Goal: Task Accomplishment & Management: Complete application form

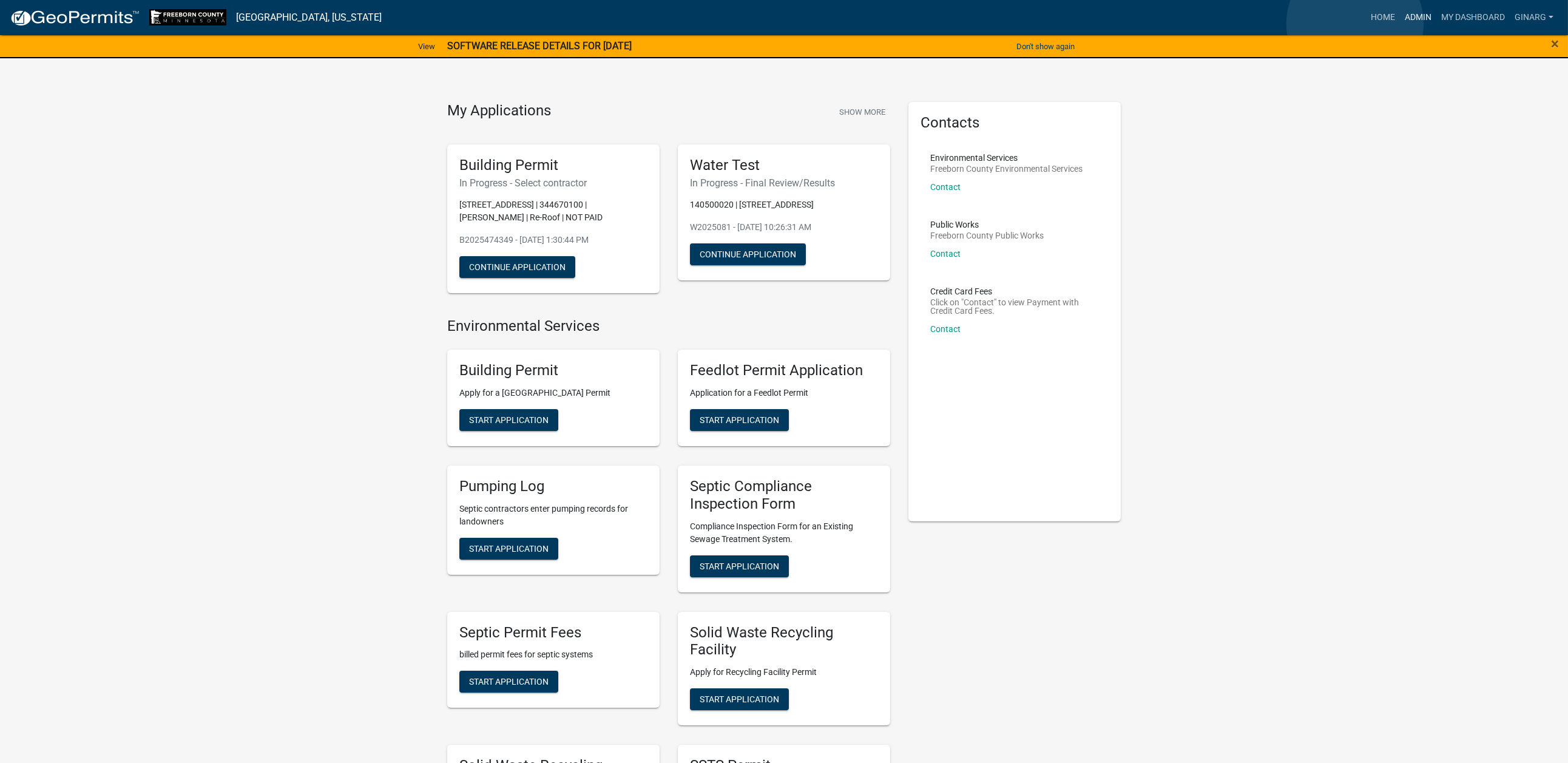
click at [1302, 24] on link "Admin" at bounding box center [1418, 18] width 36 height 23
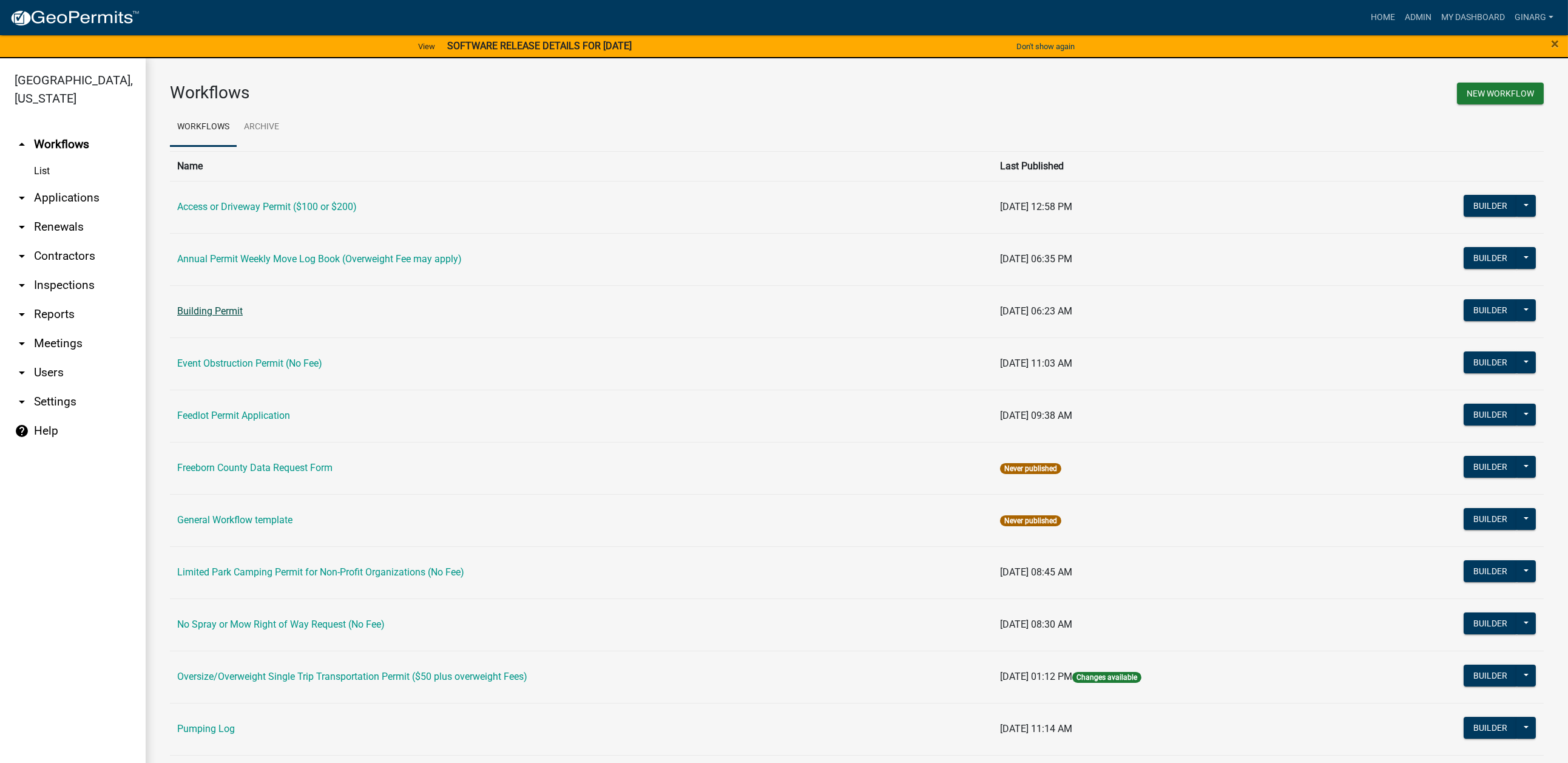
click at [243, 317] on link "Building Permit" at bounding box center [210, 311] width 66 height 11
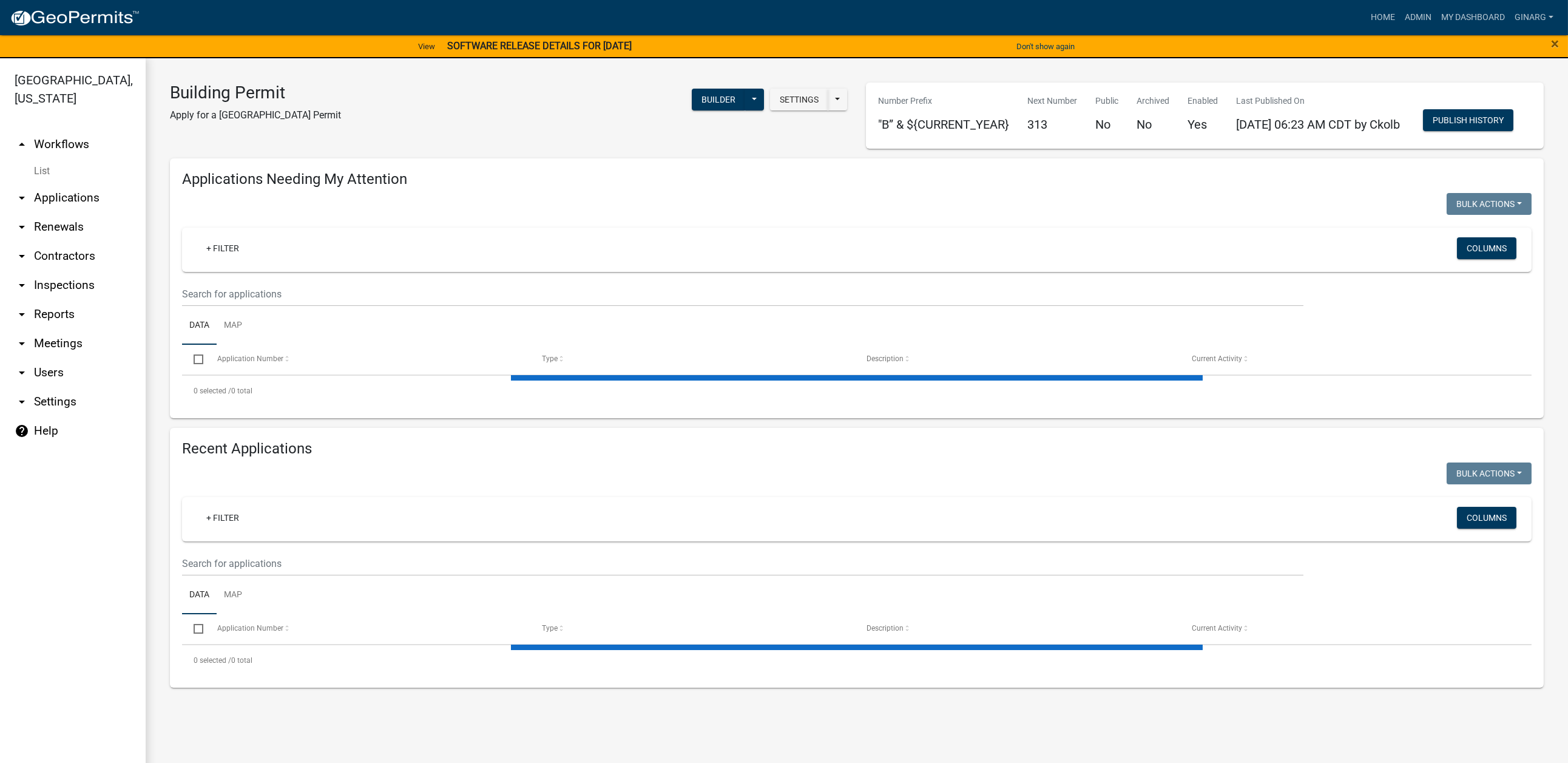
select select "3: 100"
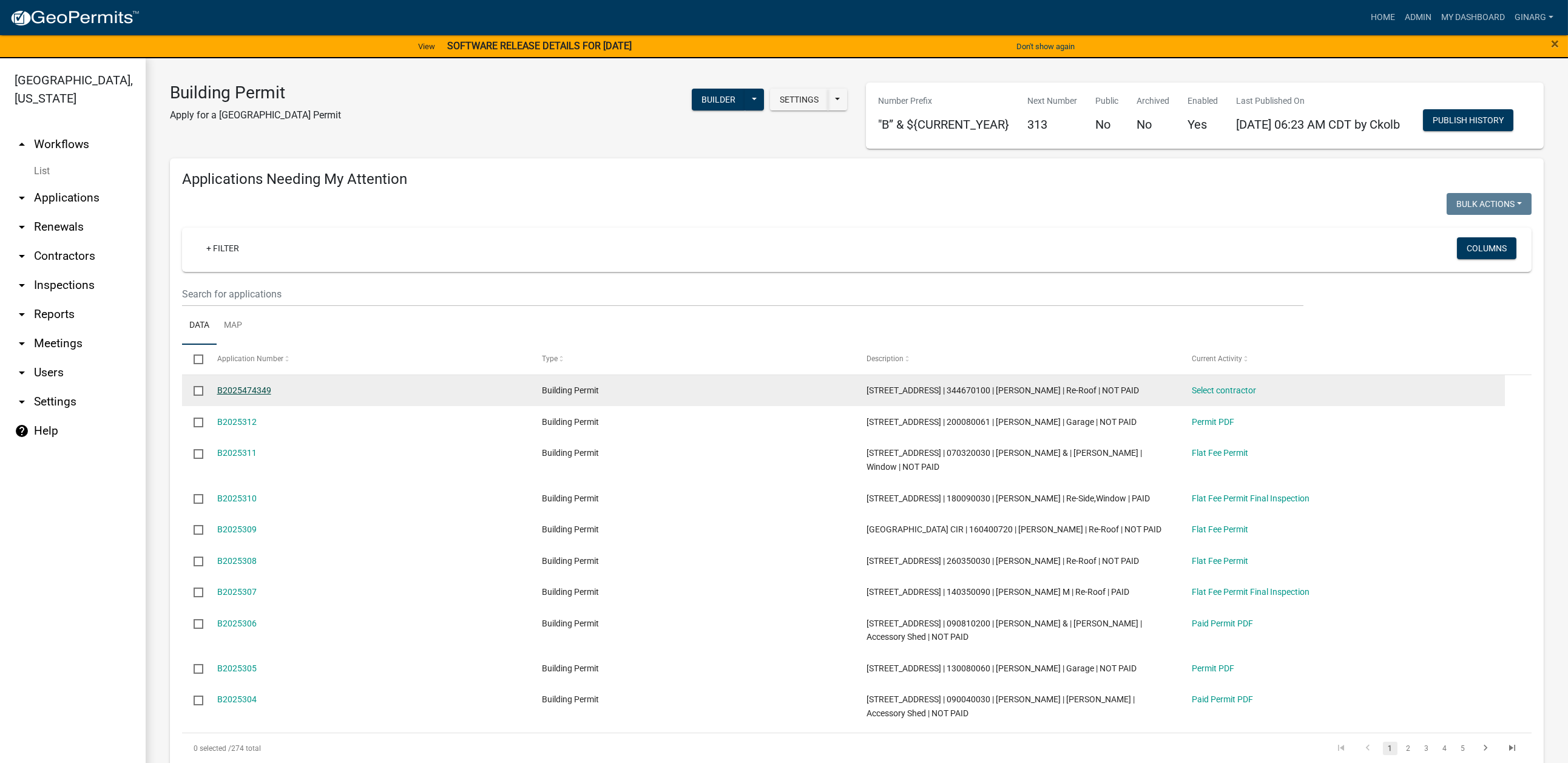
click at [266, 395] on link "B2025474349" at bounding box center [244, 390] width 54 height 9
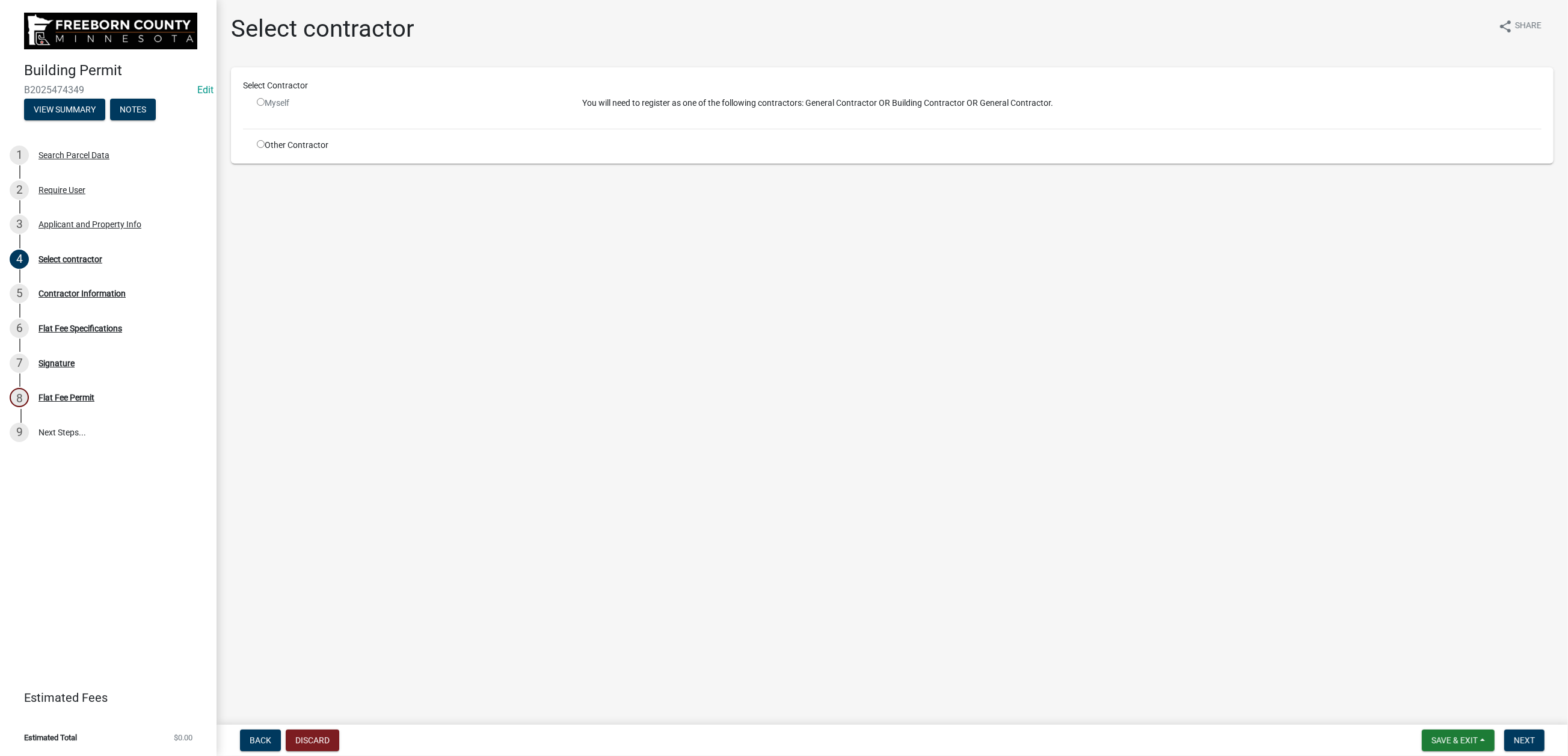
click at [265, 148] on input "radio" at bounding box center [260, 144] width 8 height 8
radio input "true"
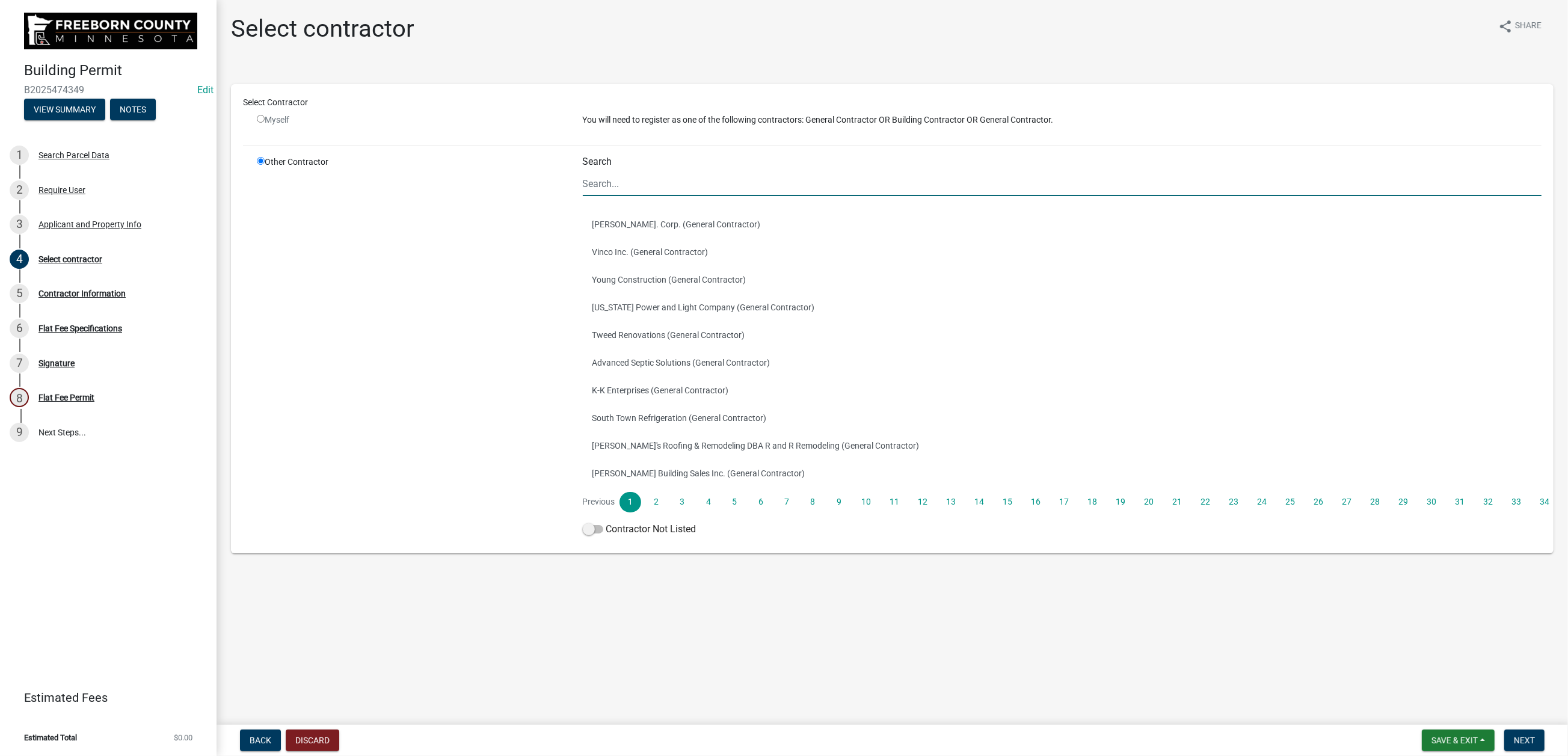
click at [610, 196] on input "Search" at bounding box center [1062, 184] width 959 height 25
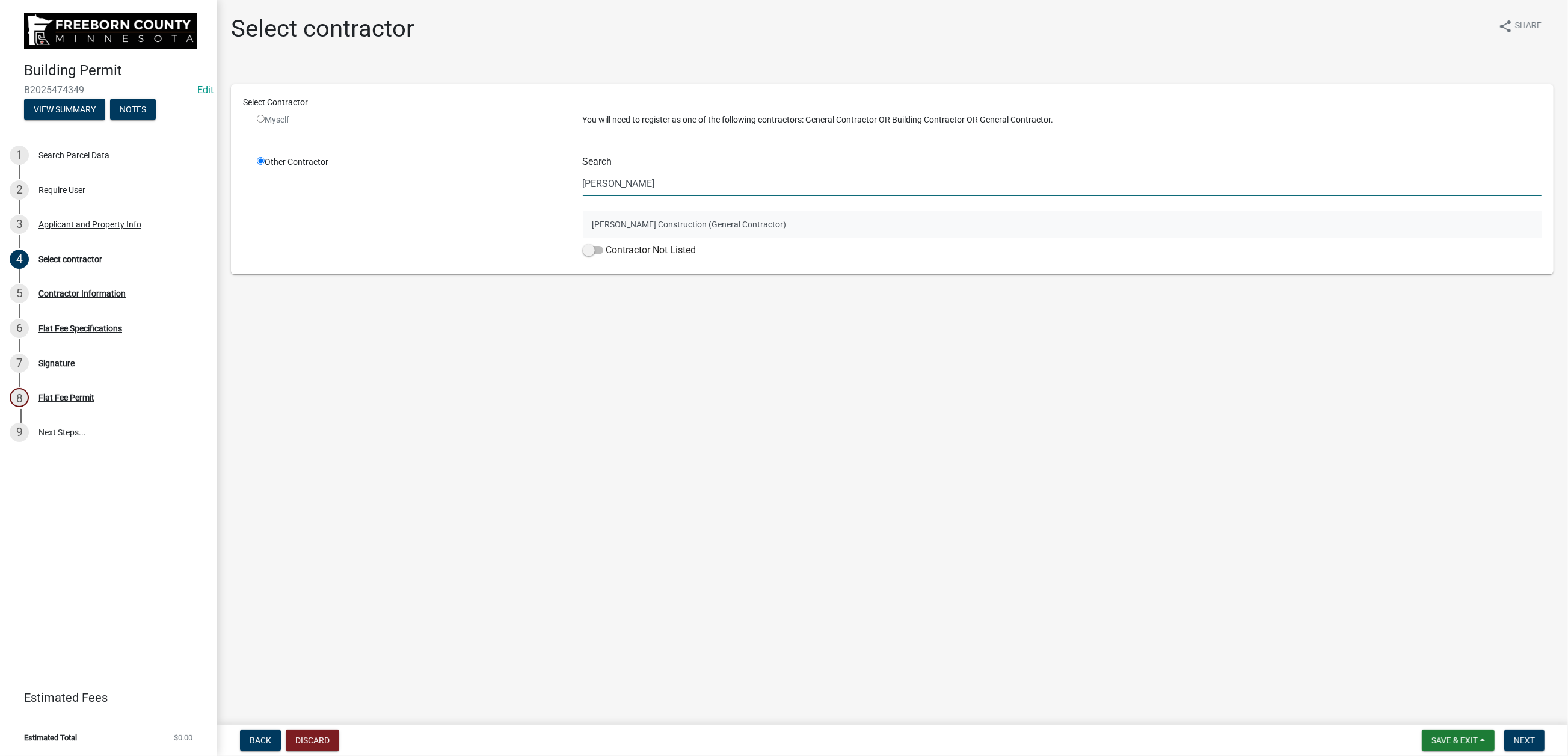
type input "attig"
click at [617, 238] on button "Attig Construction (General Contractor)" at bounding box center [1062, 224] width 959 height 28
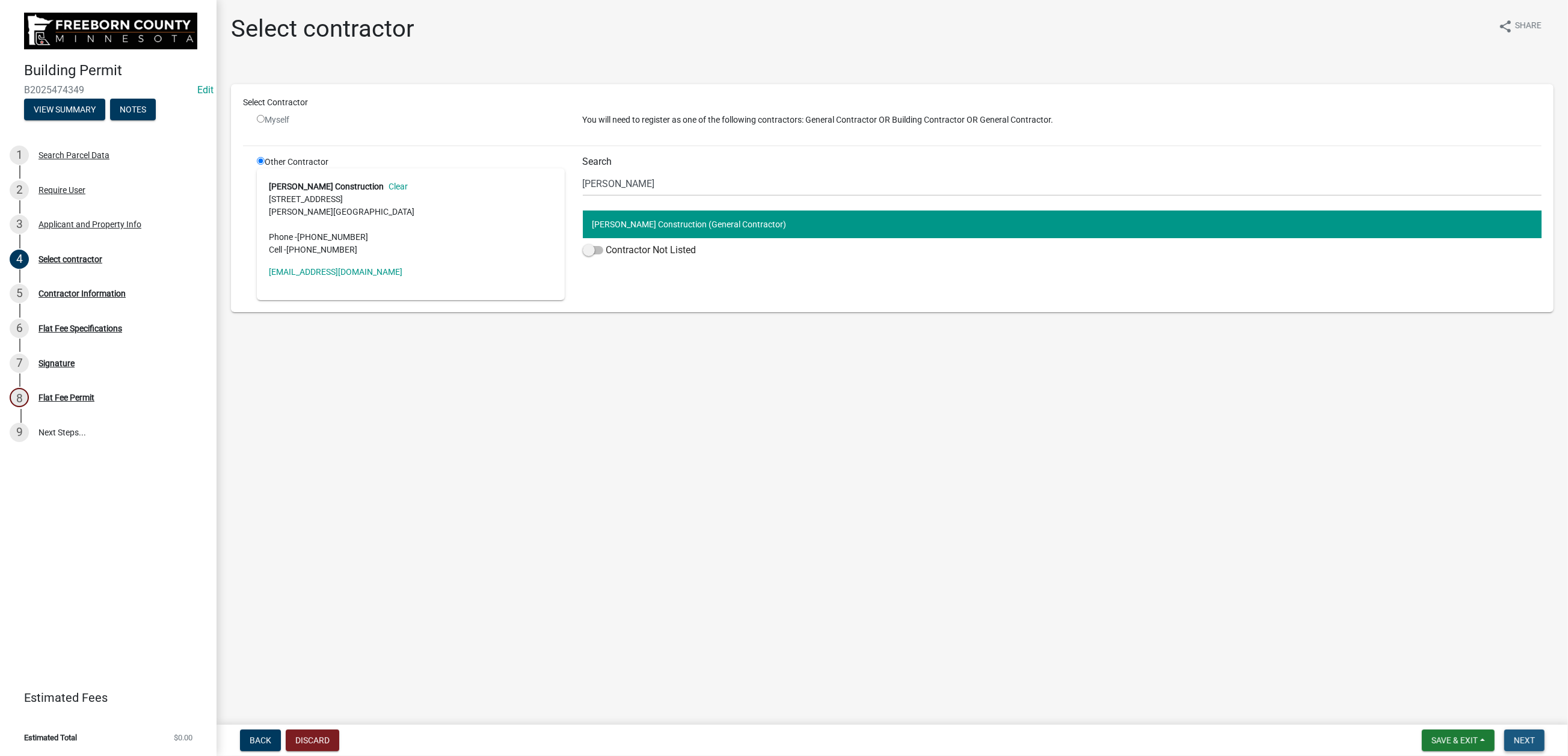
click at [1291, 608] on span "Next" at bounding box center [1525, 740] width 21 height 9
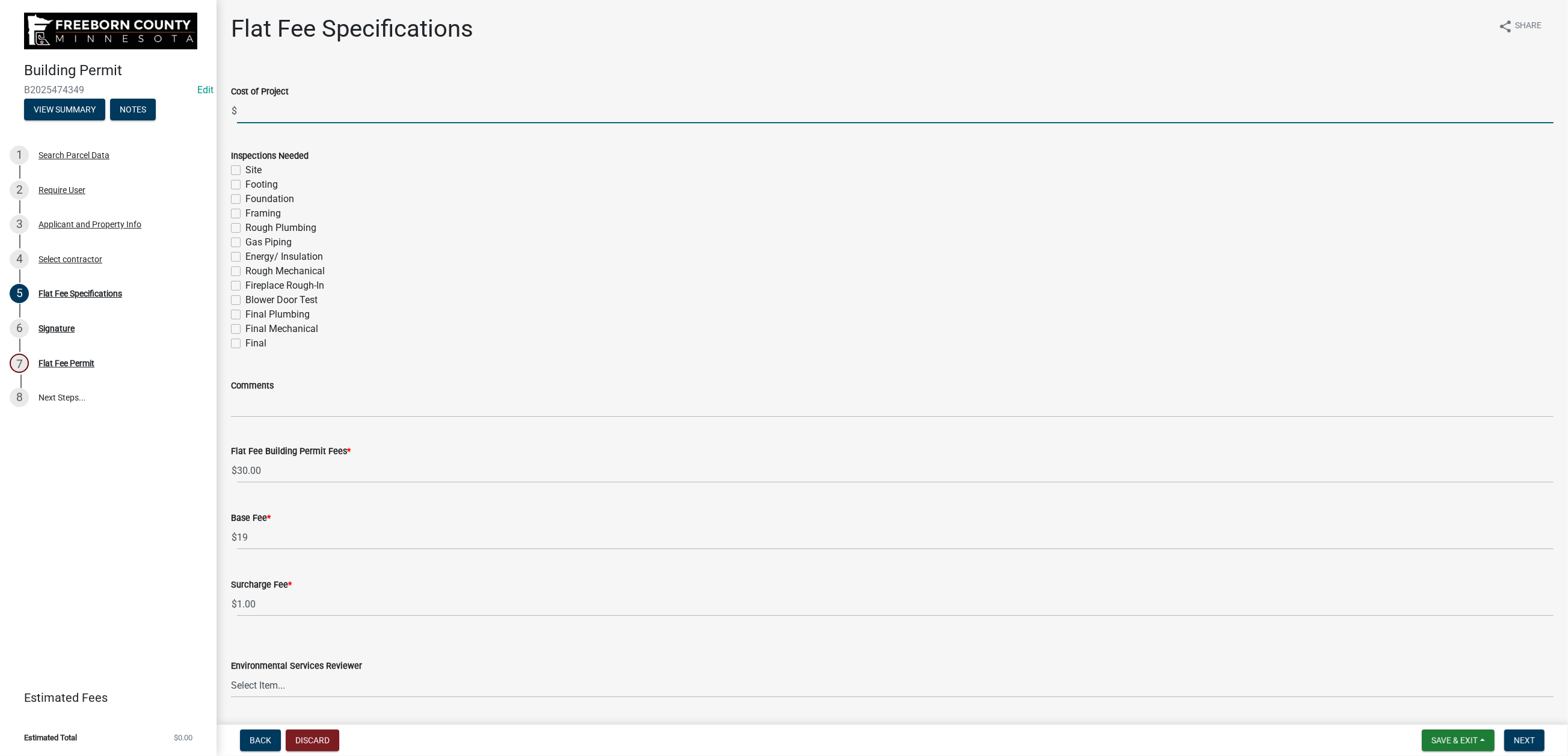
click at [290, 123] on input "text" at bounding box center [895, 111] width 1316 height 25
type input "20000"
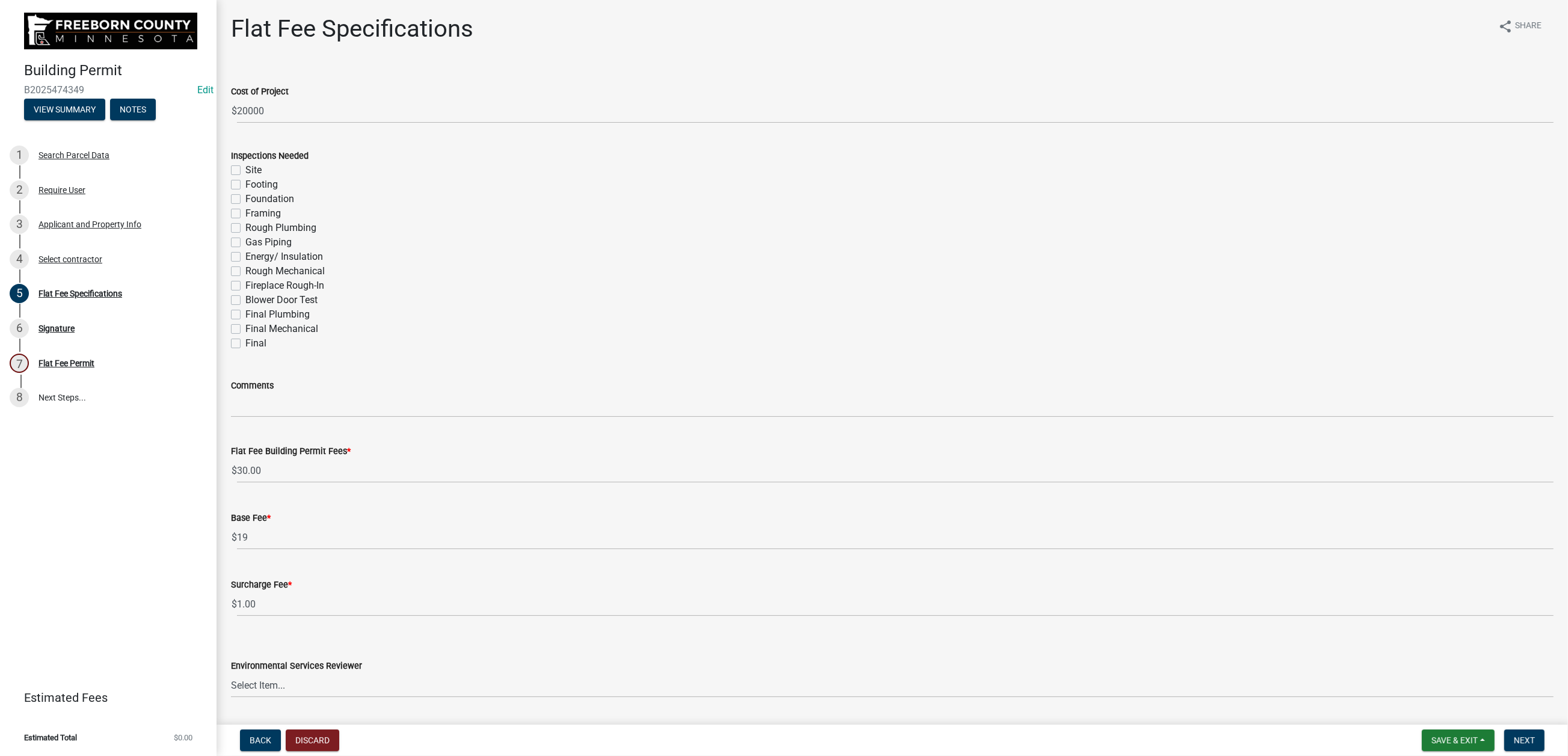
drag, startPoint x: 246, startPoint y: 511, endPoint x: 272, endPoint y: 565, distance: 59.9
click at [246, 350] on label "Final" at bounding box center [256, 343] width 21 height 14
click at [246, 344] on input "Final" at bounding box center [249, 340] width 8 height 8
checkbox input "true"
checkbox input "false"
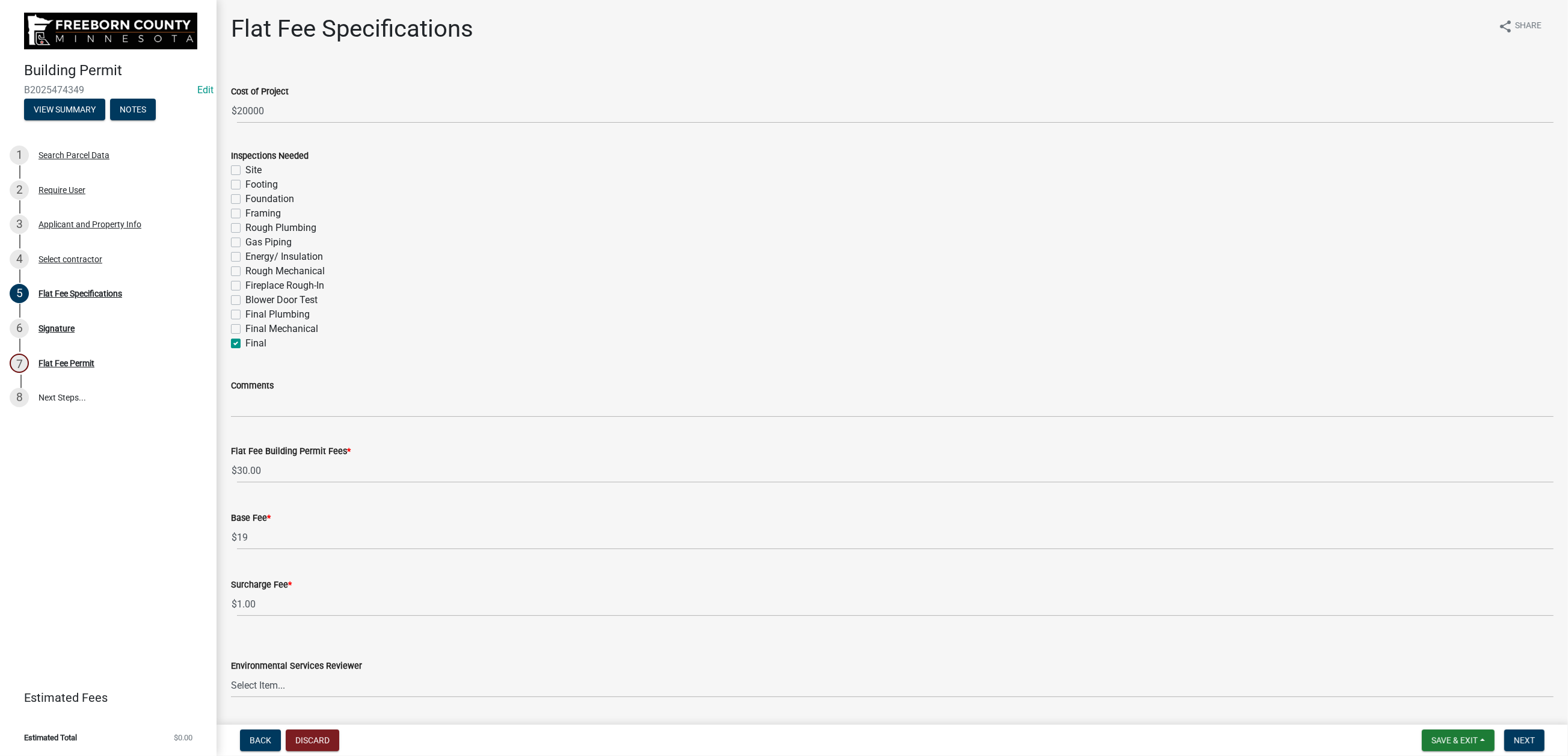
checkbox input "false"
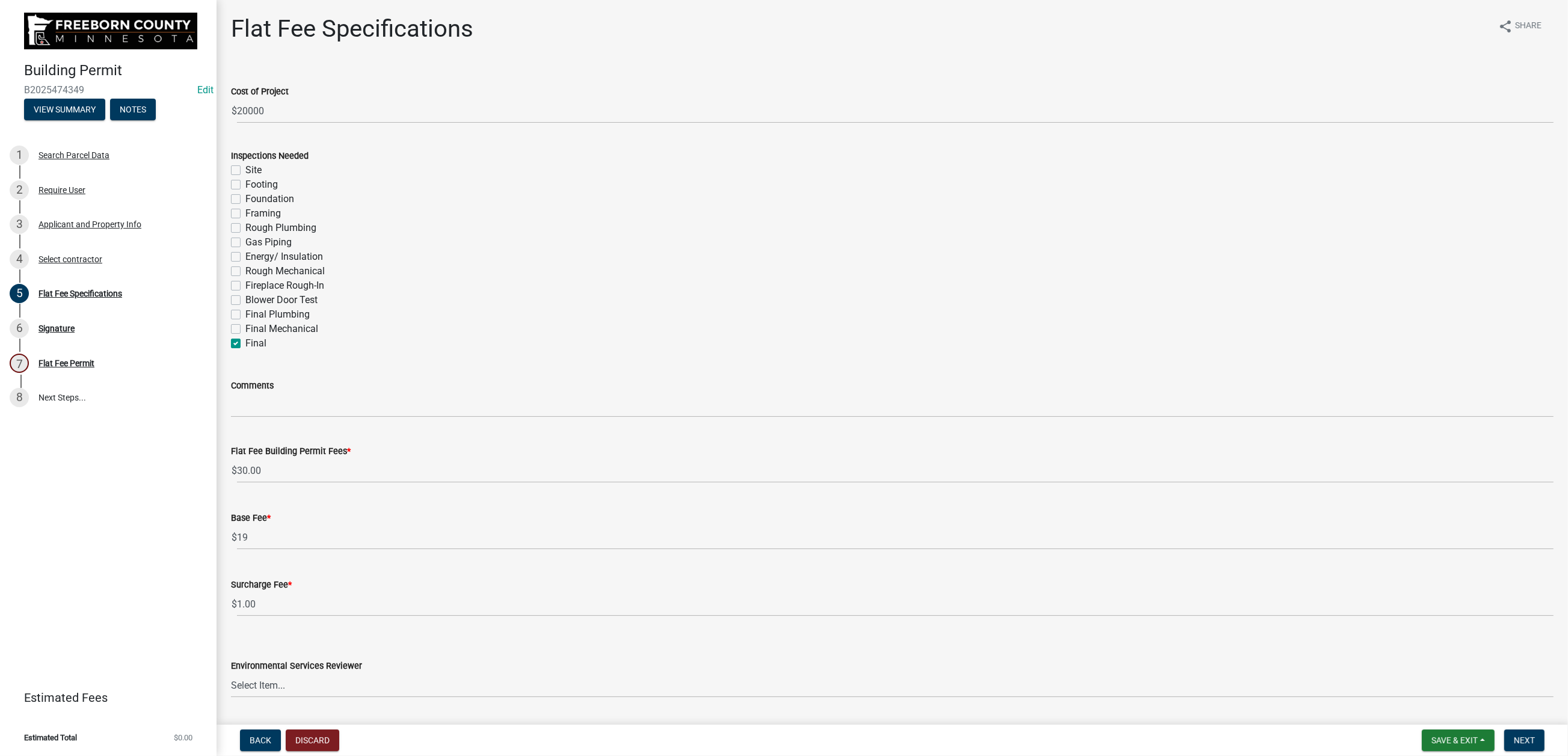
checkbox input "false"
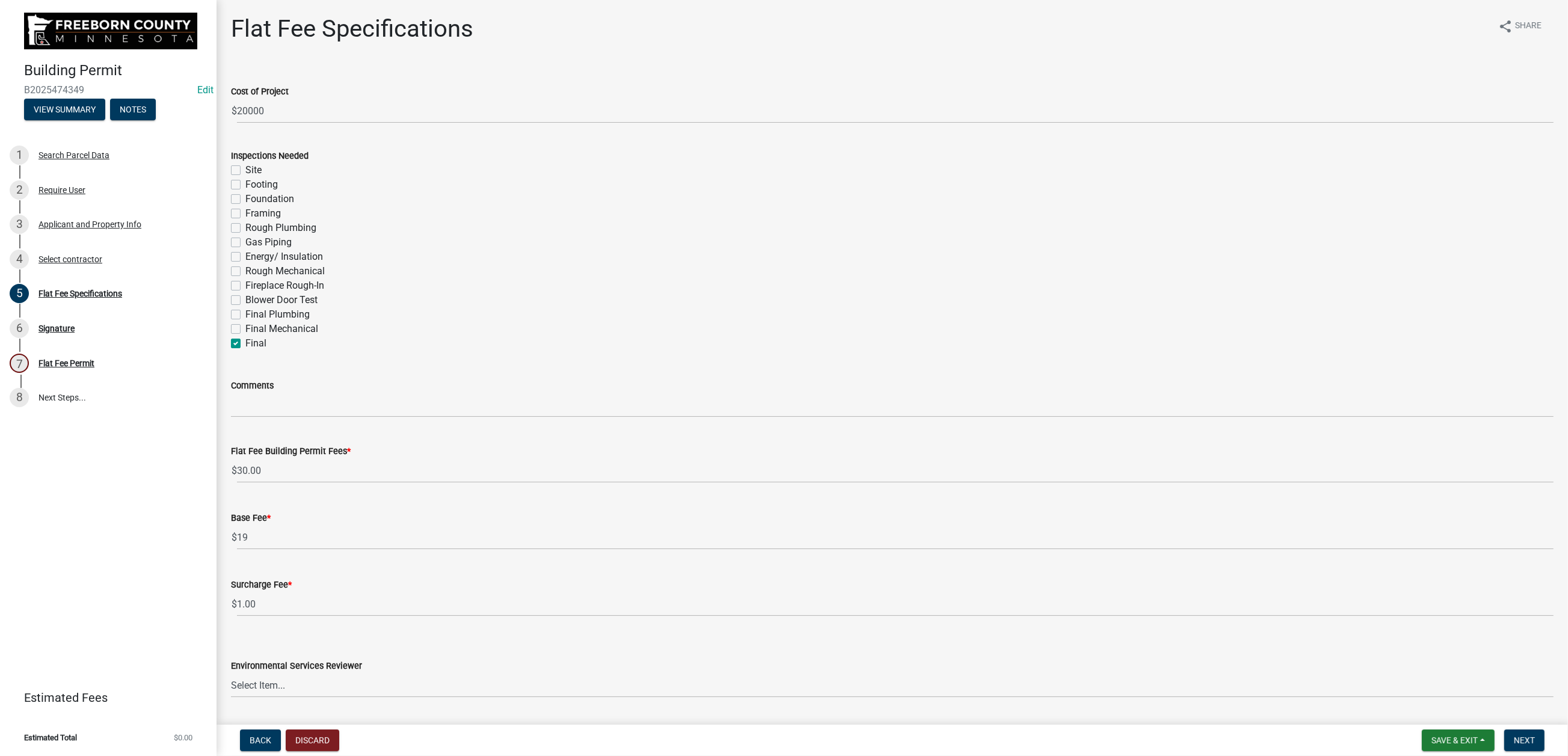
checkbox input "false"
checkbox input "true"
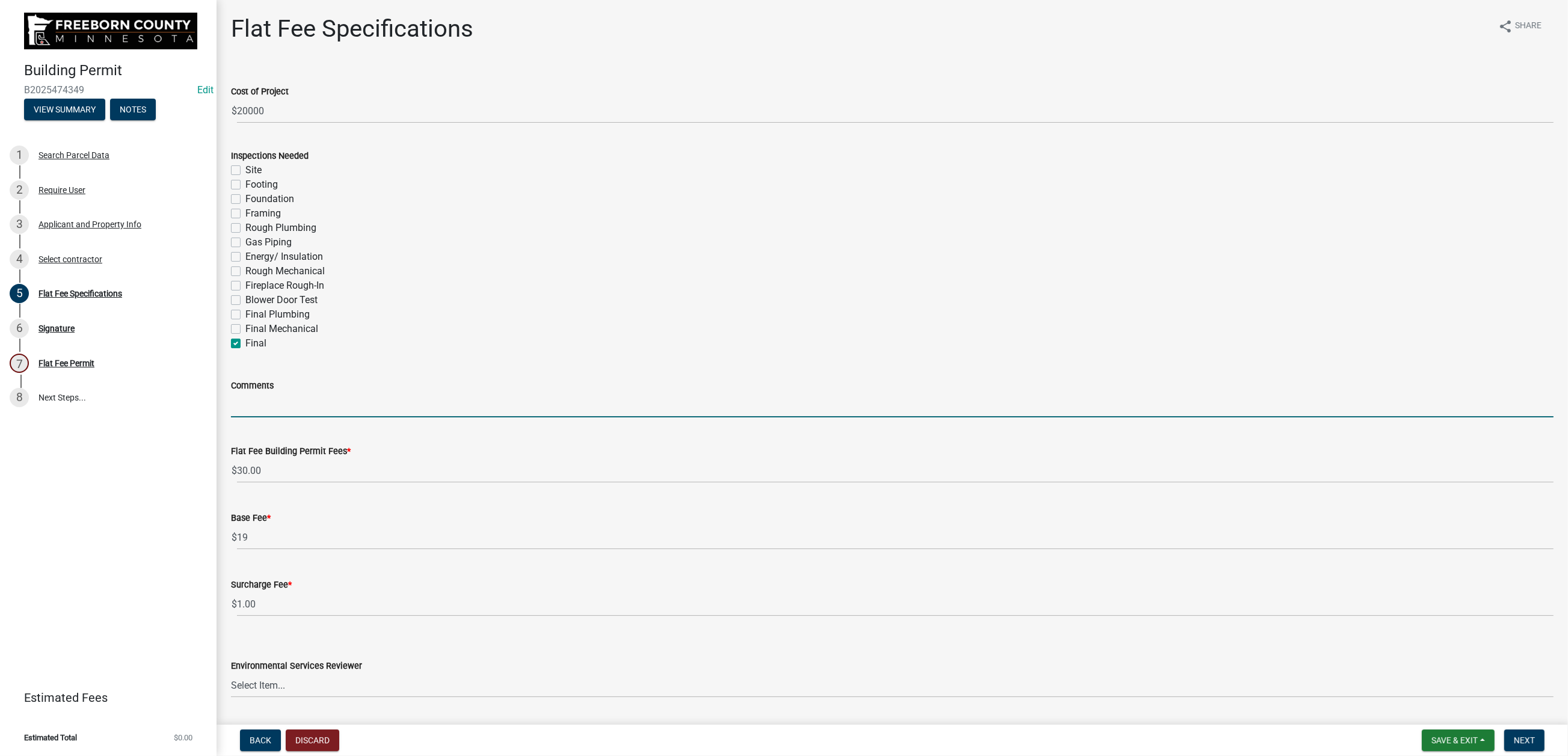
click at [272, 417] on input "Comments" at bounding box center [892, 405] width 1323 height 25
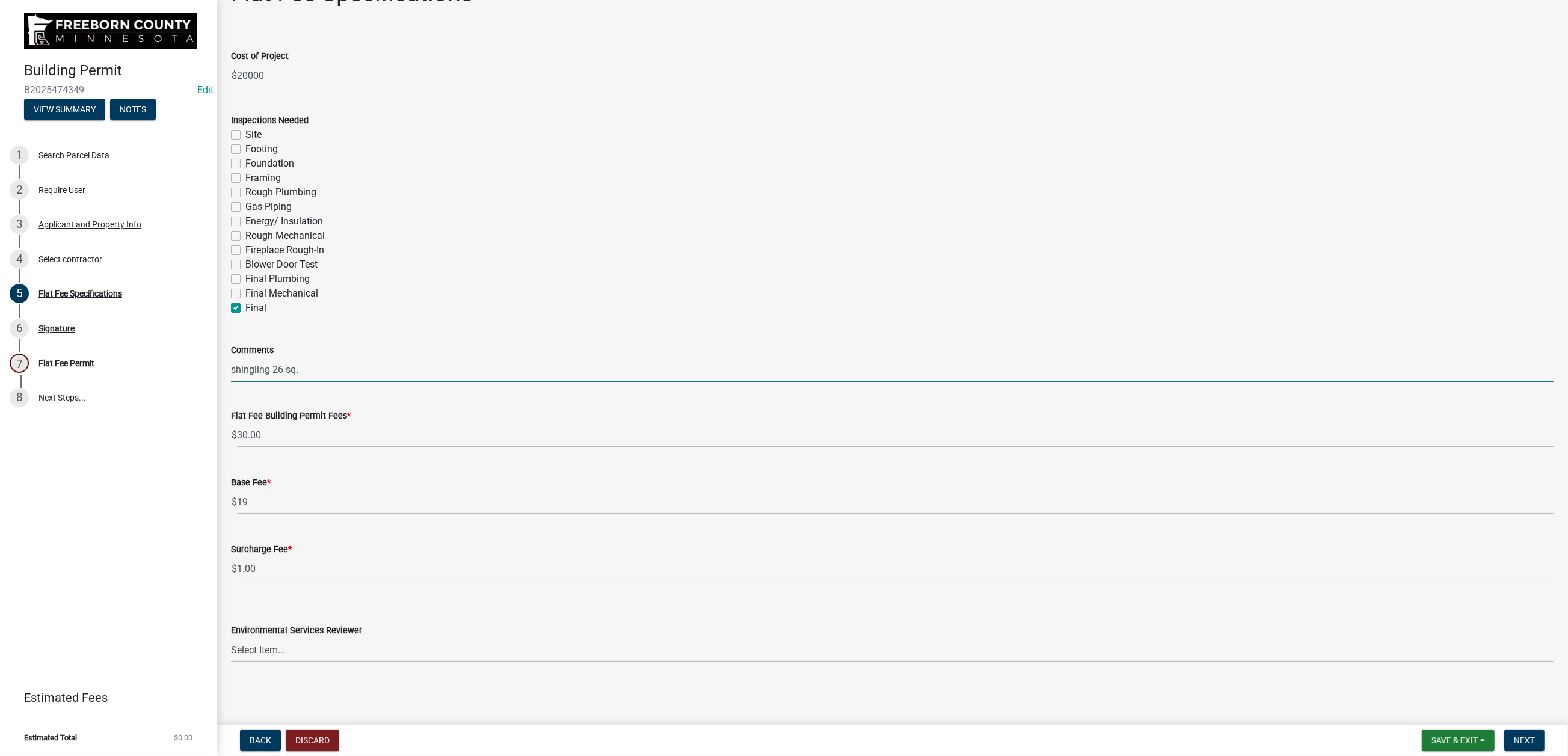
scroll to position [391, 0]
type input "shingling 26 sq."
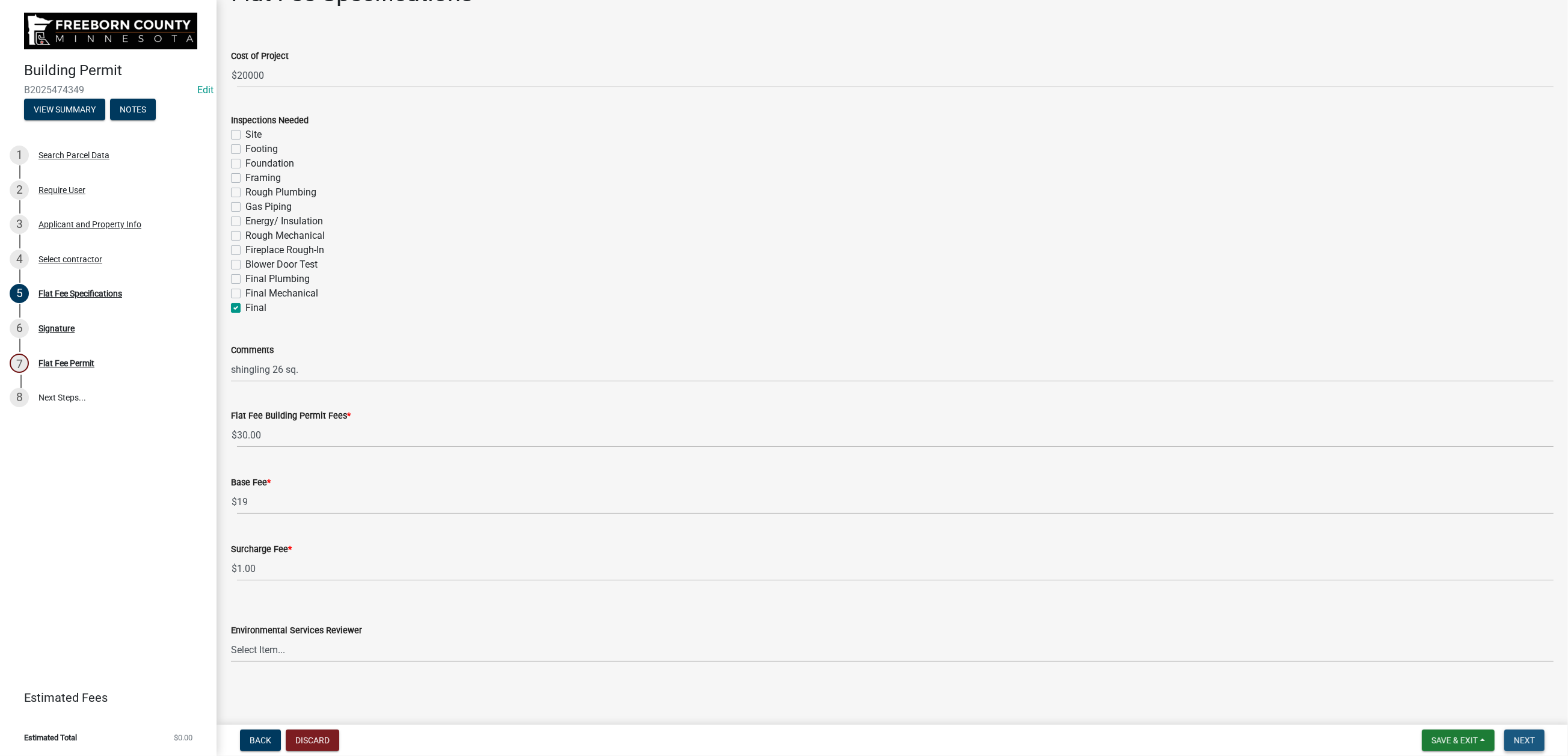
click at [1291, 608] on button "Next" at bounding box center [1524, 740] width 40 height 22
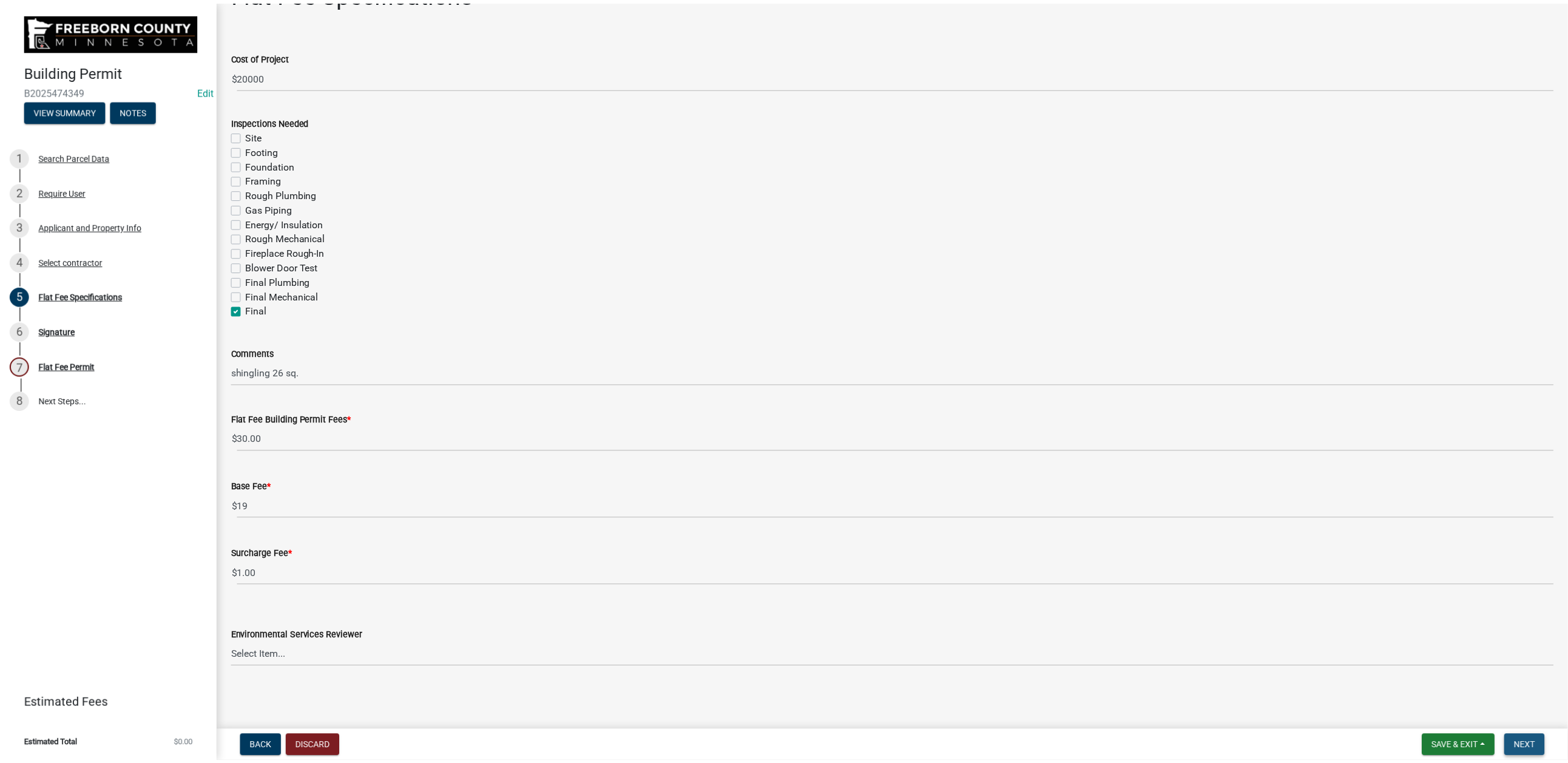
scroll to position [0, 0]
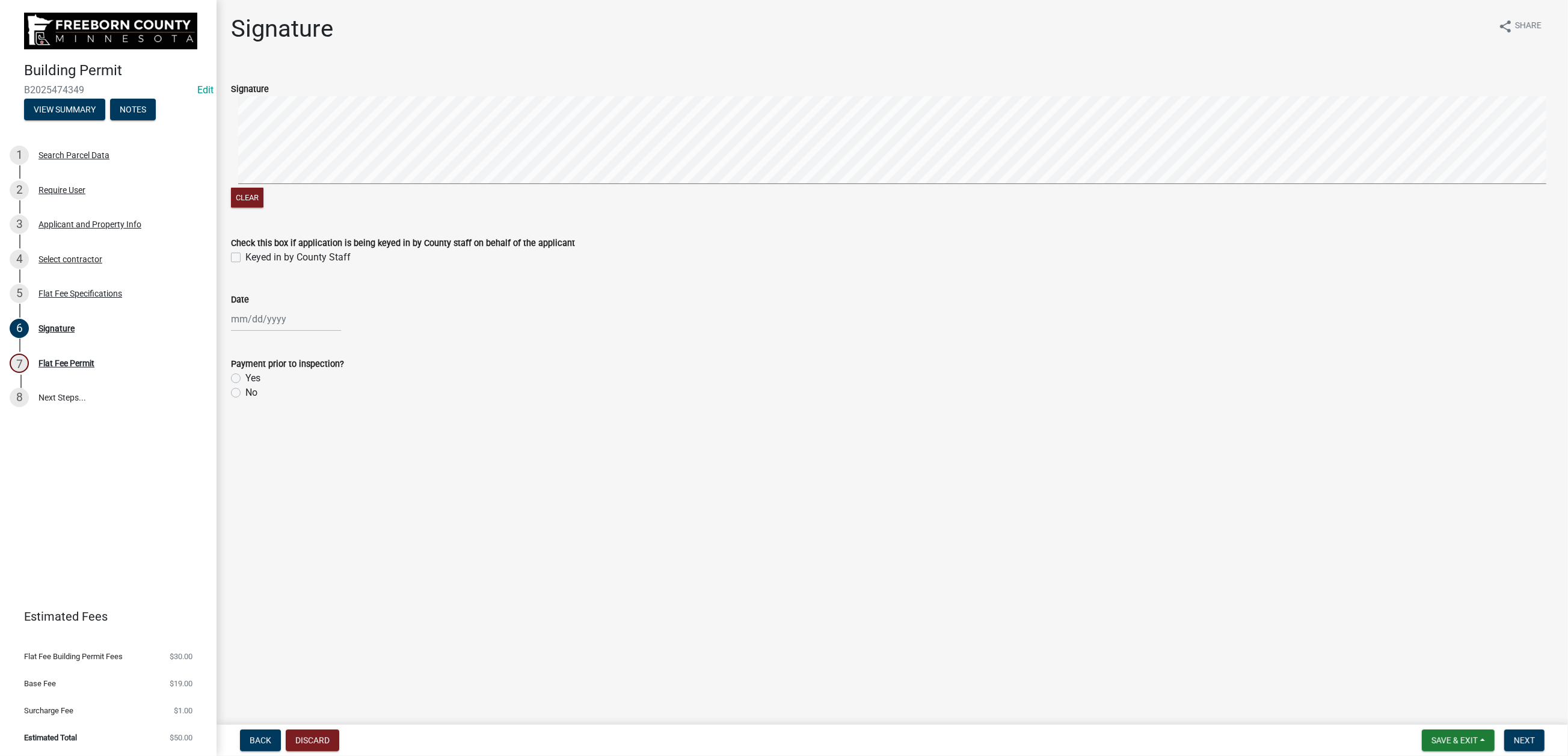
drag, startPoint x: 245, startPoint y: 340, endPoint x: 243, endPoint y: 362, distance: 22.1
click at [245, 265] on label "Keyed in by County Staff" at bounding box center [298, 257] width 105 height 14
click at [245, 258] on input "Keyed in by County Staff" at bounding box center [249, 254] width 8 height 8
checkbox input "true"
click at [265, 331] on div at bounding box center [286, 319] width 110 height 25
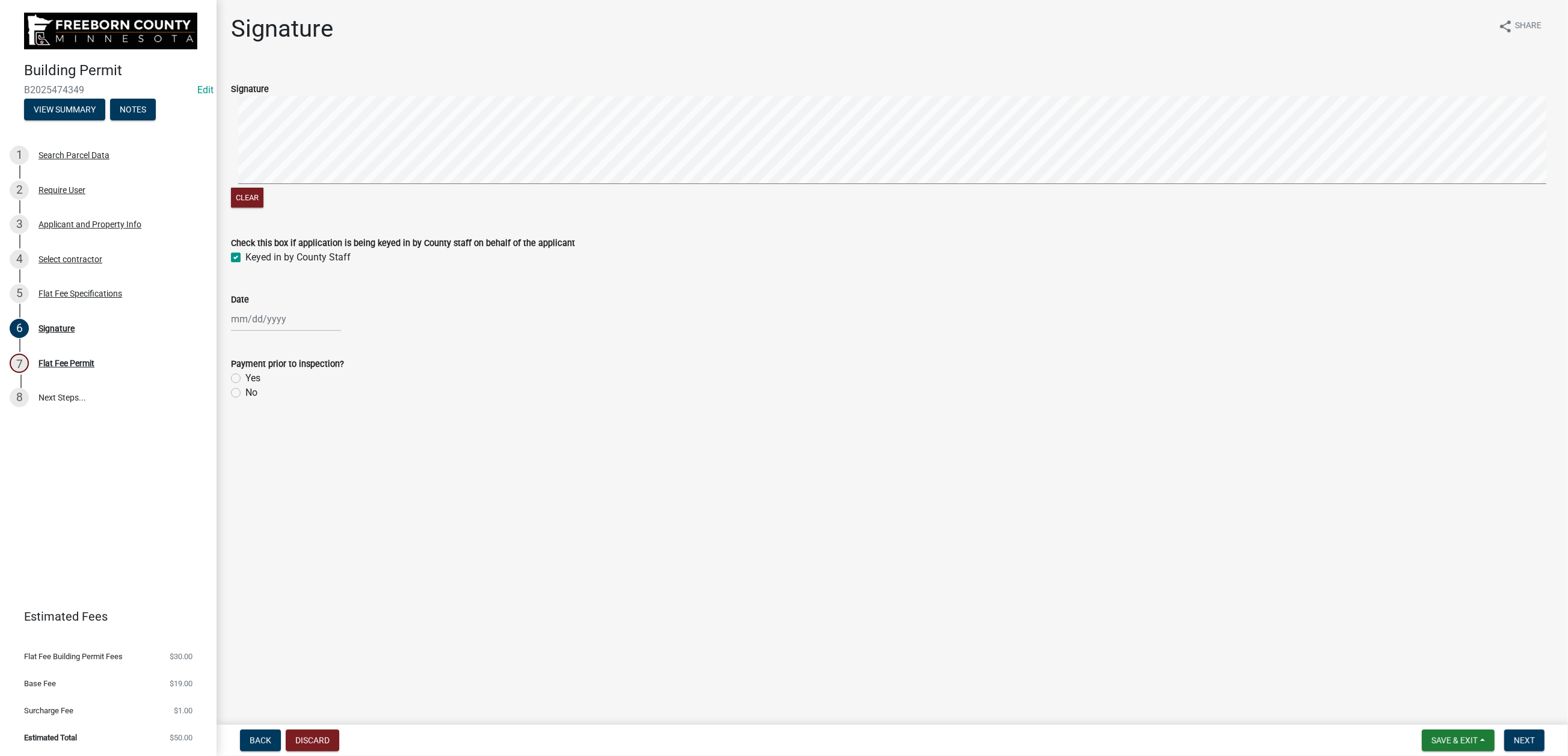
select select "9"
select select "2025"
click at [330, 420] on div "5" at bounding box center [320, 410] width 19 height 19
type input "09/05/2025"
click at [245, 400] on label "No" at bounding box center [251, 393] width 12 height 14
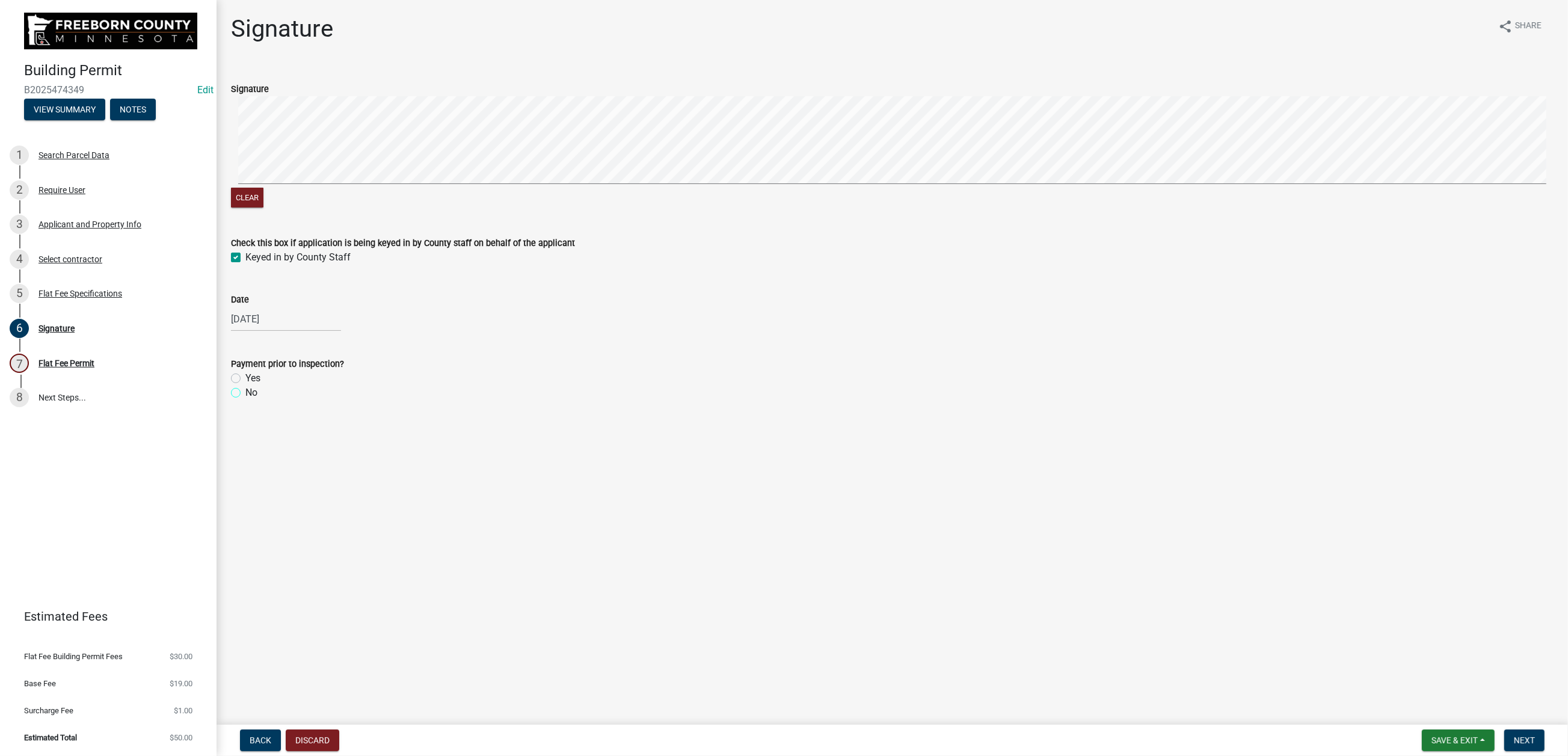
click at [245, 393] on input "No" at bounding box center [249, 389] width 8 height 8
radio input "true"
click at [1291, 608] on button "Next" at bounding box center [1524, 740] width 40 height 22
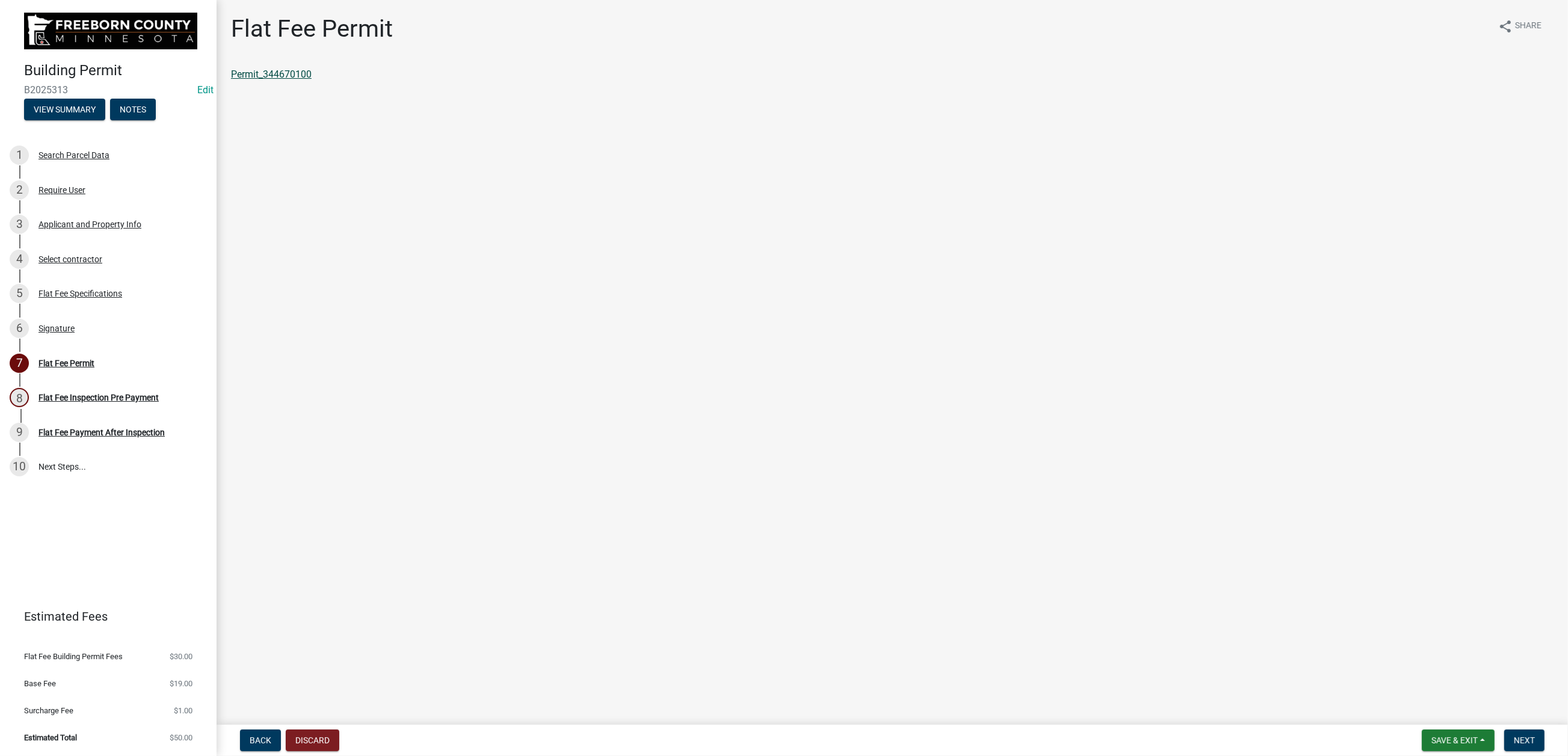
click at [311, 80] on link "Permit_344670100" at bounding box center [271, 74] width 81 height 11
click at [1291, 608] on span "Save & Exit" at bounding box center [1454, 740] width 47 height 9
click at [1291, 608] on button "Save & Exit" at bounding box center [1446, 698] width 96 height 29
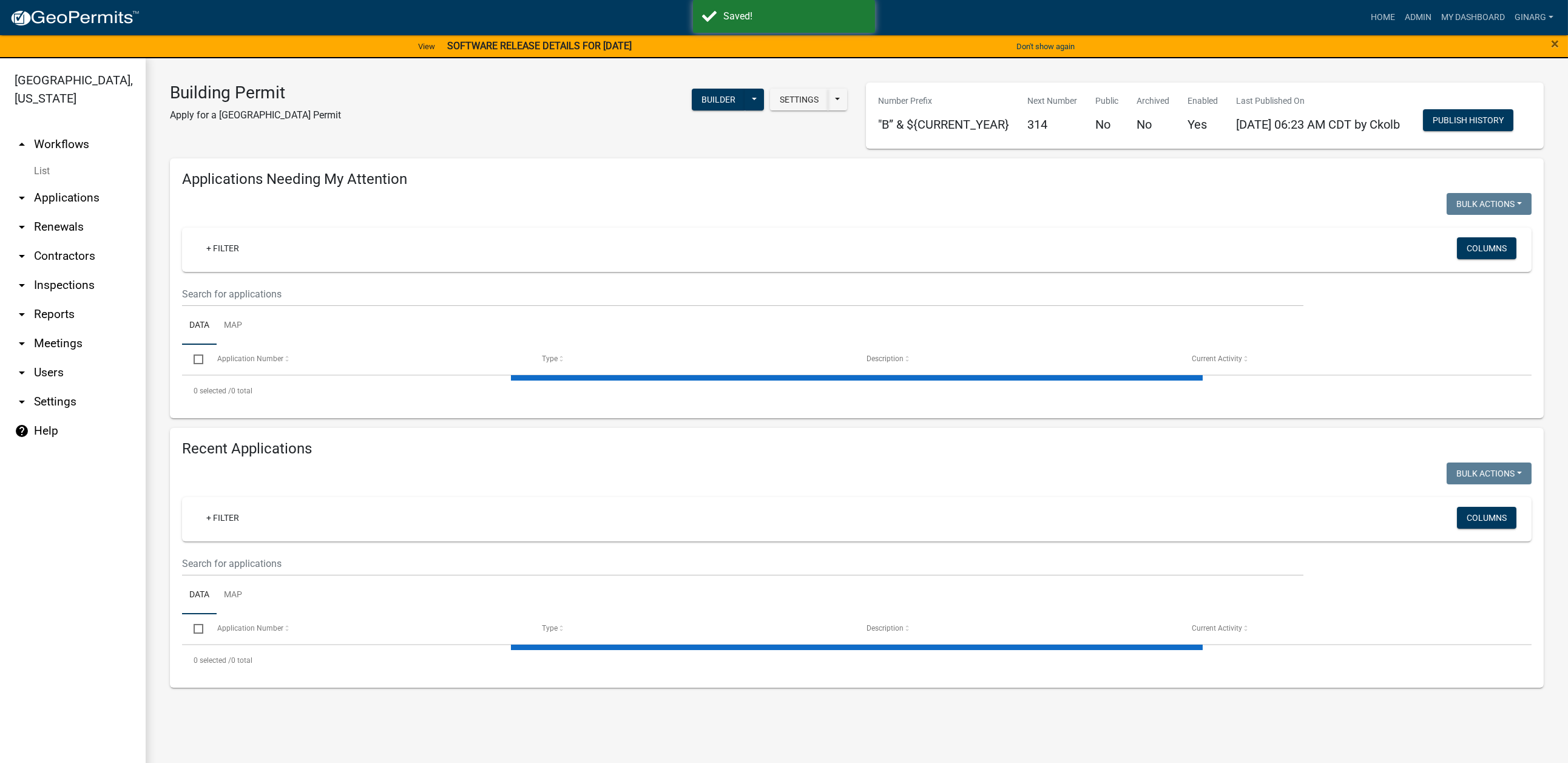
select select "3: 100"
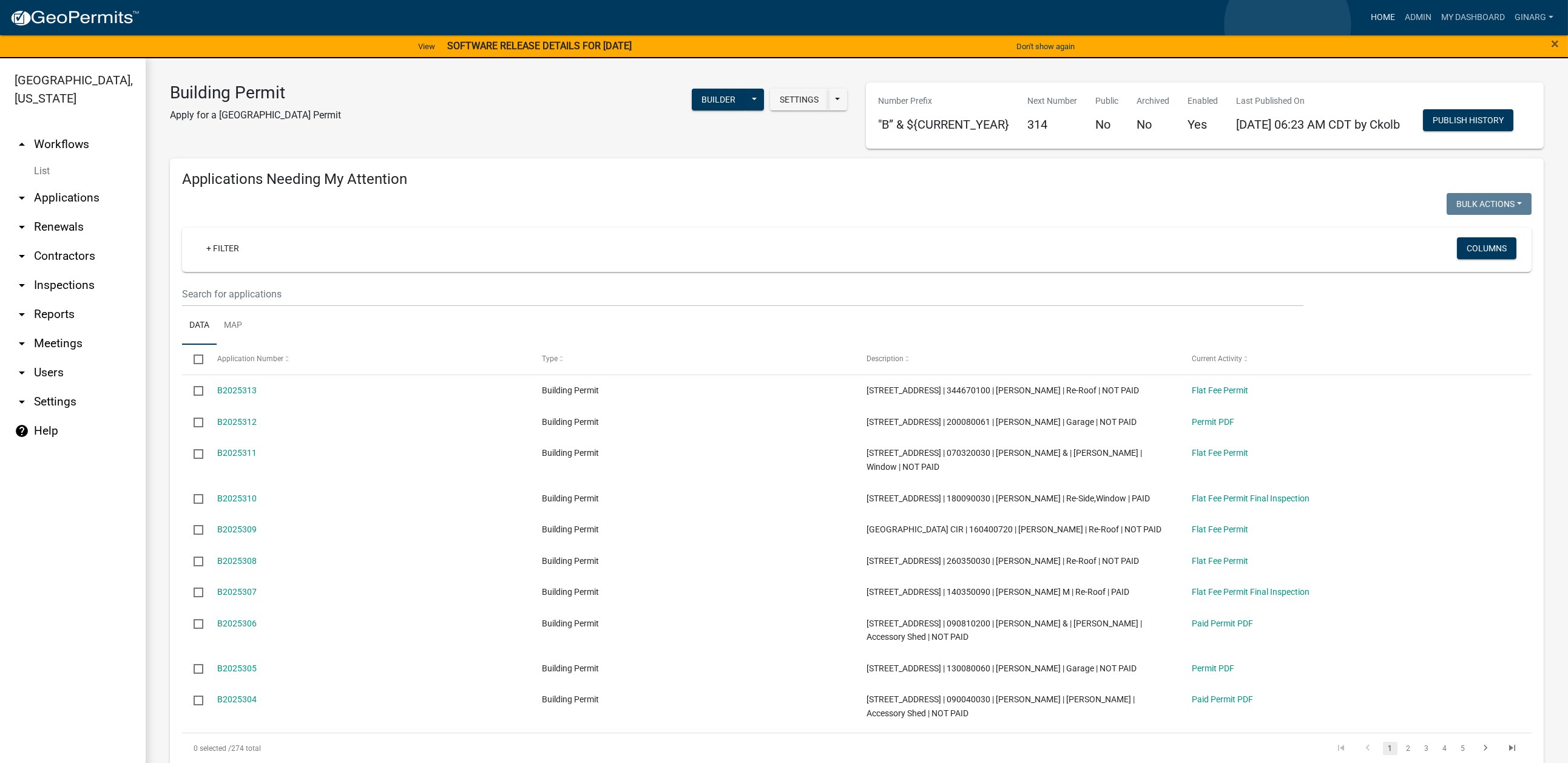
click at [1302, 25] on link "Home" at bounding box center [1382, 18] width 34 height 23
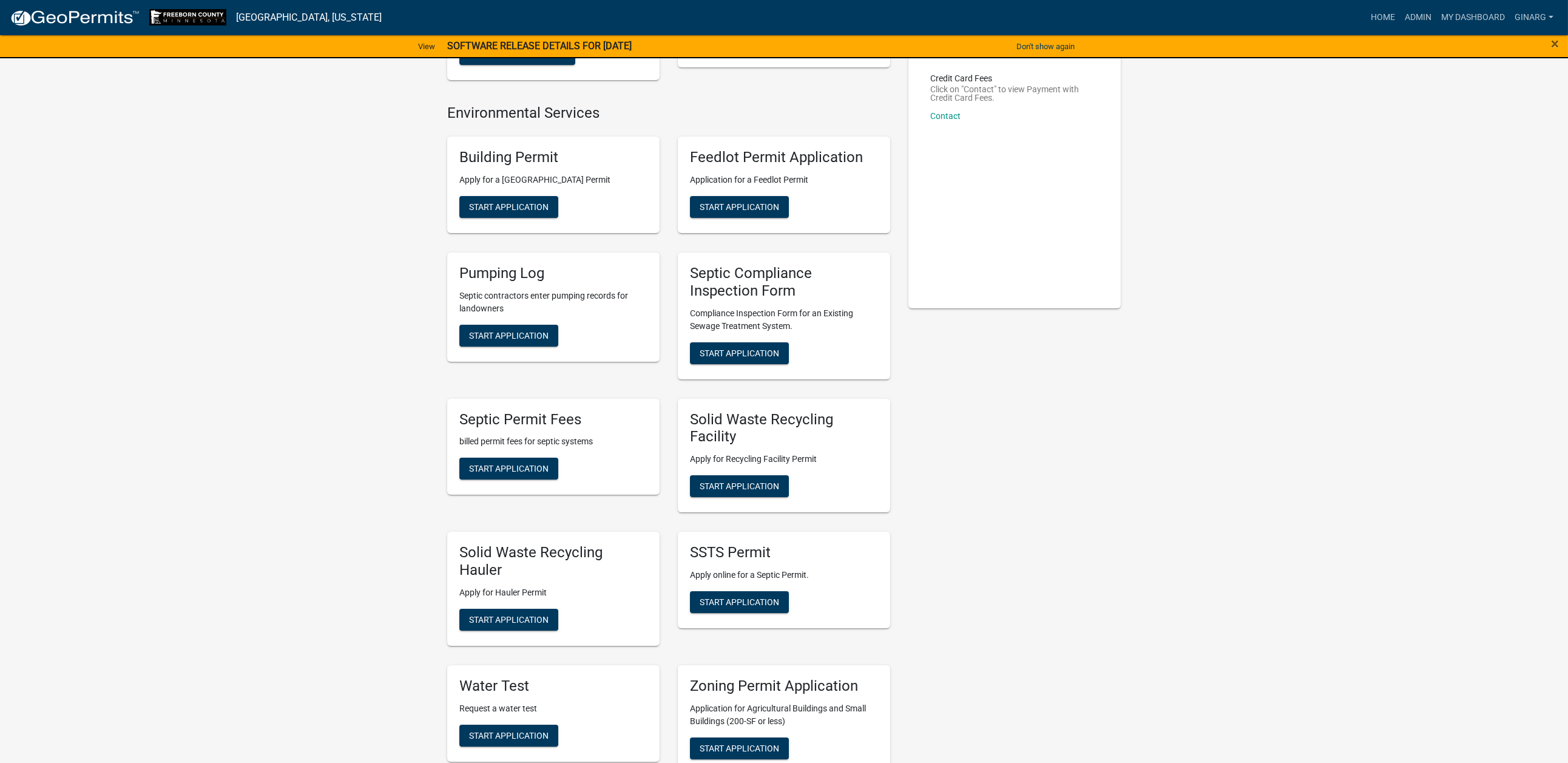
scroll to position [182, 0]
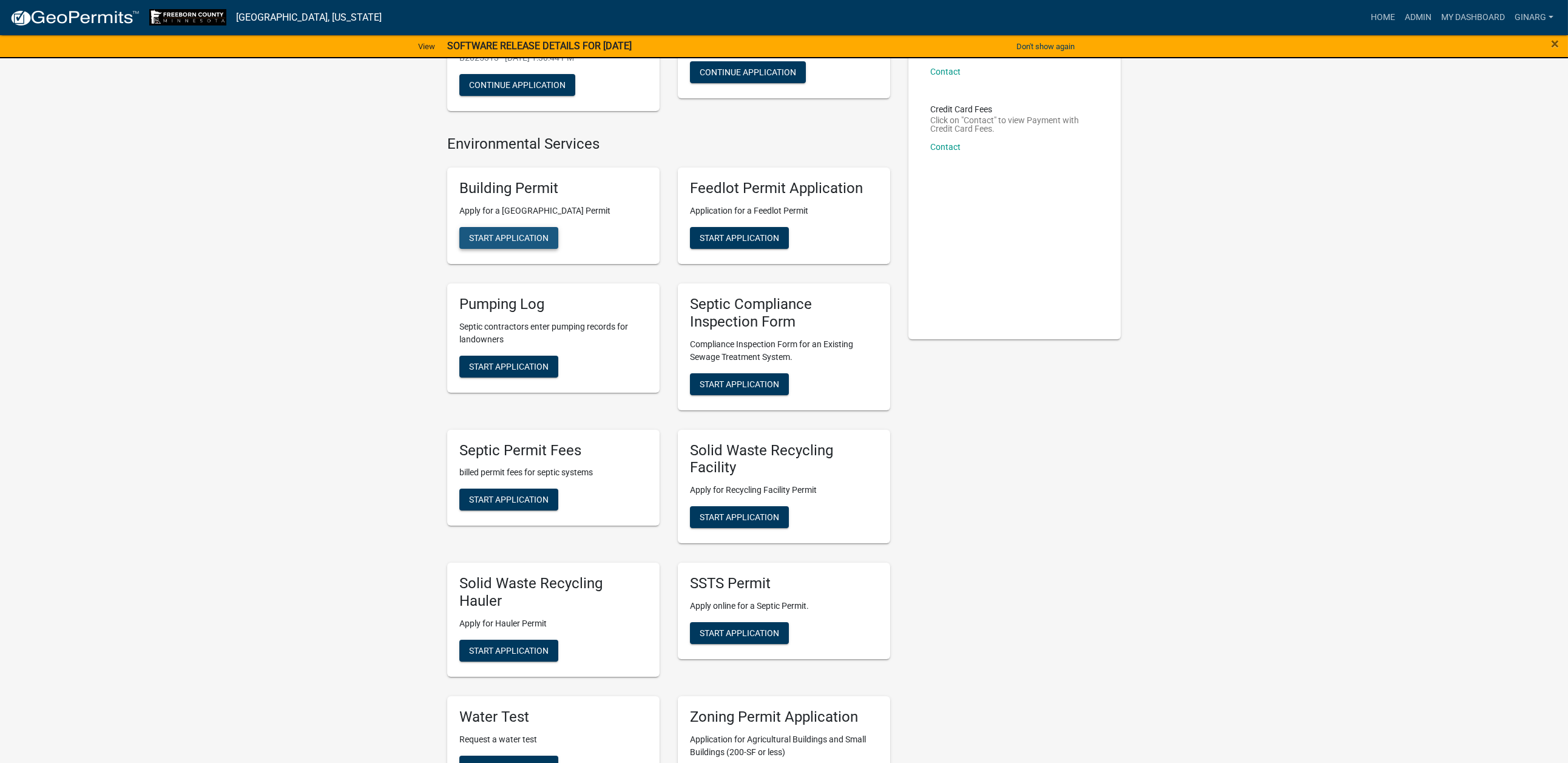
click at [548, 243] on span "Start Application" at bounding box center [508, 238] width 80 height 9
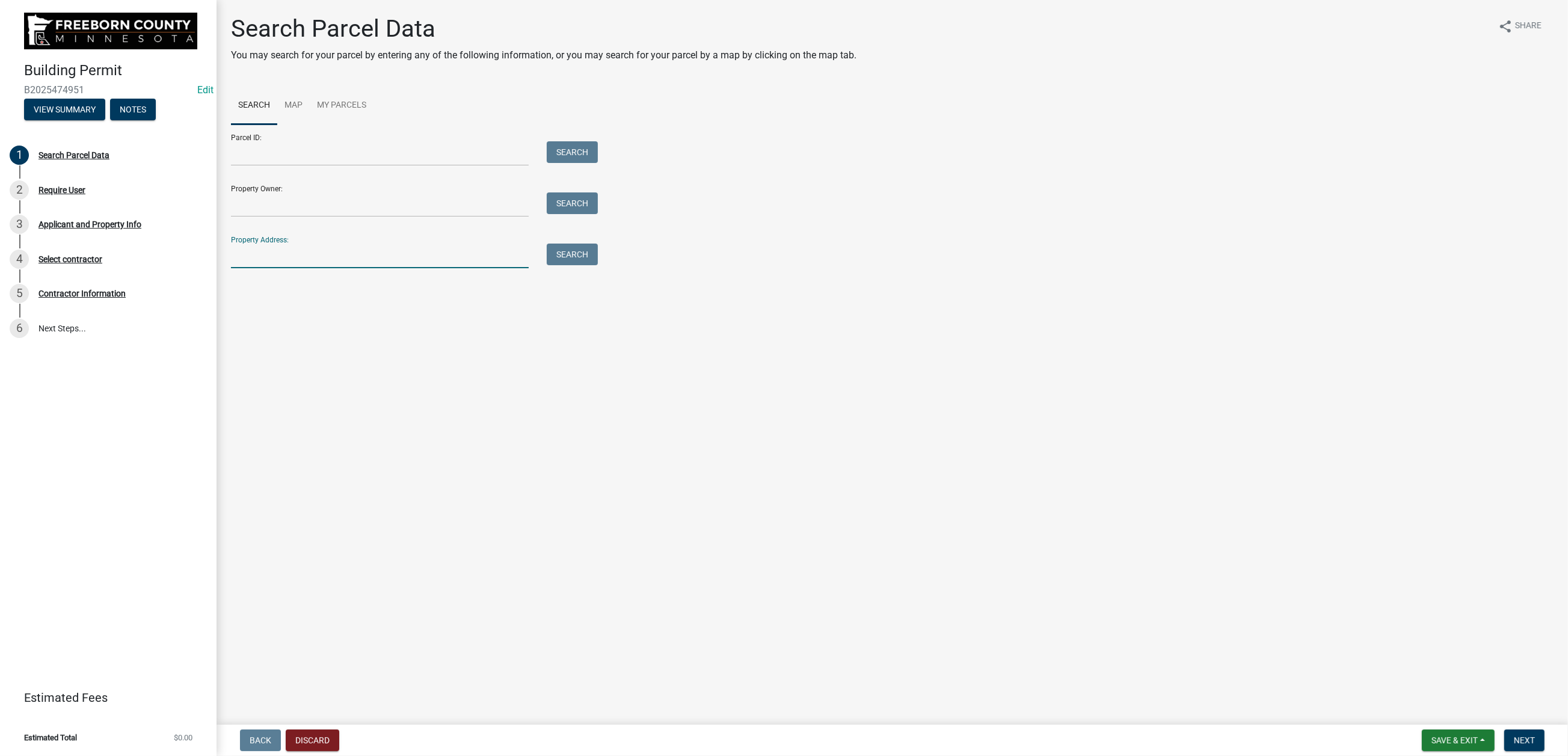
click at [316, 268] on input "Property Address:" at bounding box center [380, 256] width 298 height 25
type input "65536"
click at [577, 265] on button "Search" at bounding box center [572, 254] width 51 height 22
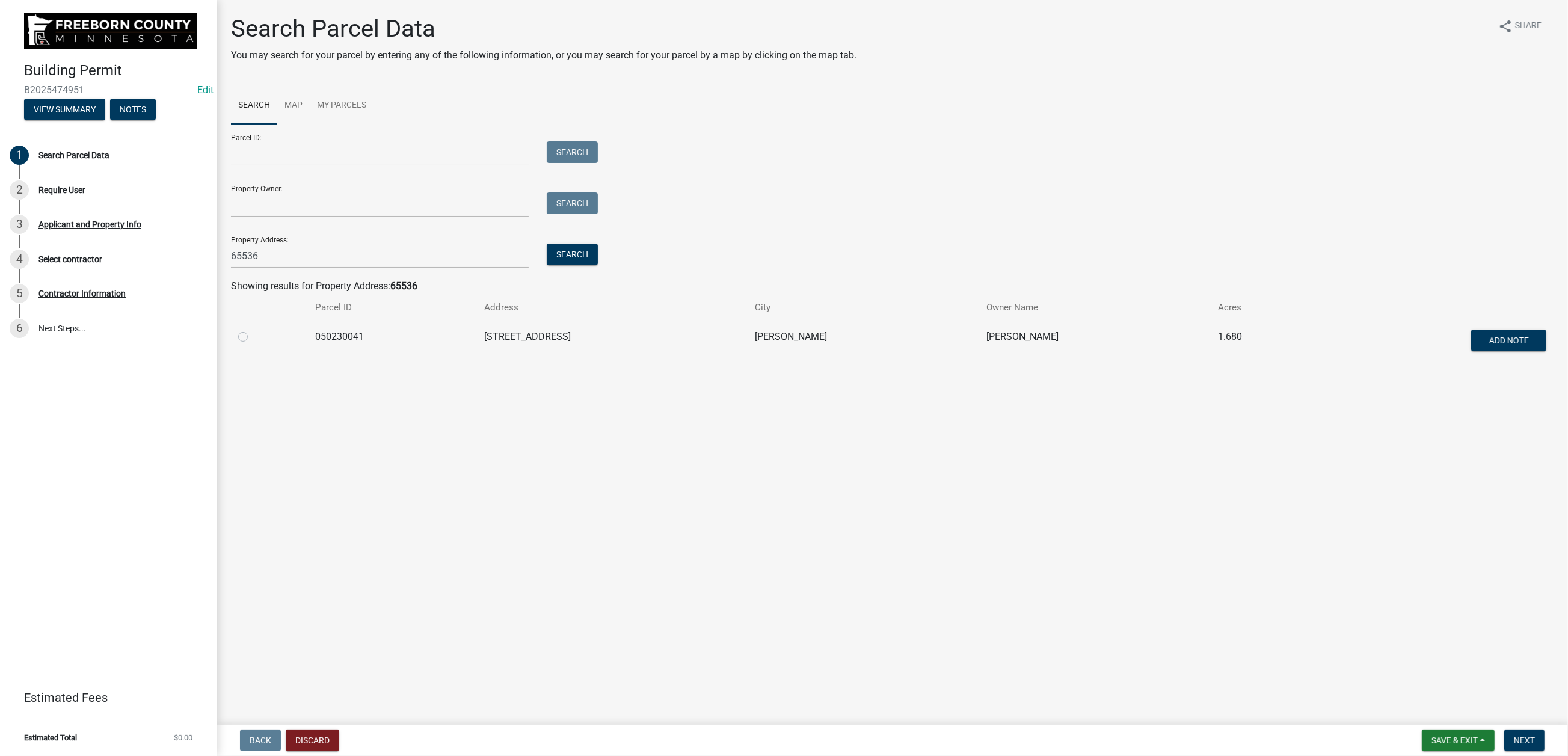
click at [253, 330] on label at bounding box center [253, 330] width 0 height 0
click at [256, 337] on input "radio" at bounding box center [257, 334] width 8 height 8
radio input "true"
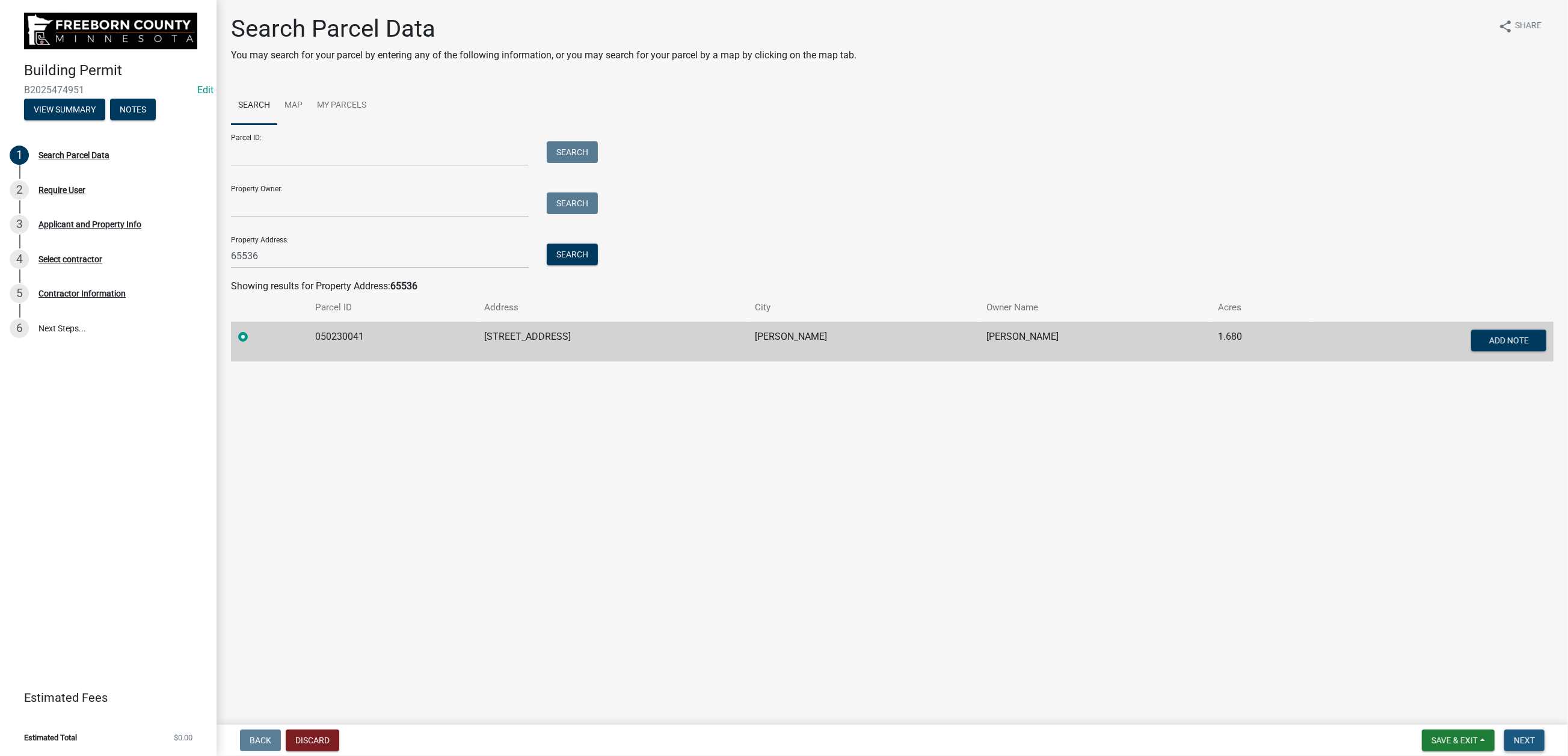
click at [1291, 608] on span "Next" at bounding box center [1525, 740] width 21 height 9
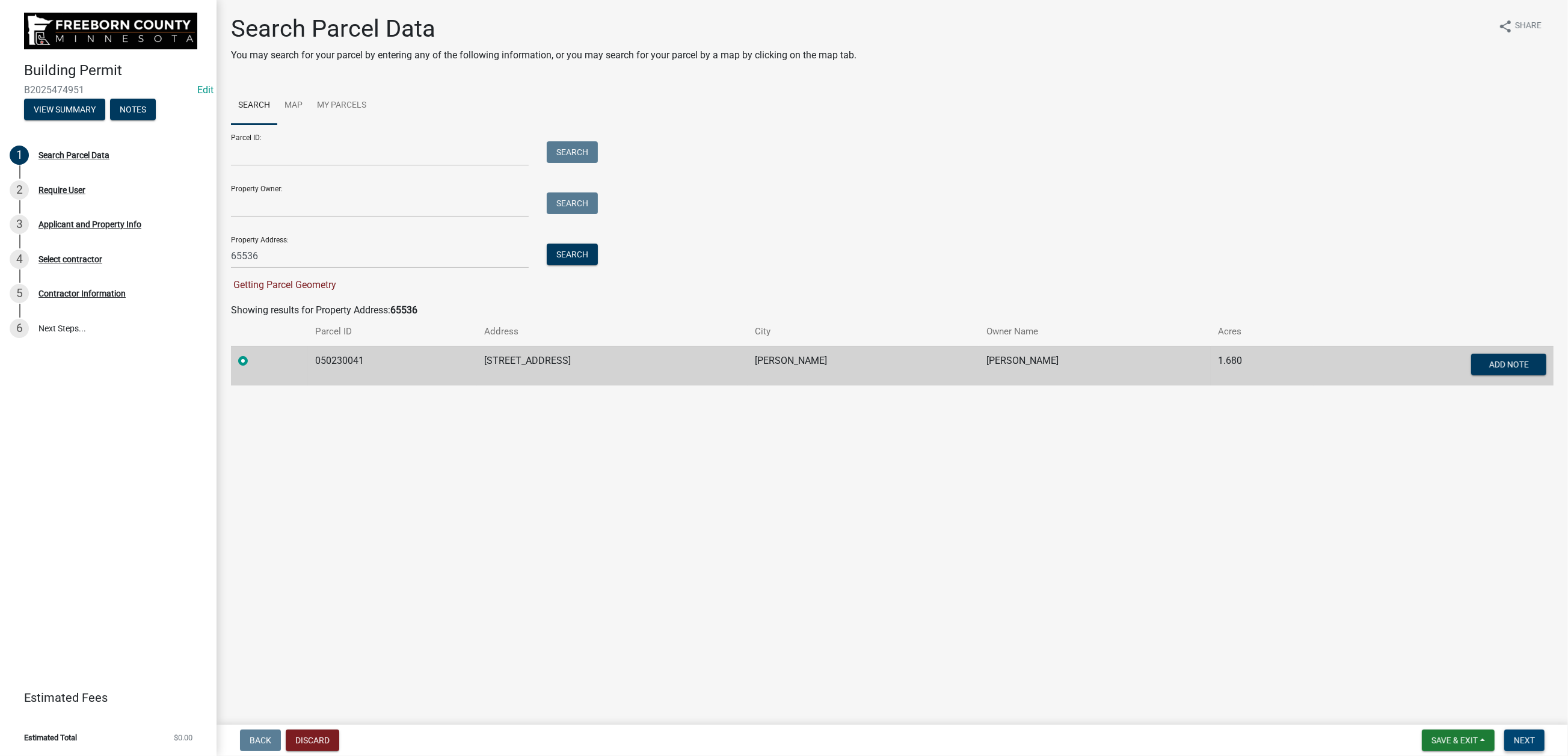
click at [1291, 608] on span "Next" at bounding box center [1525, 740] width 21 height 9
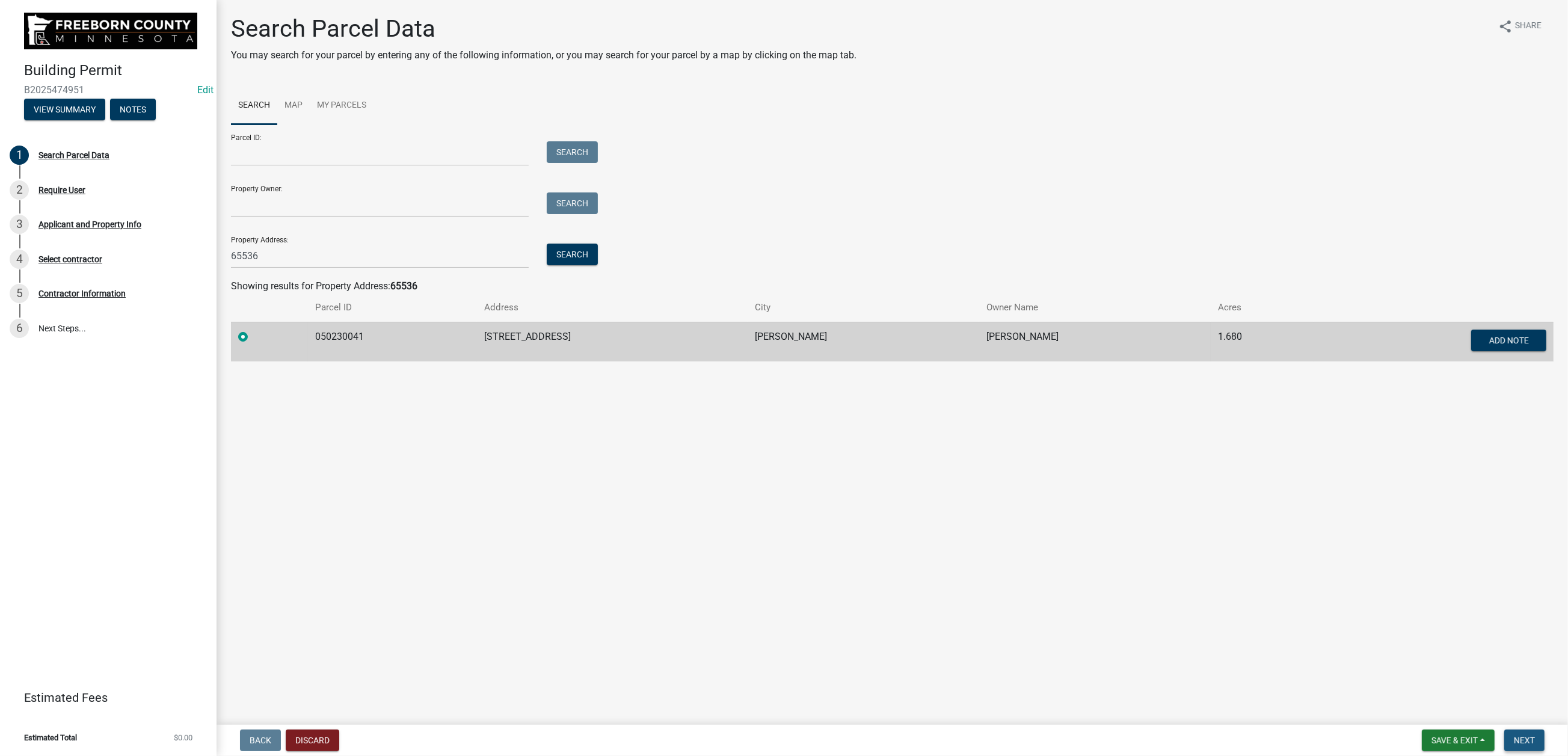
click at [1291, 608] on span "Next" at bounding box center [1525, 740] width 21 height 9
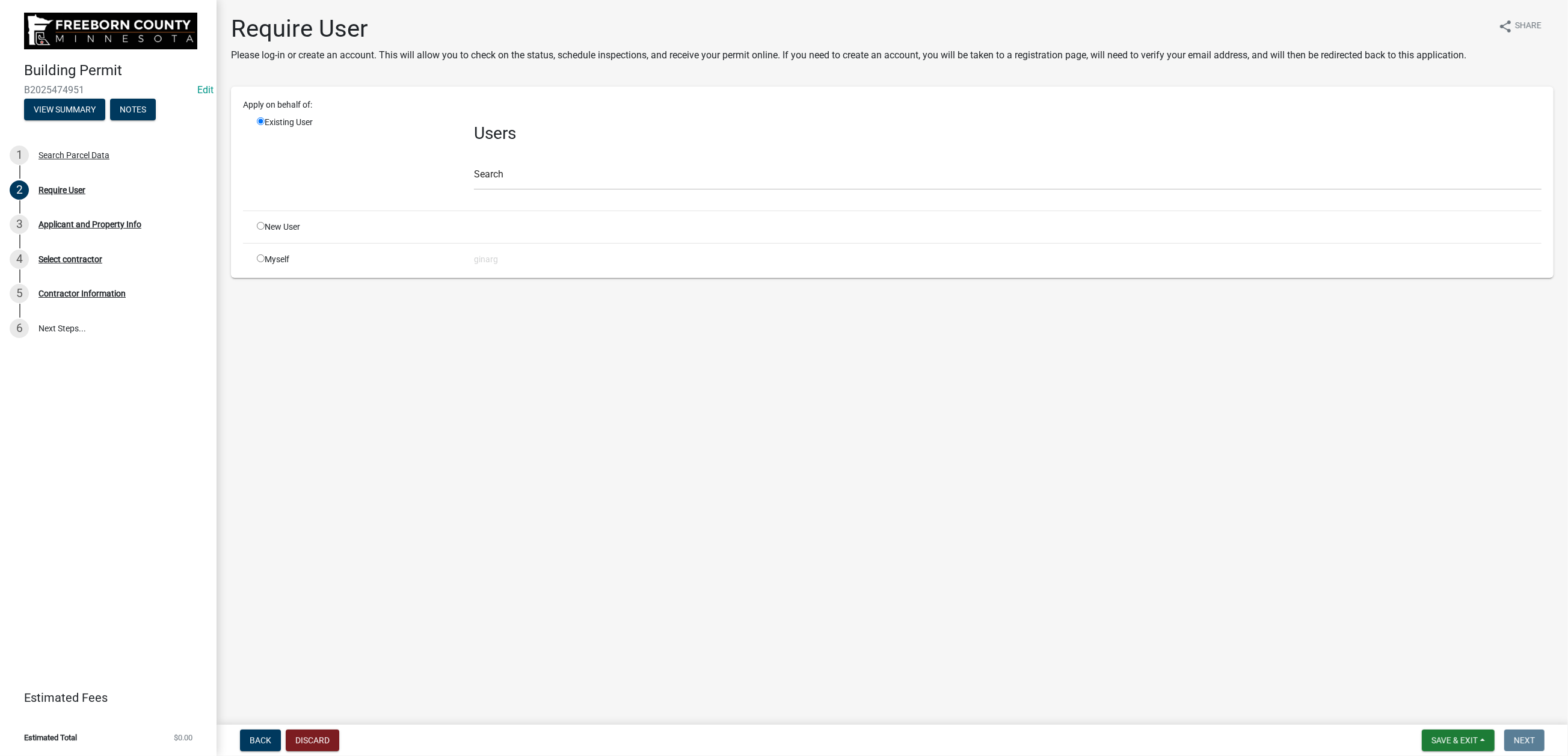
click at [265, 262] on input "radio" at bounding box center [260, 258] width 8 height 8
radio input "true"
radio input "false"
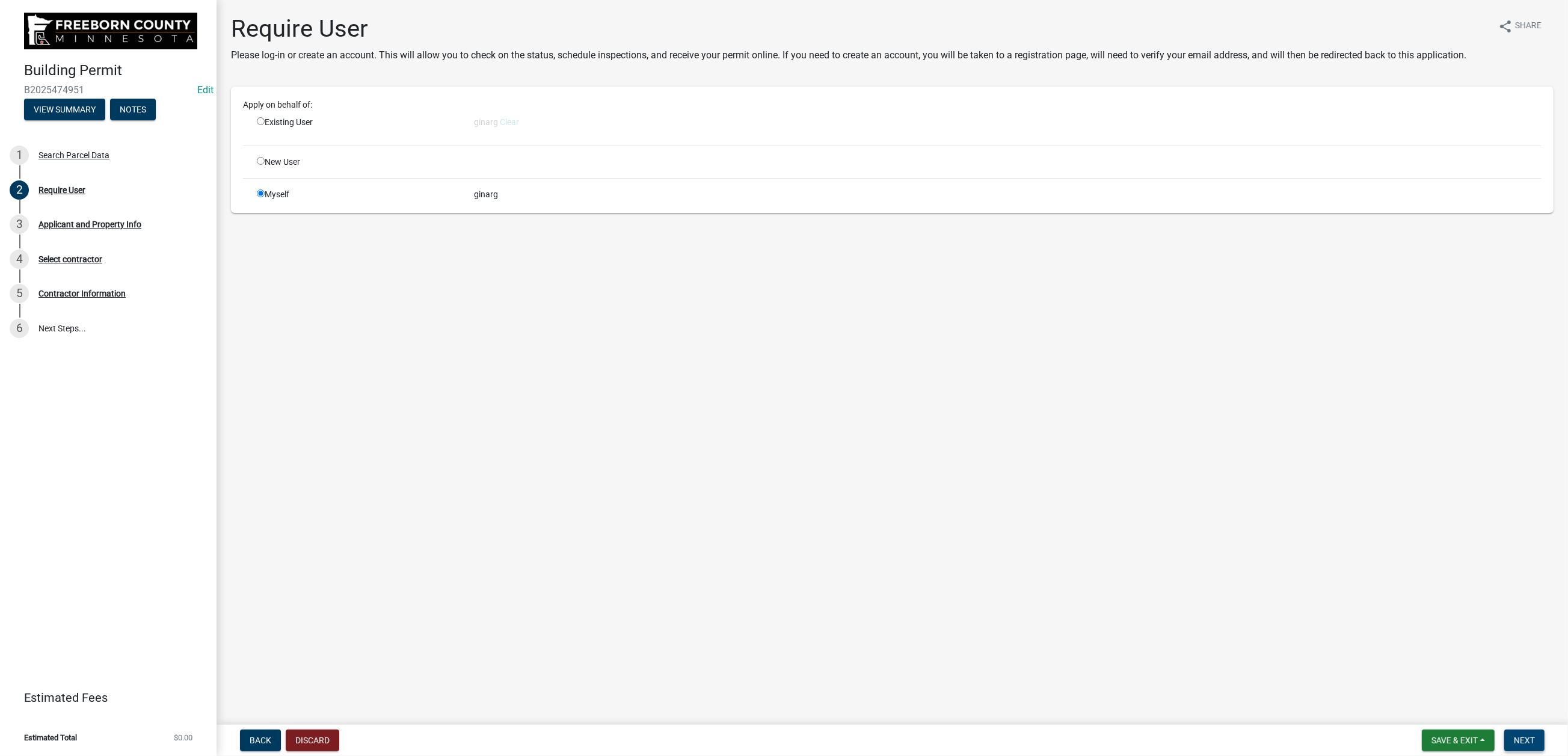
click at [1291, 608] on span "Next" at bounding box center [1525, 740] width 21 height 9
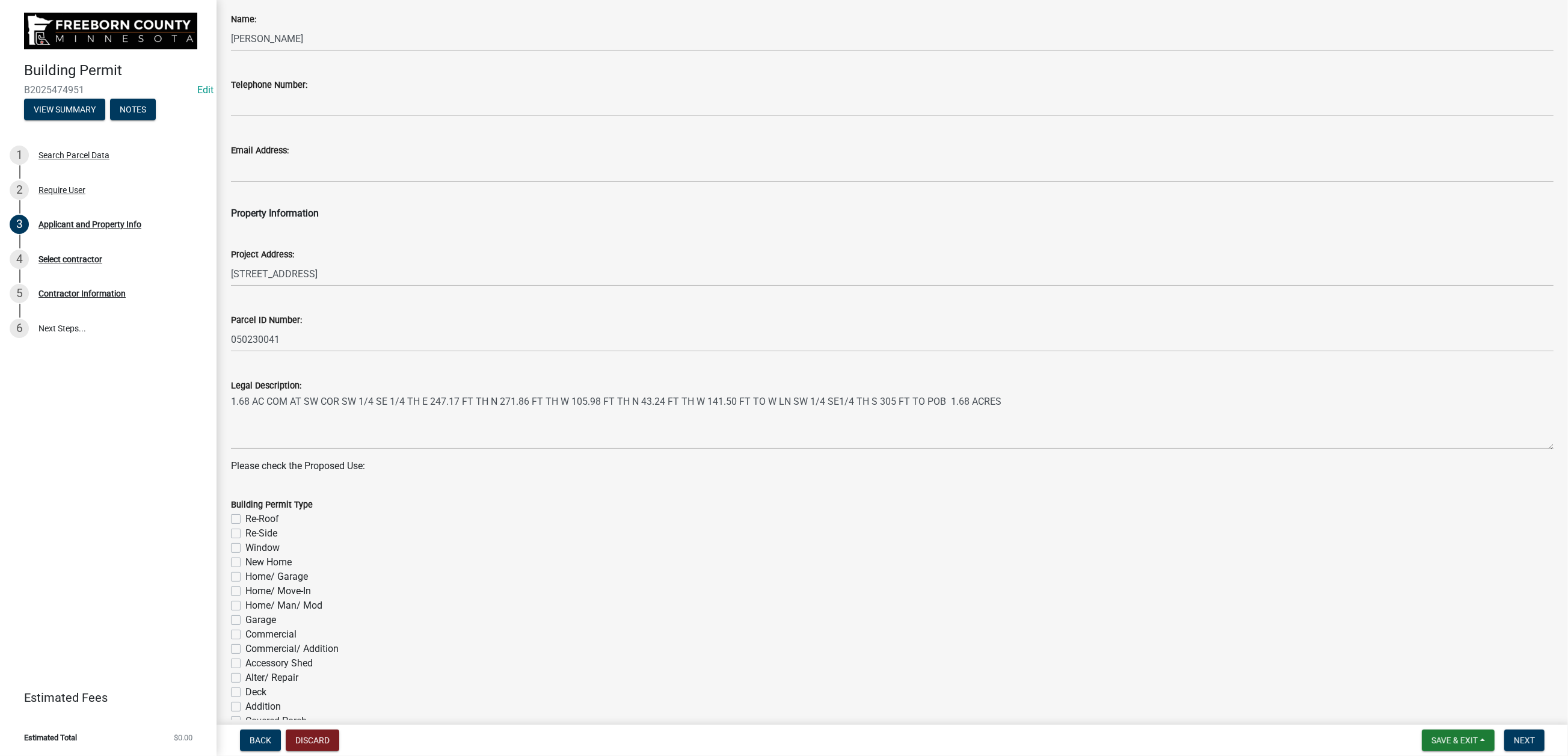
scroll to position [361, 0]
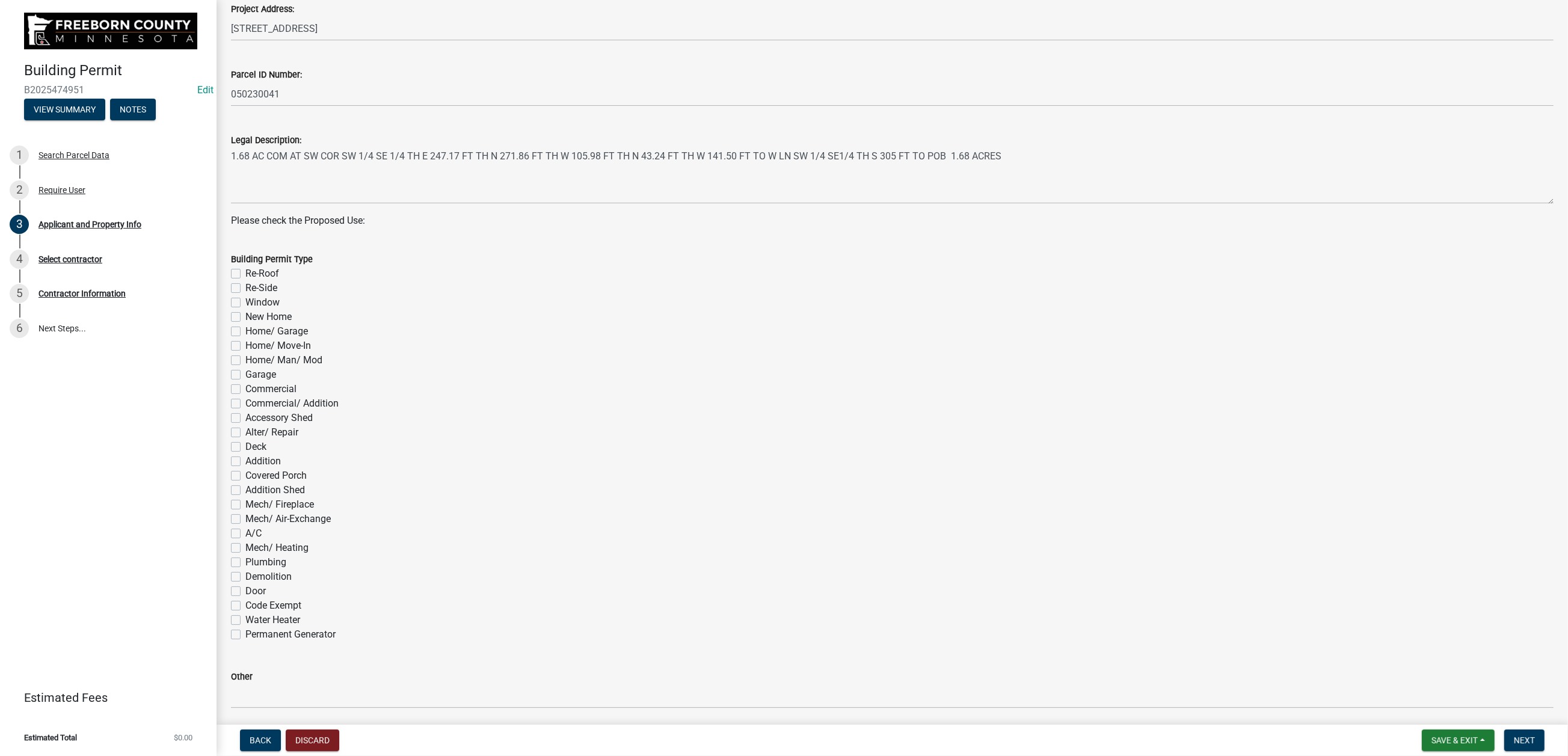
click at [245, 310] on label "Window" at bounding box center [262, 302] width 34 height 14
click at [245, 303] on input "Window" at bounding box center [249, 299] width 8 height 8
checkbox input "true"
checkbox input "false"
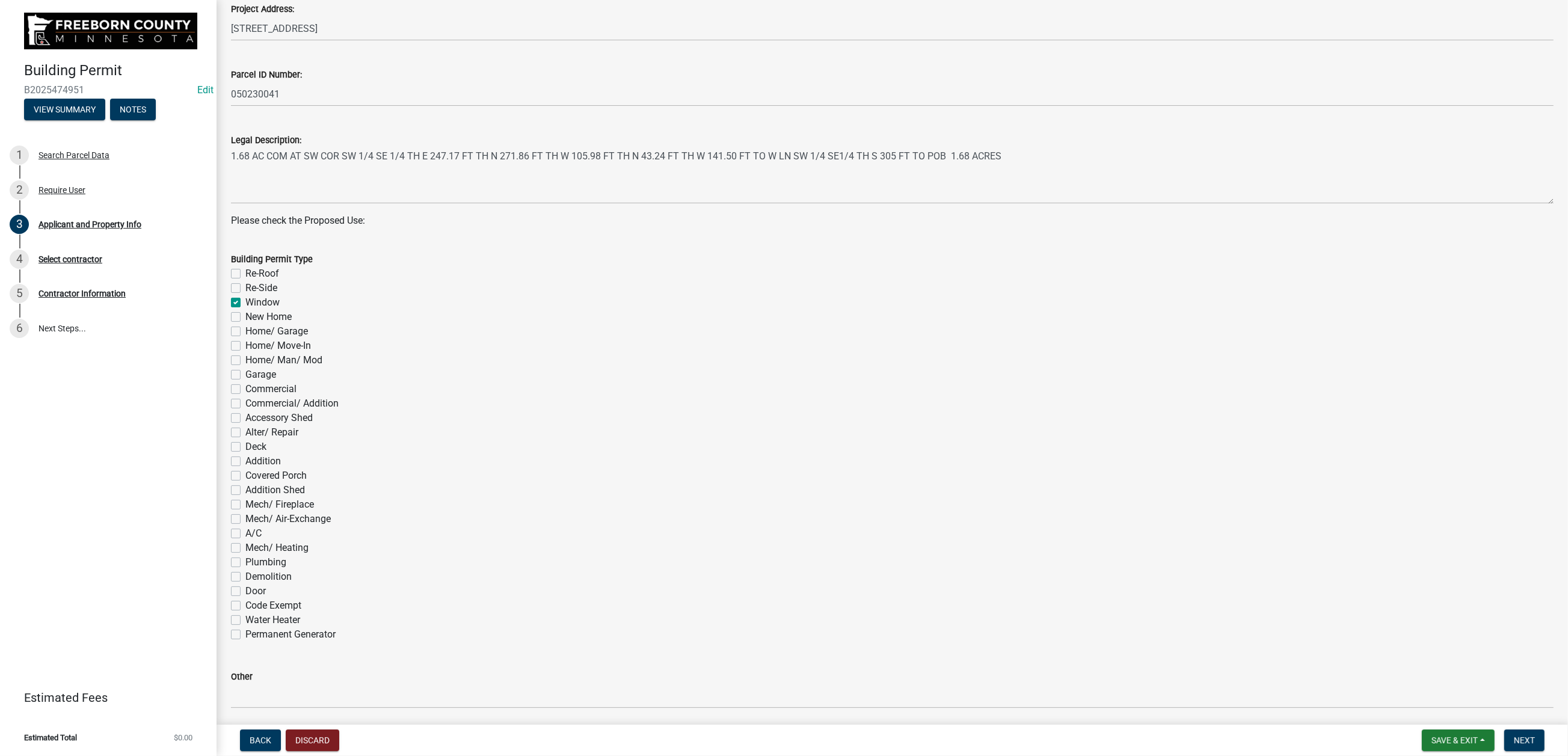
checkbox input "true"
checkbox input "false"
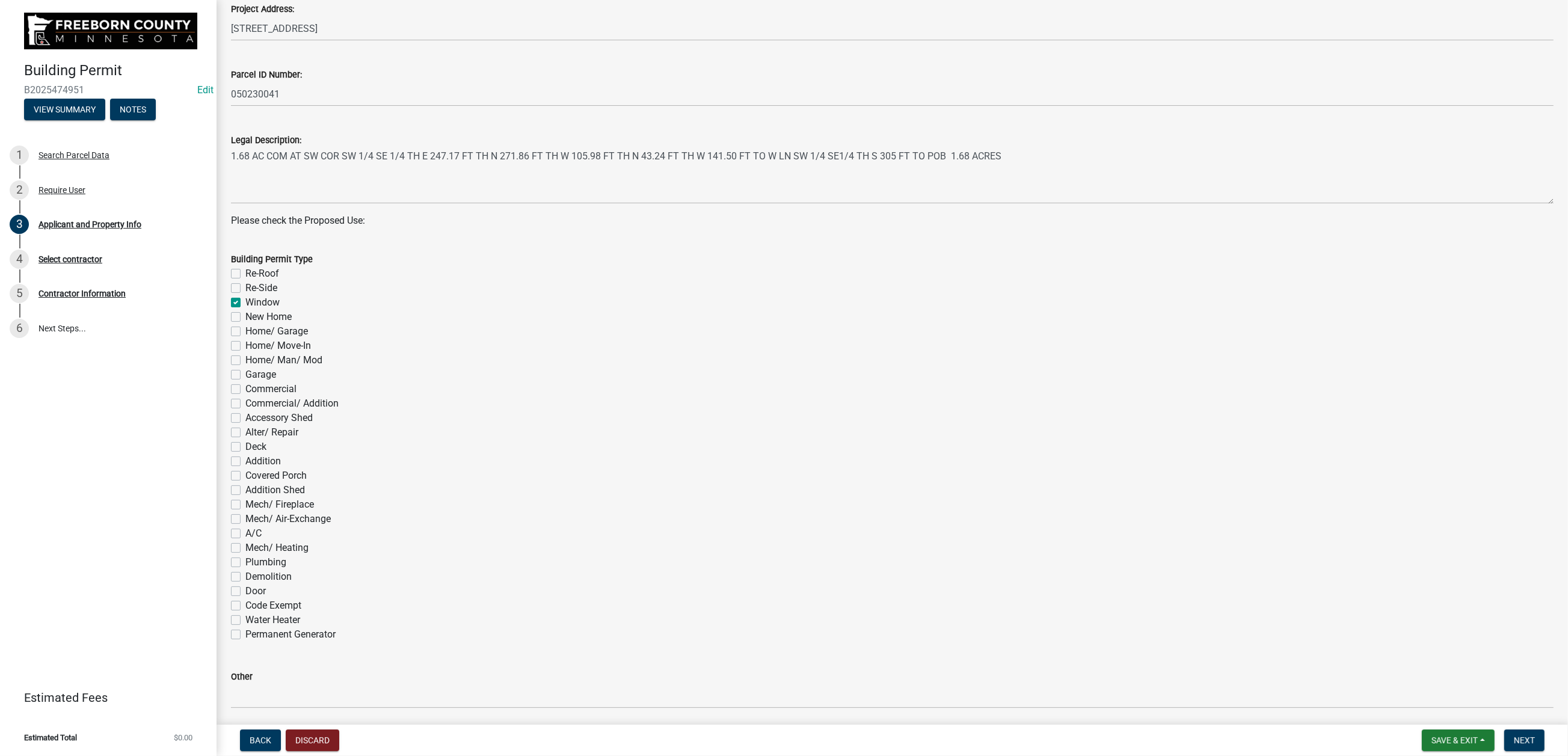
checkbox input "false"
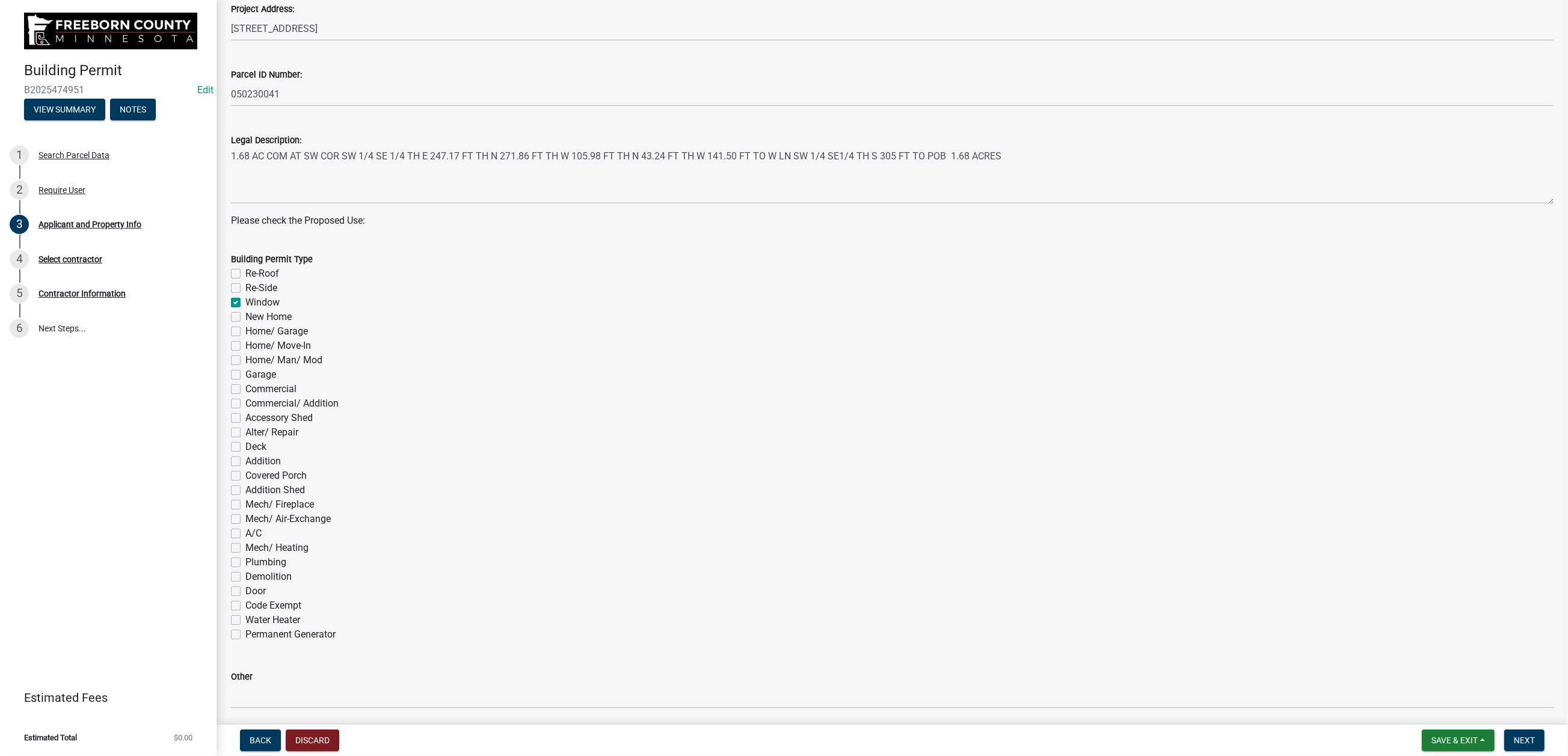
checkbox input "false"
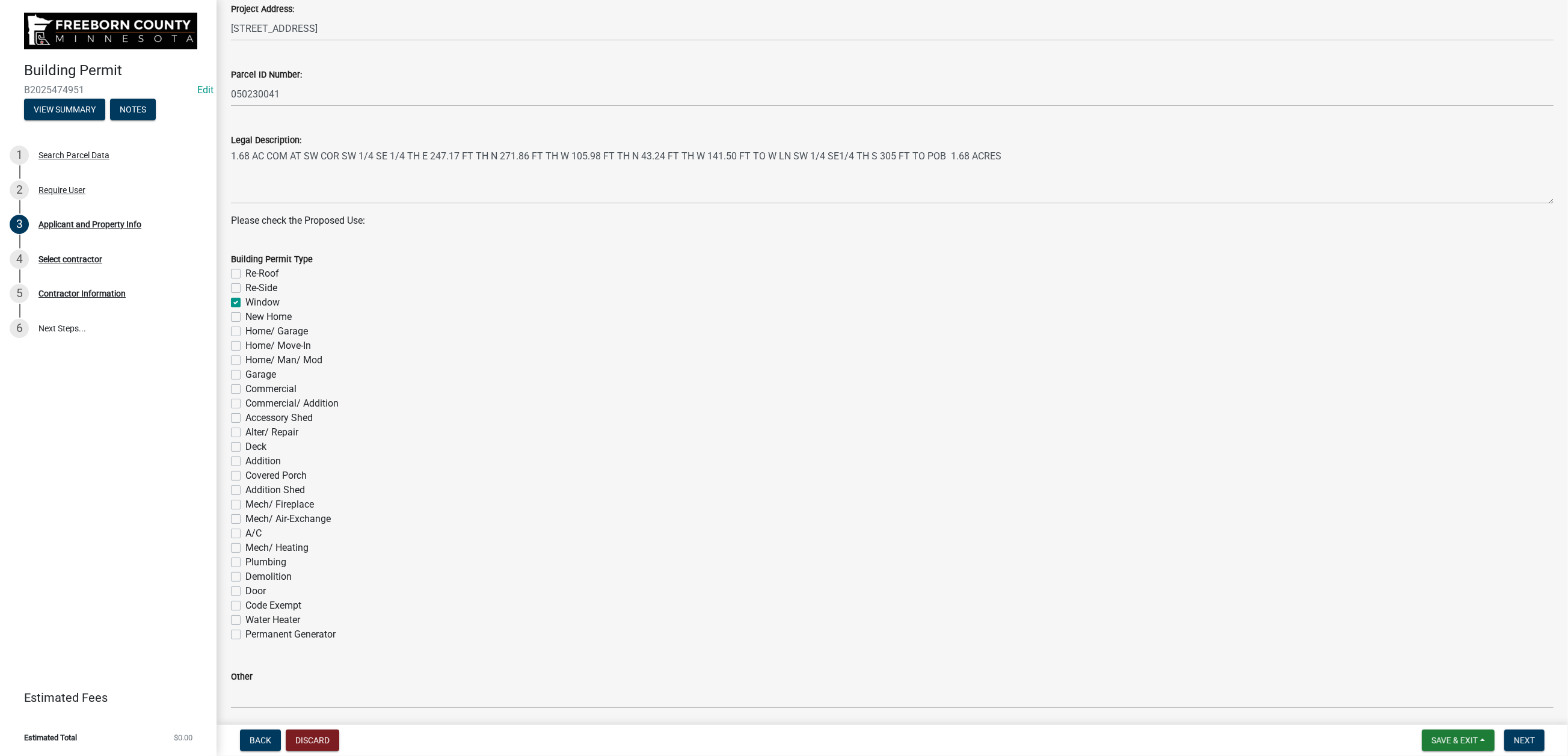
checkbox input "false"
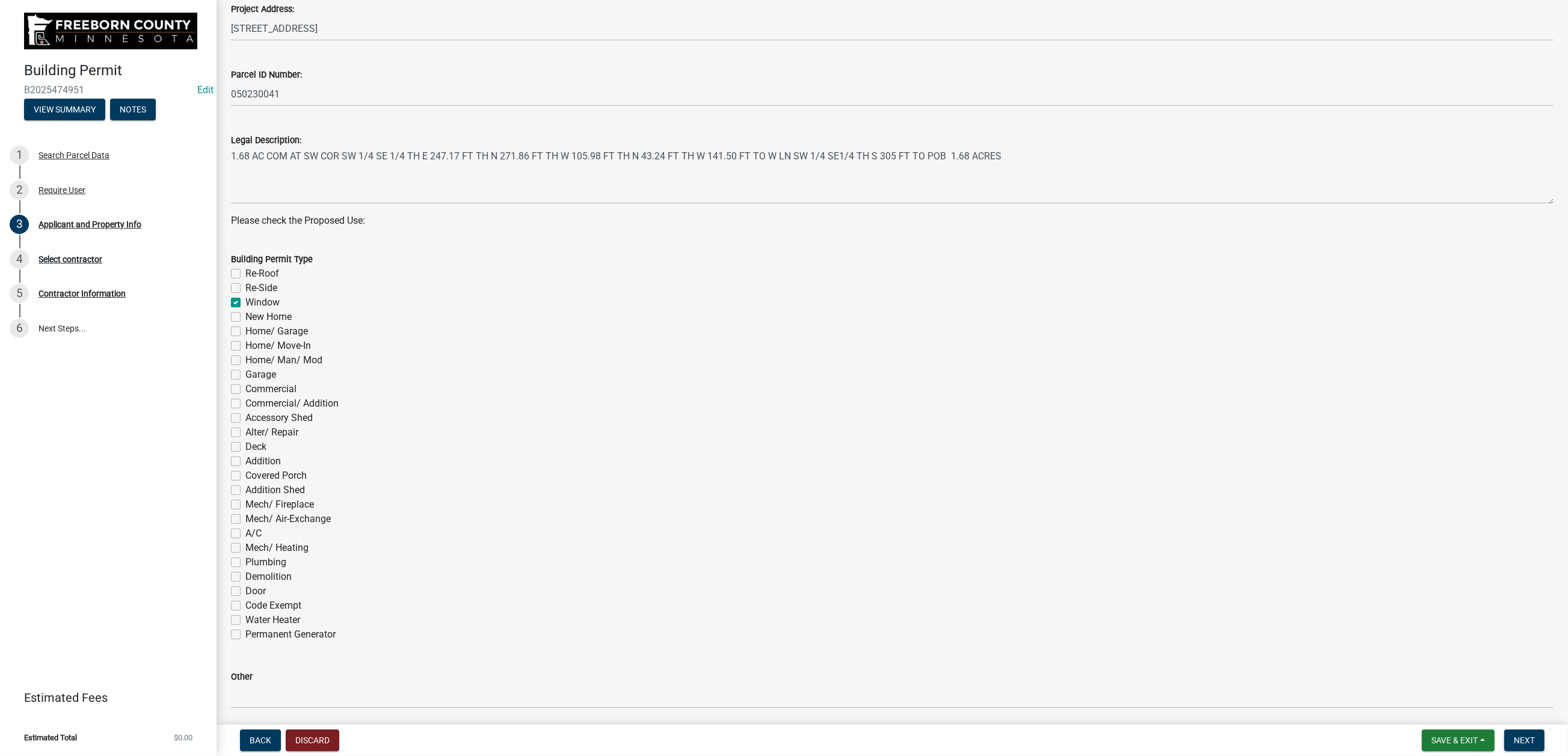
checkbox input "false"
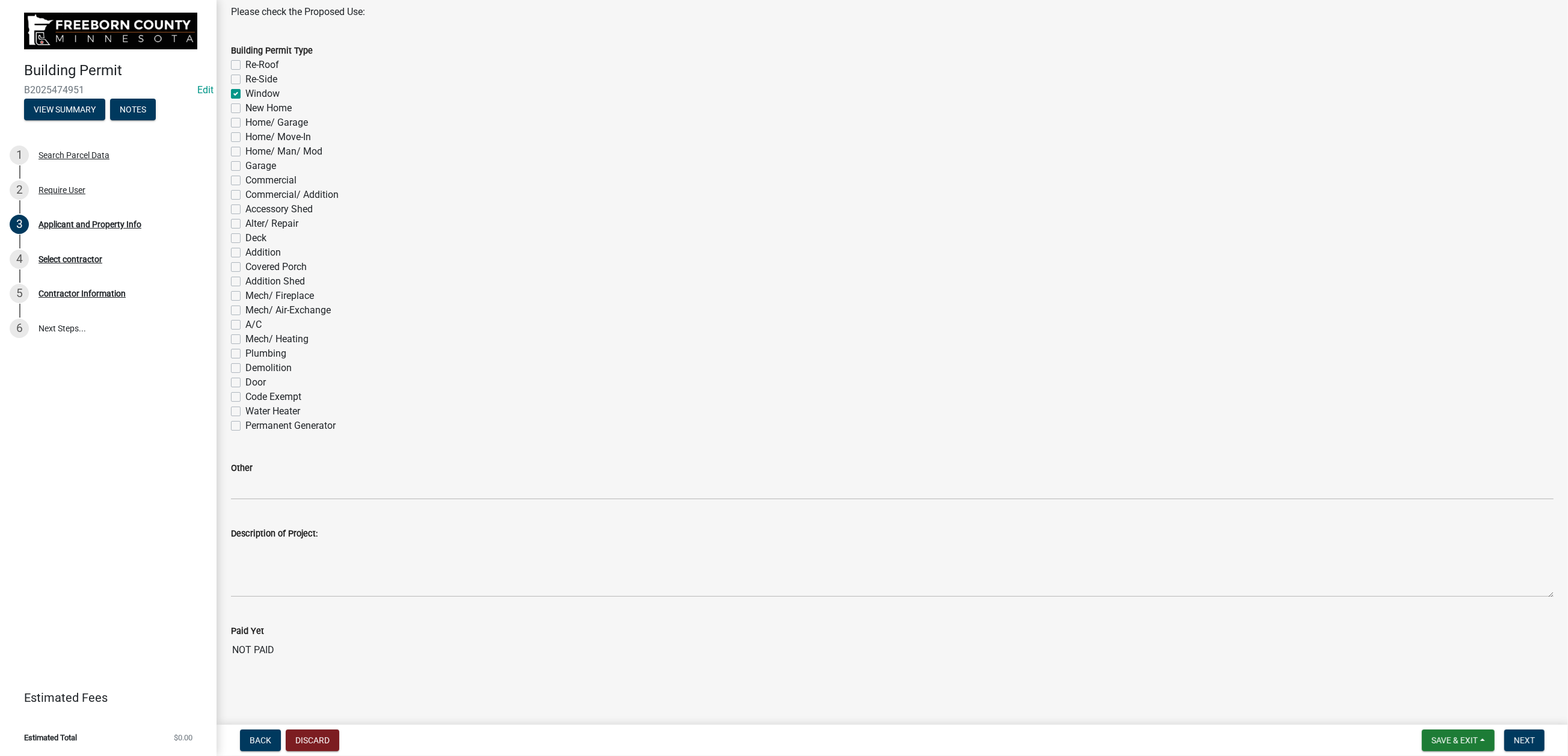
scroll to position [1173, 0]
click at [1291, 608] on span "Next" at bounding box center [1525, 740] width 21 height 9
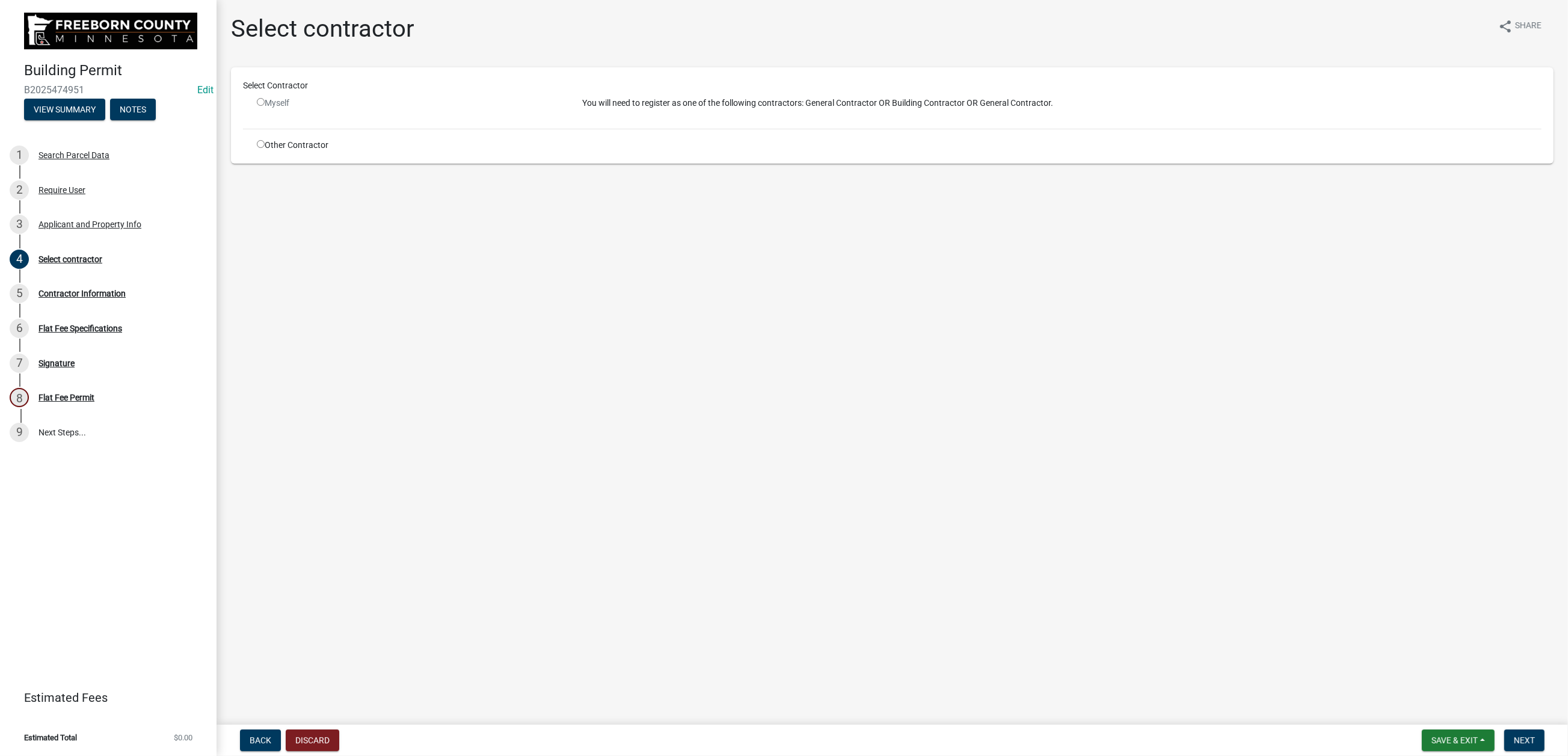
click at [265, 148] on input "radio" at bounding box center [260, 144] width 8 height 8
radio input "true"
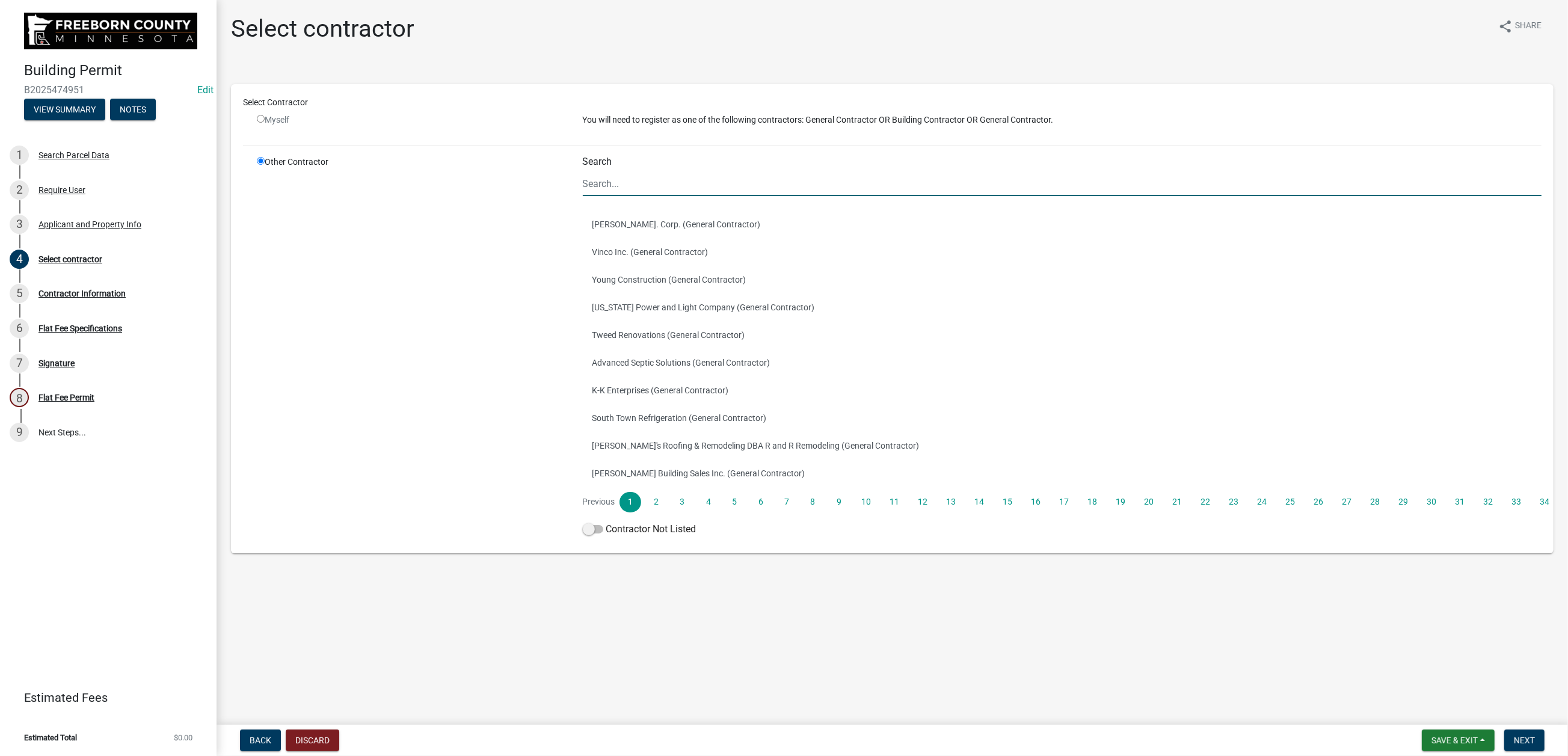
click at [619, 196] on input "Search" at bounding box center [1062, 184] width 959 height 25
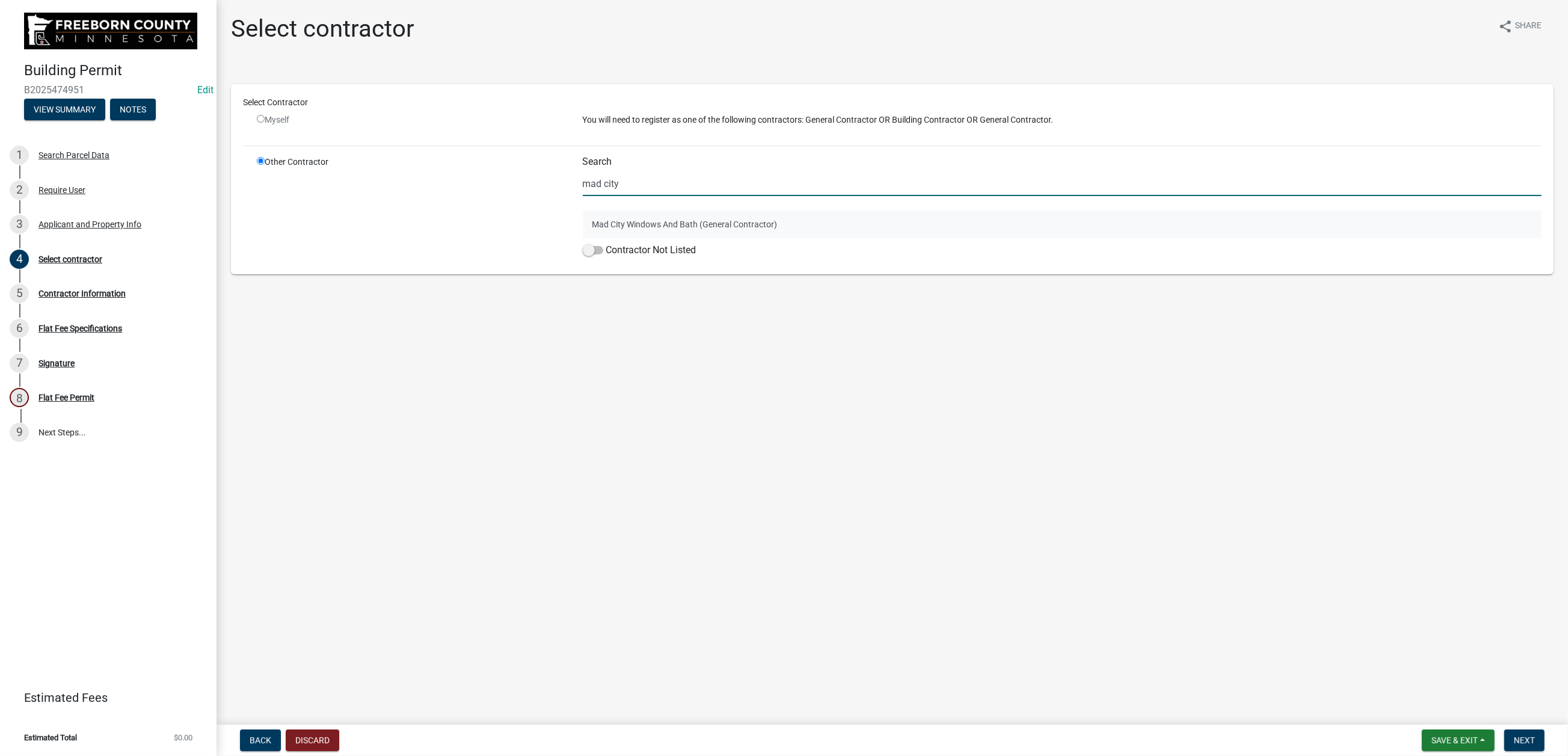
type input "mad city"
click at [618, 238] on button "Mad City Windows And Bath (General Contractor)" at bounding box center [1062, 224] width 959 height 28
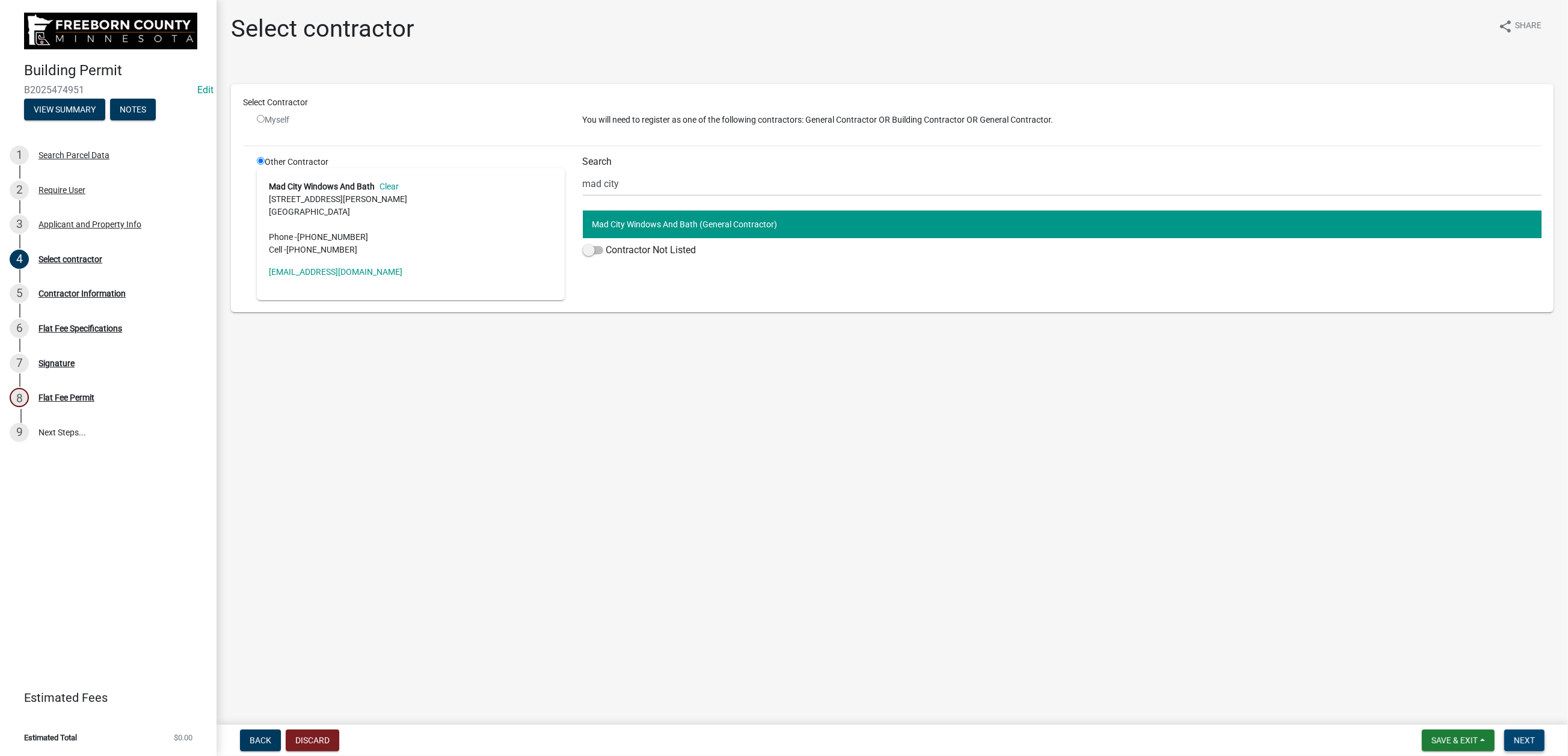
click at [1291, 608] on span "Next" at bounding box center [1525, 740] width 21 height 9
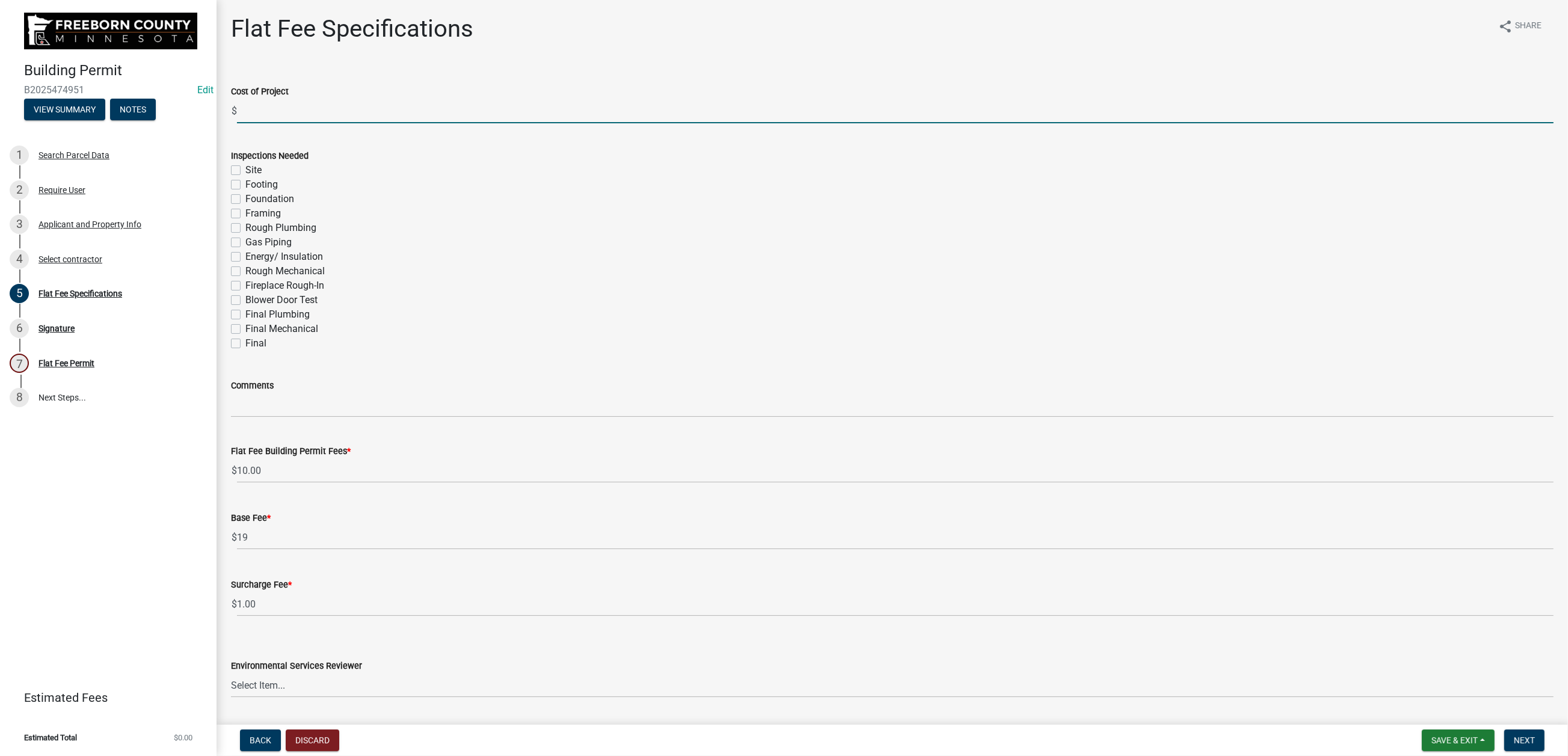
click at [289, 123] on input "text" at bounding box center [895, 111] width 1316 height 25
type input "2074"
click at [245, 350] on label "Final" at bounding box center [256, 343] width 21 height 14
click at [245, 344] on input "Final" at bounding box center [249, 340] width 8 height 8
checkbox input "true"
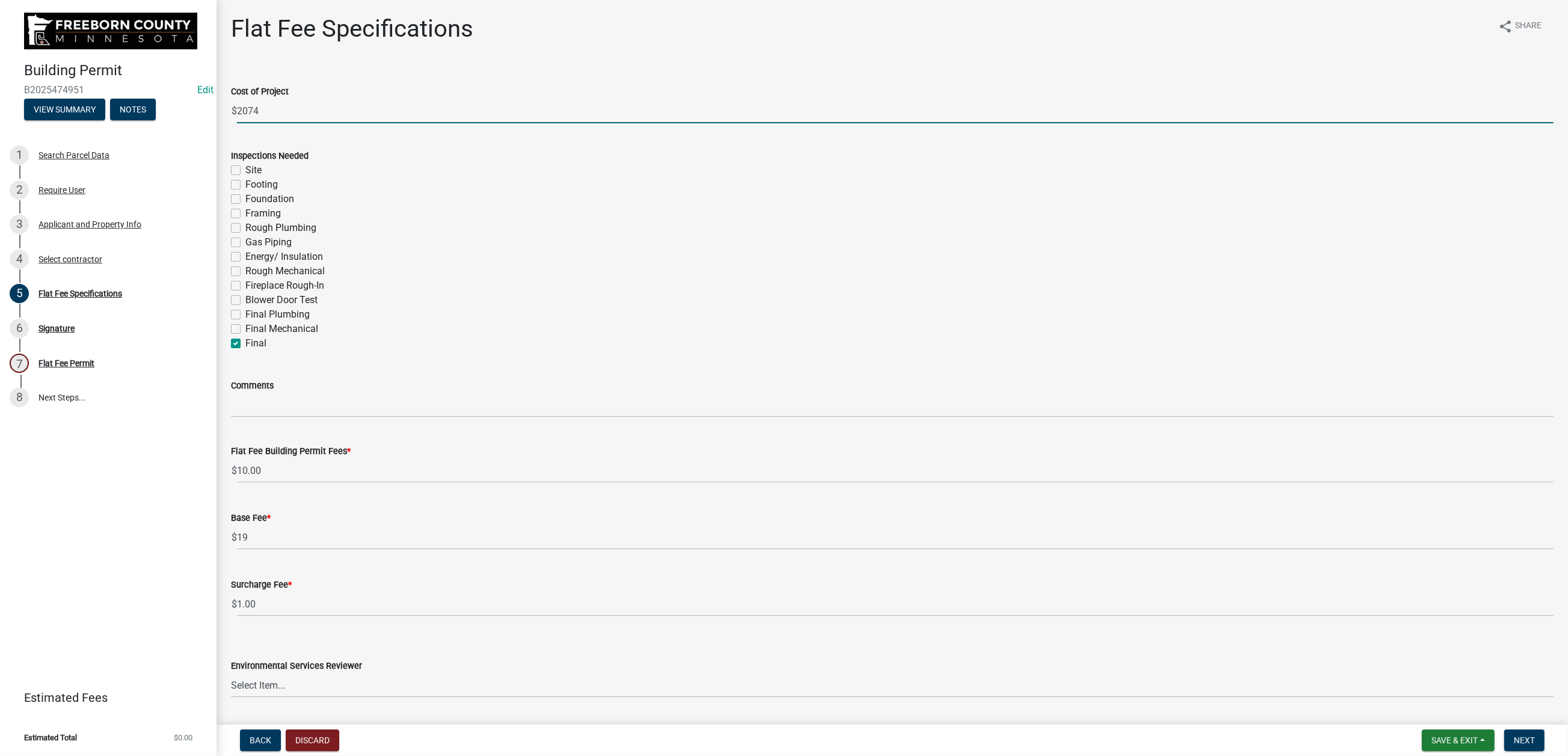
checkbox input "false"
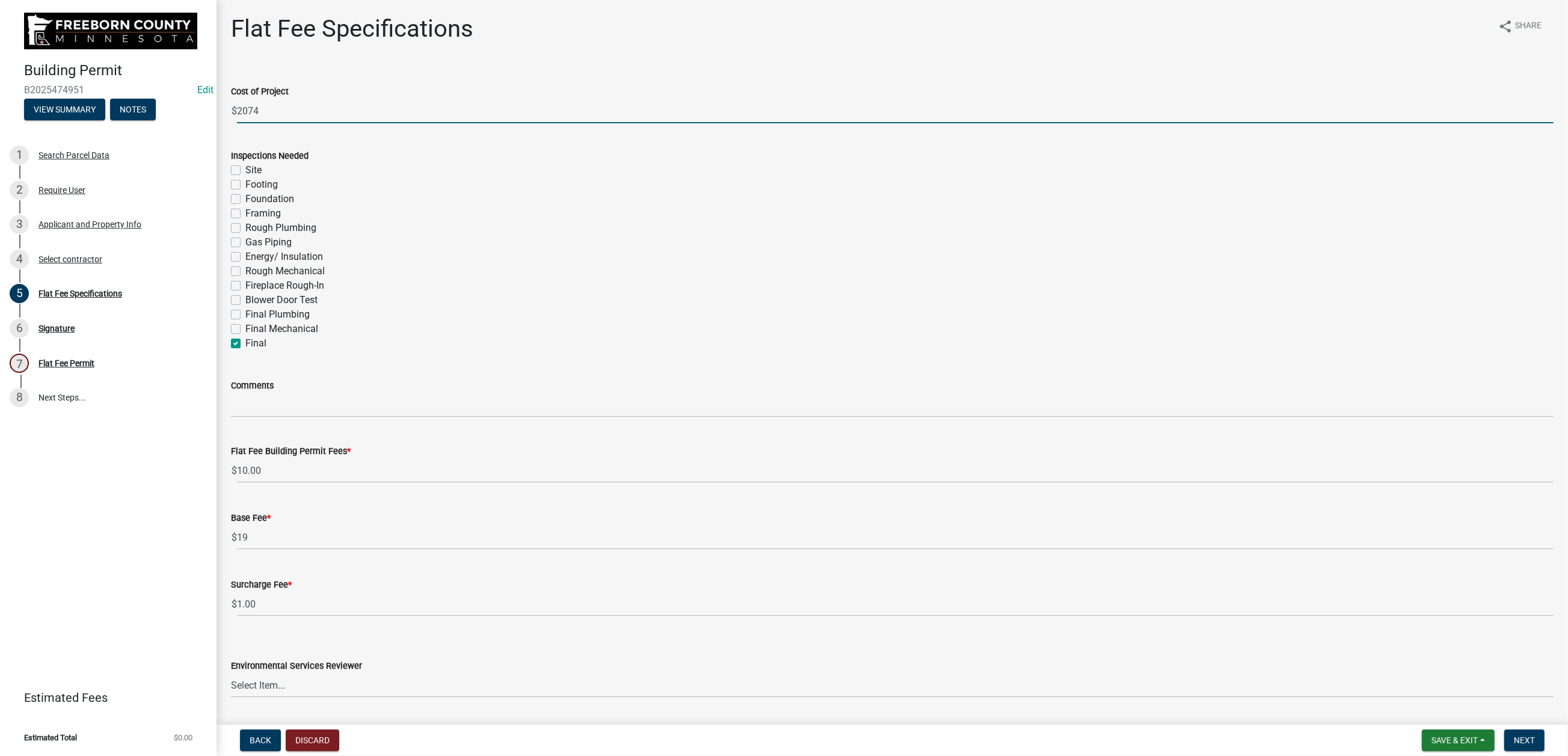
checkbox input "false"
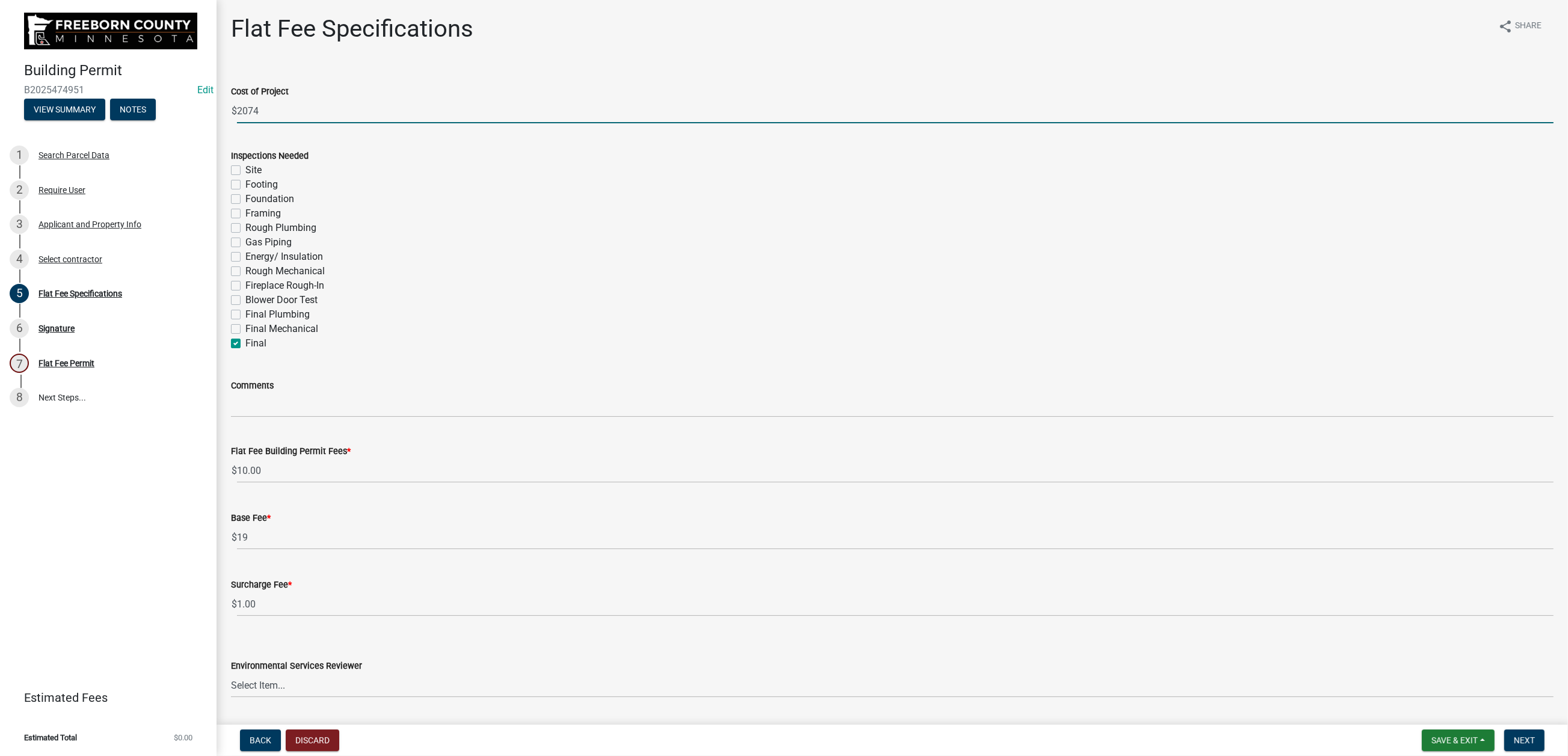
checkbox input "false"
checkbox input "true"
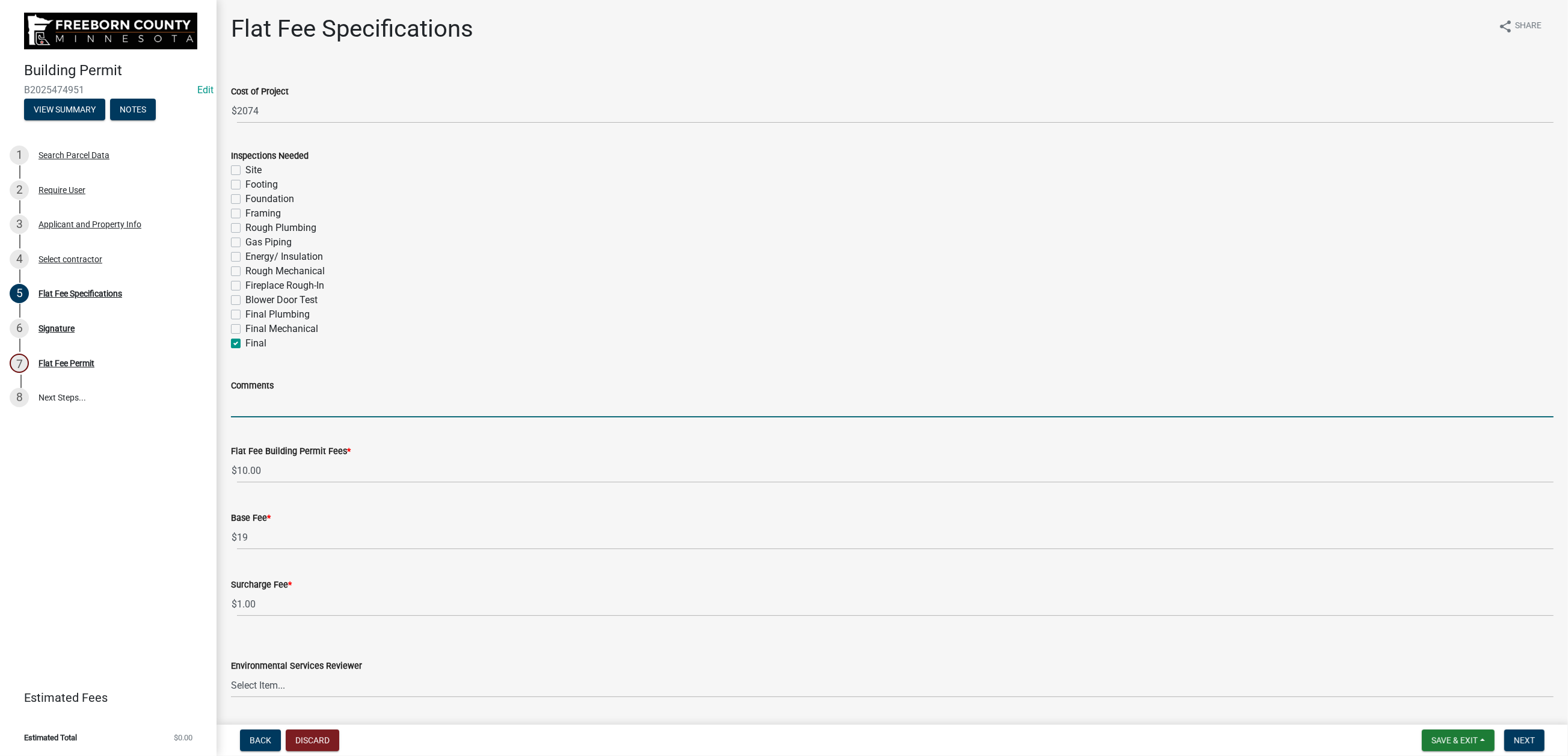
click at [283, 417] on input "Comments" at bounding box center [892, 405] width 1323 height 25
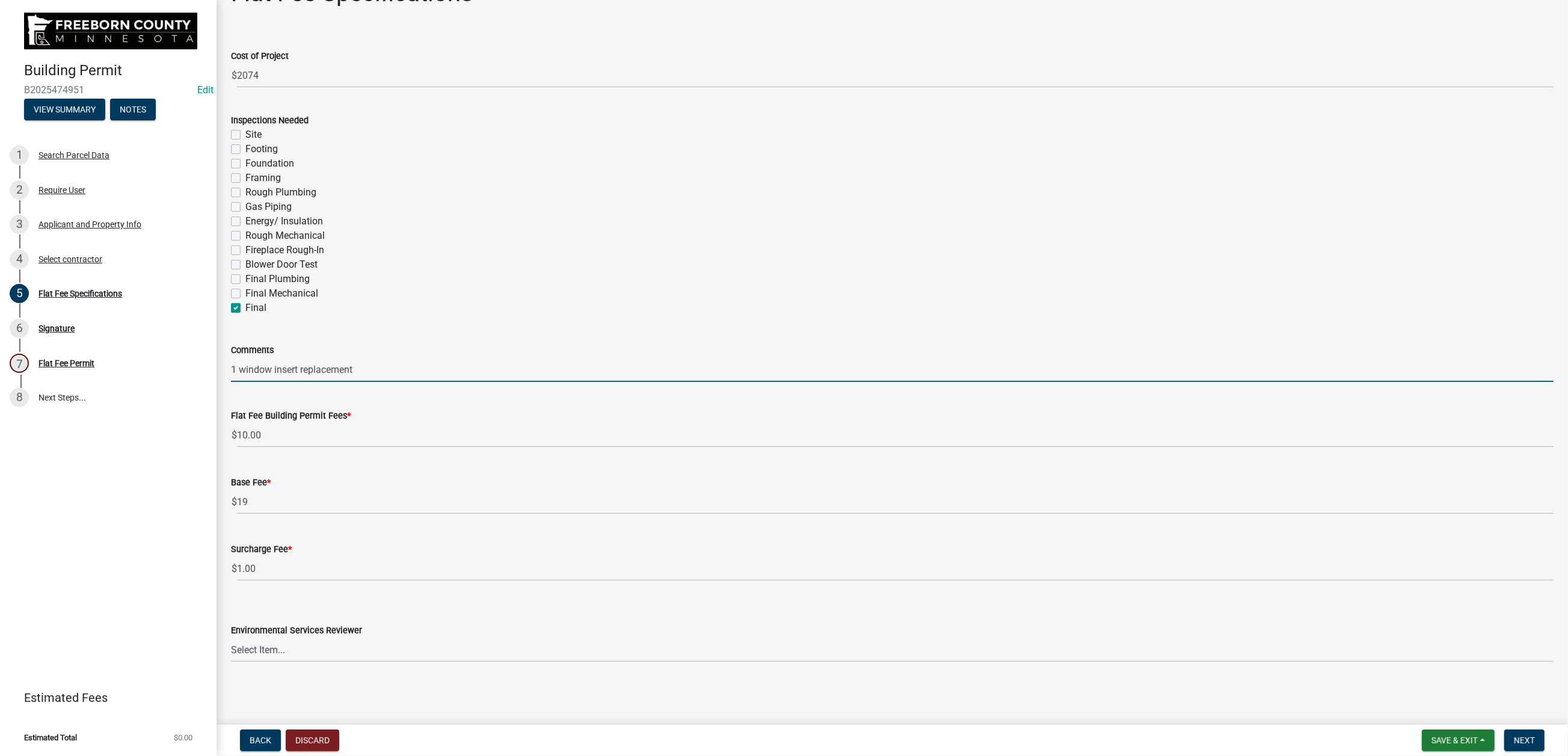
scroll to position [391, 0]
type input "1 window insert replacement"
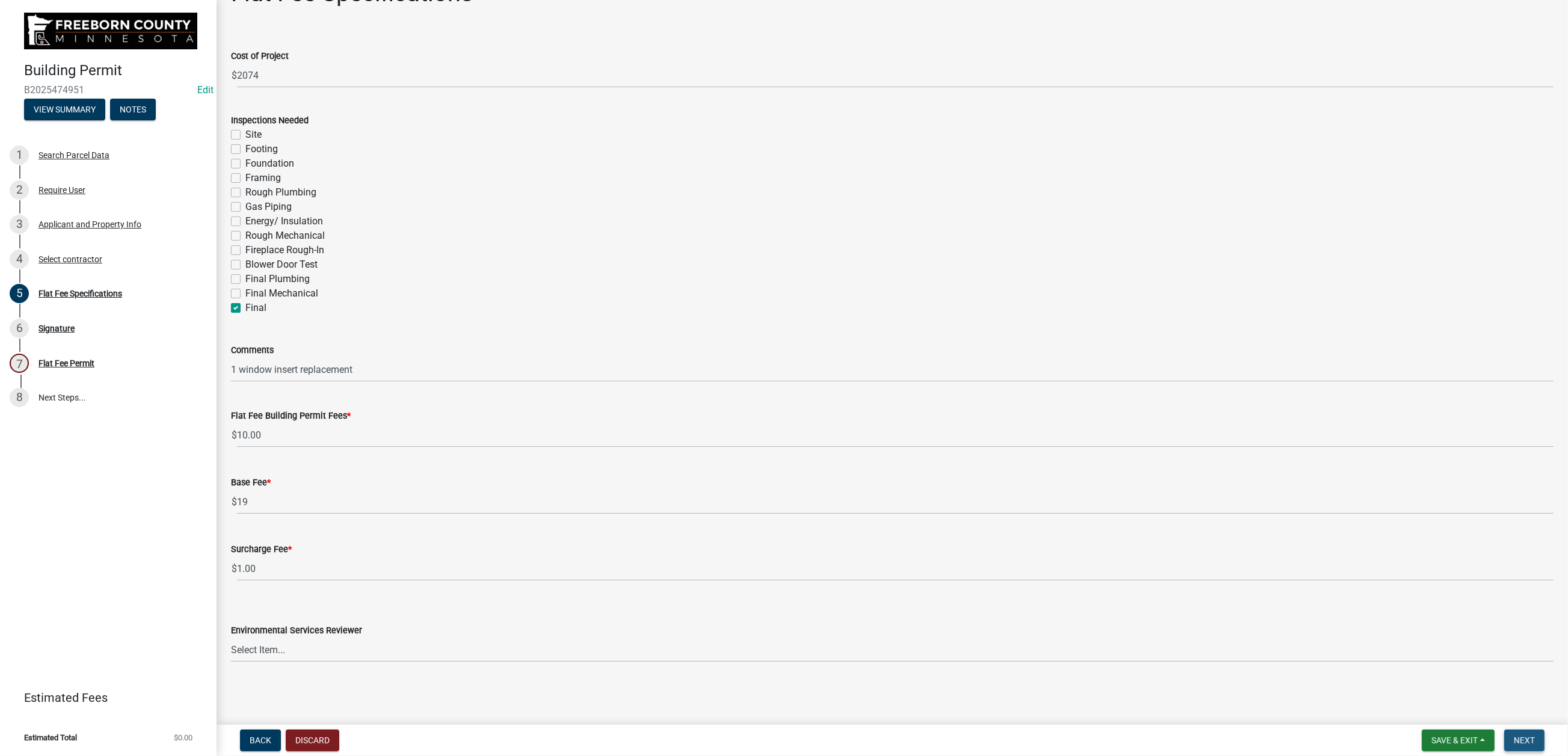
click at [1291, 608] on span "Next" at bounding box center [1525, 740] width 21 height 9
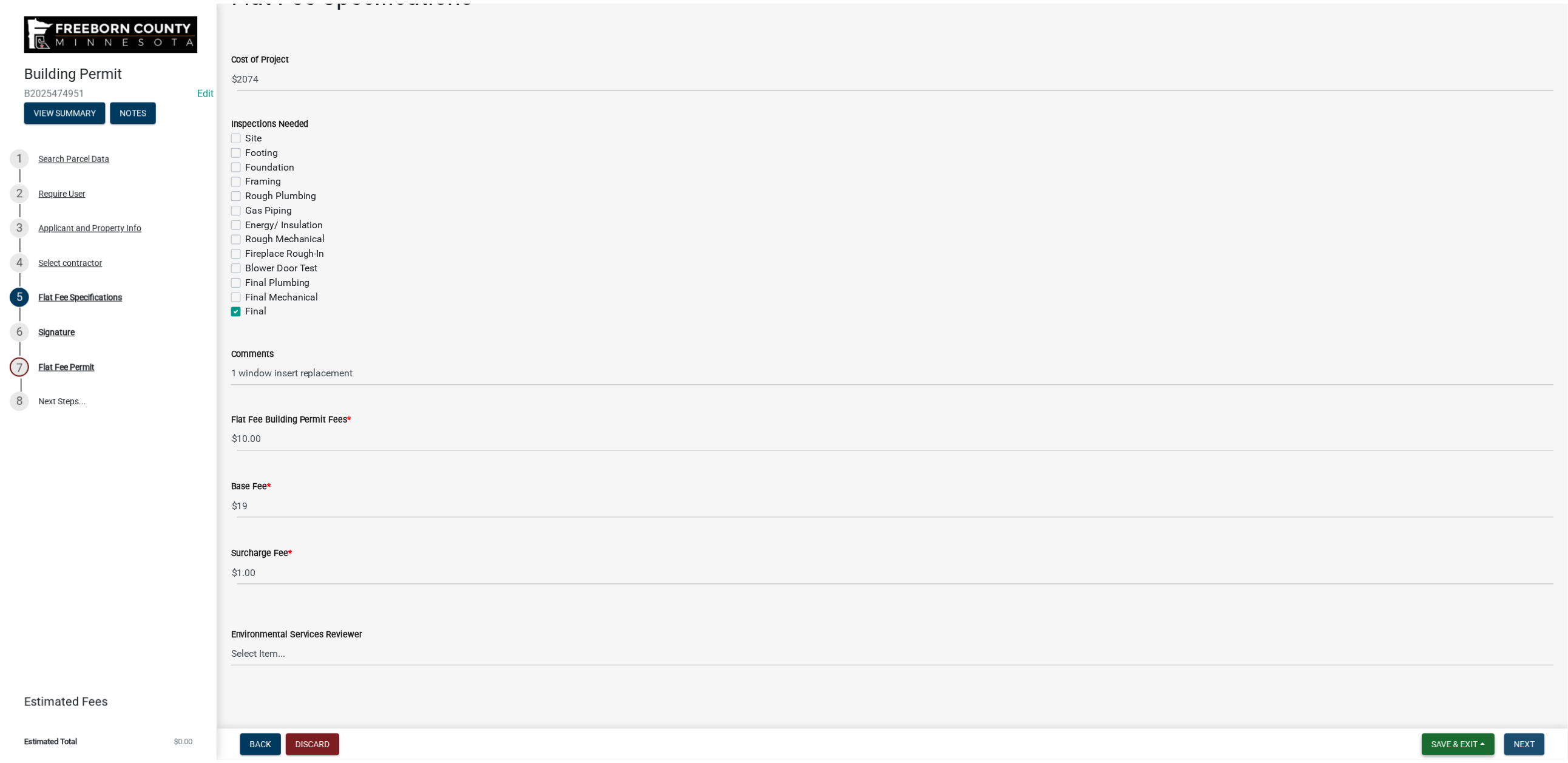
scroll to position [0, 0]
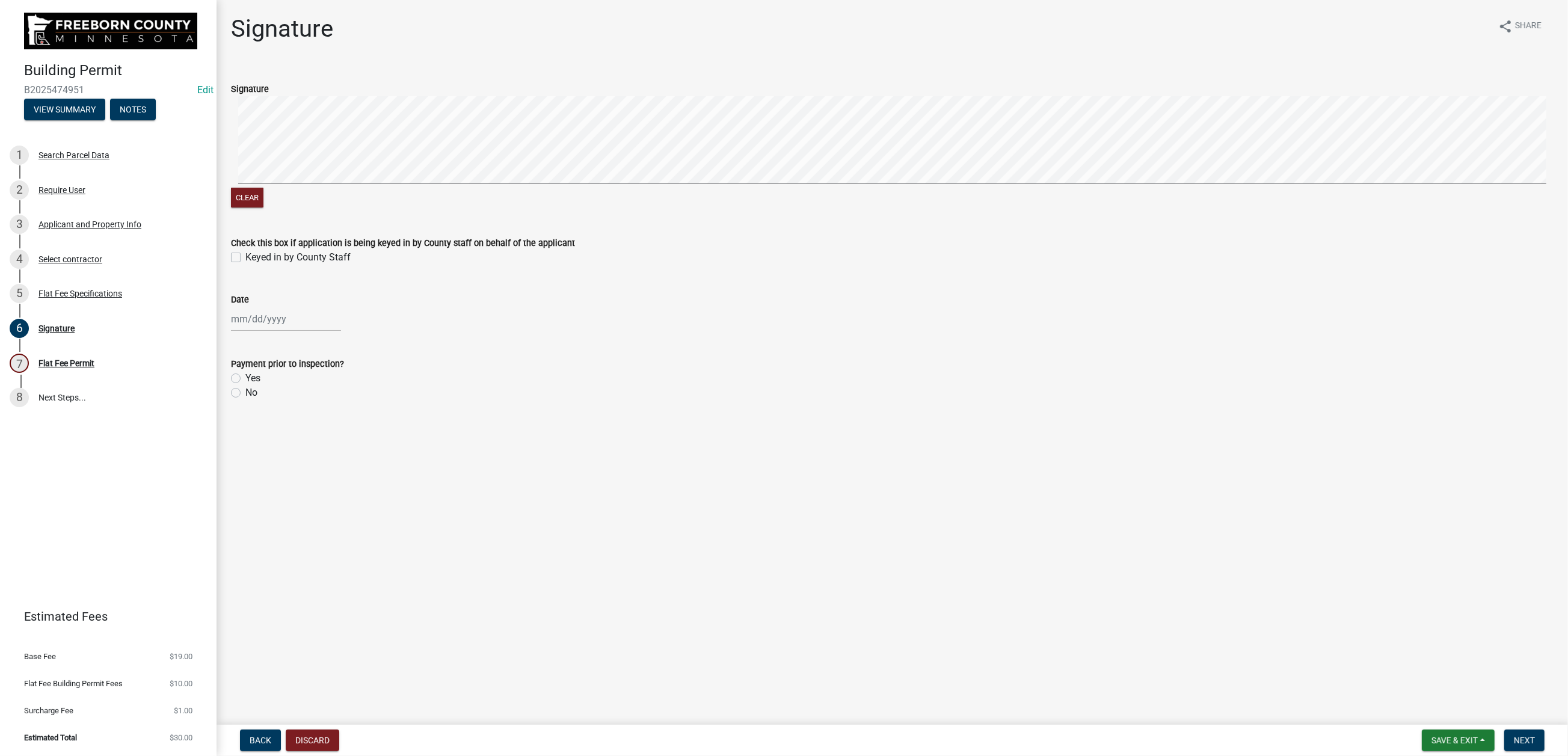
click at [245, 265] on label "Keyed in by County Staff" at bounding box center [298, 257] width 105 height 14
click at [245, 258] on input "Keyed in by County Staff" at bounding box center [249, 254] width 8 height 8
checkbox input "true"
click at [274, 331] on div at bounding box center [286, 319] width 110 height 25
select select "9"
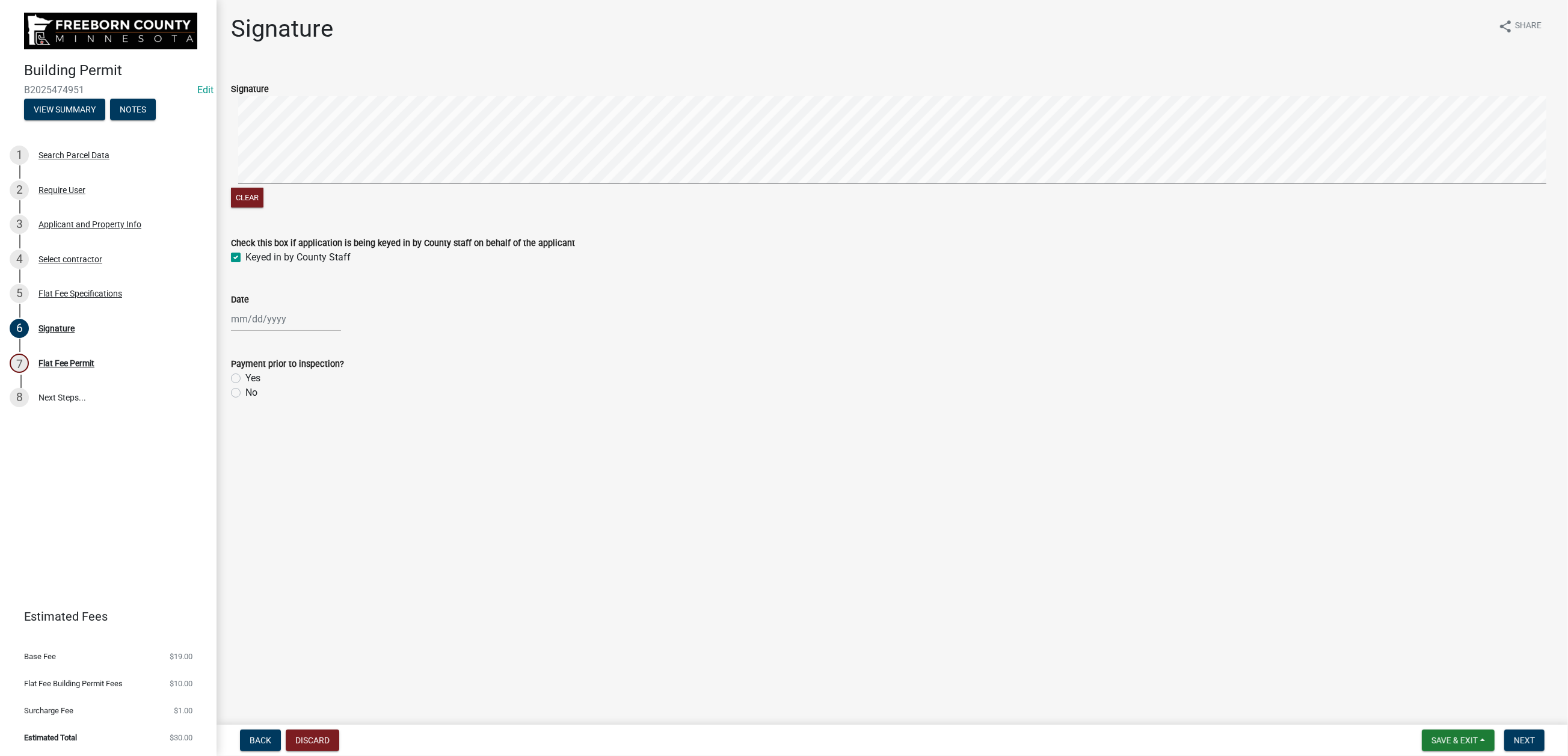
select select "2025"
click at [253, 439] on div "8" at bounding box center [243, 429] width 19 height 19
type input "[DATE]"
click at [245, 400] on label "No" at bounding box center [251, 393] width 12 height 14
click at [245, 393] on input "No" at bounding box center [249, 389] width 8 height 8
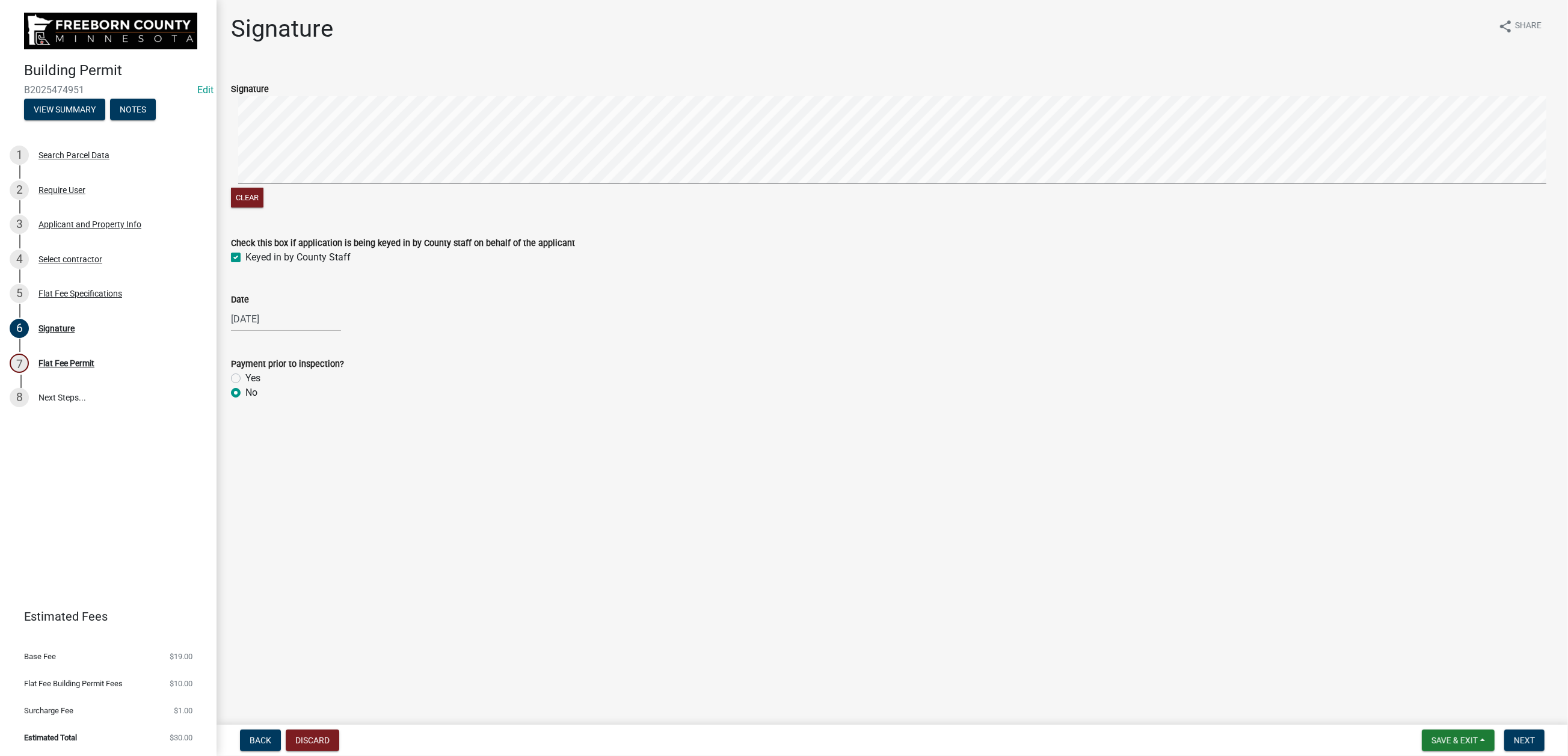
radio input "true"
click at [1291, 608] on span "Next" at bounding box center [1525, 740] width 21 height 9
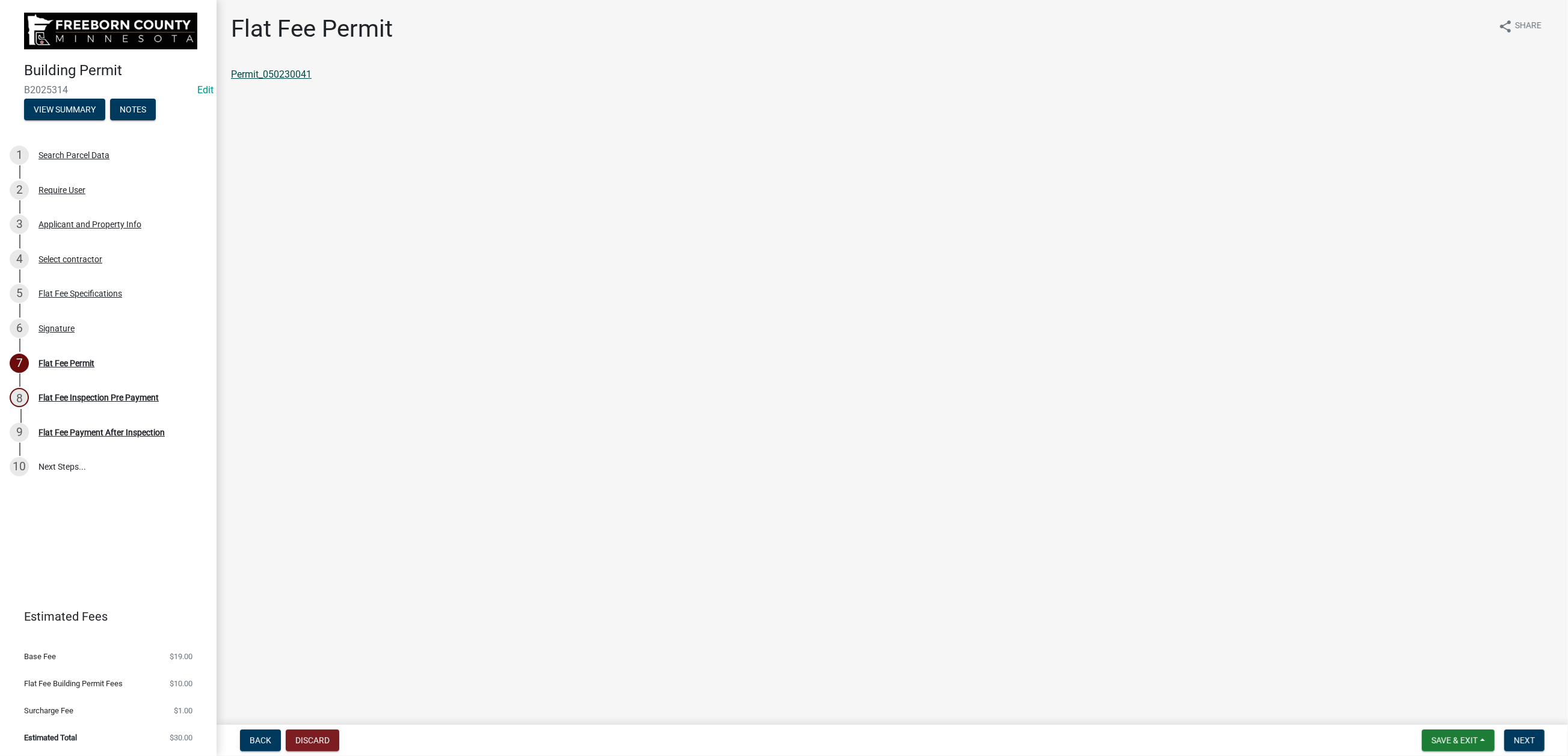
click at [304, 80] on link "Permit_050230041" at bounding box center [271, 74] width 81 height 11
click at [1291, 608] on span "Save & Exit" at bounding box center [1454, 740] width 47 height 9
click at [1291, 608] on button "Save & Exit" at bounding box center [1446, 698] width 96 height 29
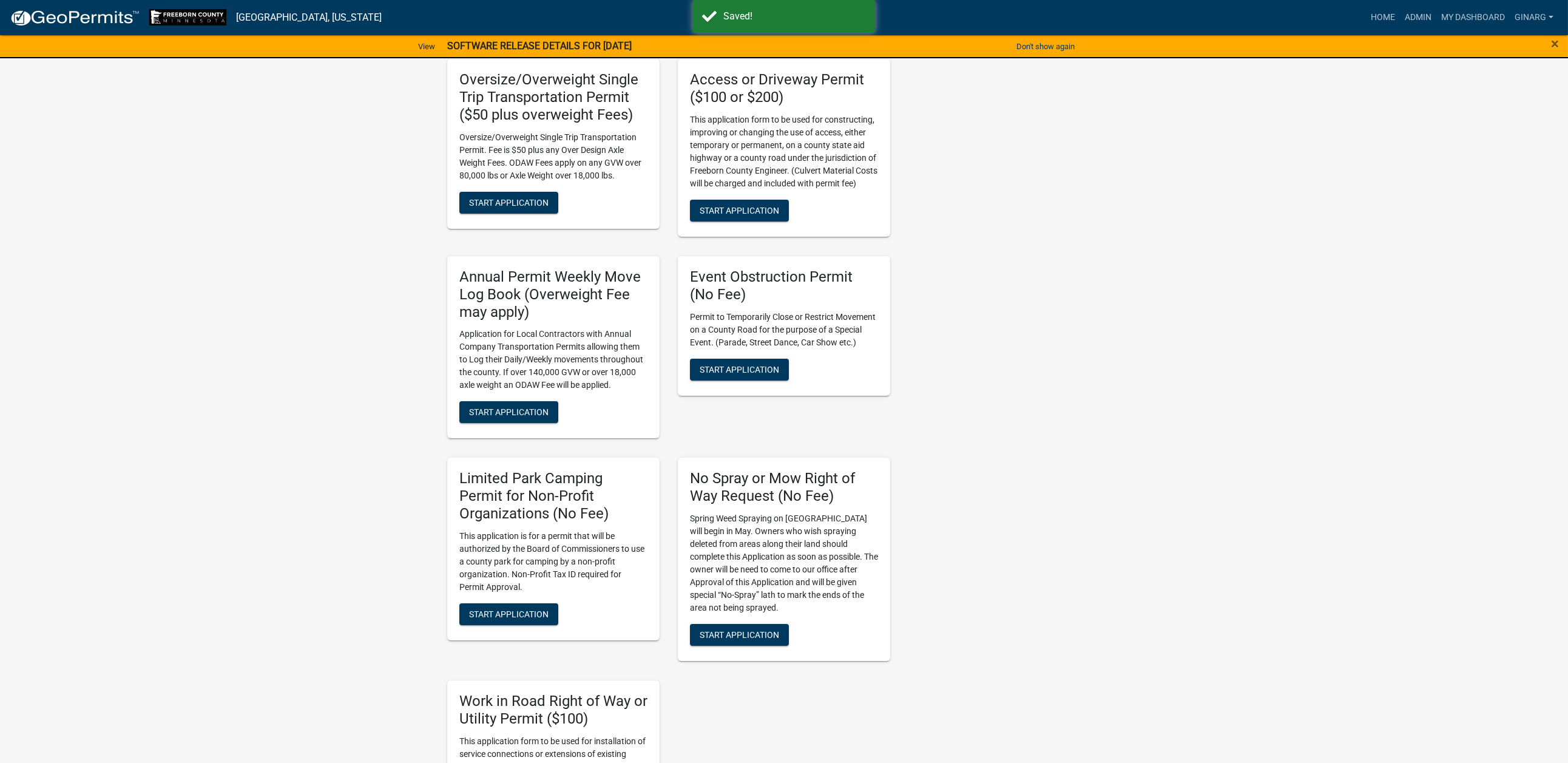
scroll to position [1001, 0]
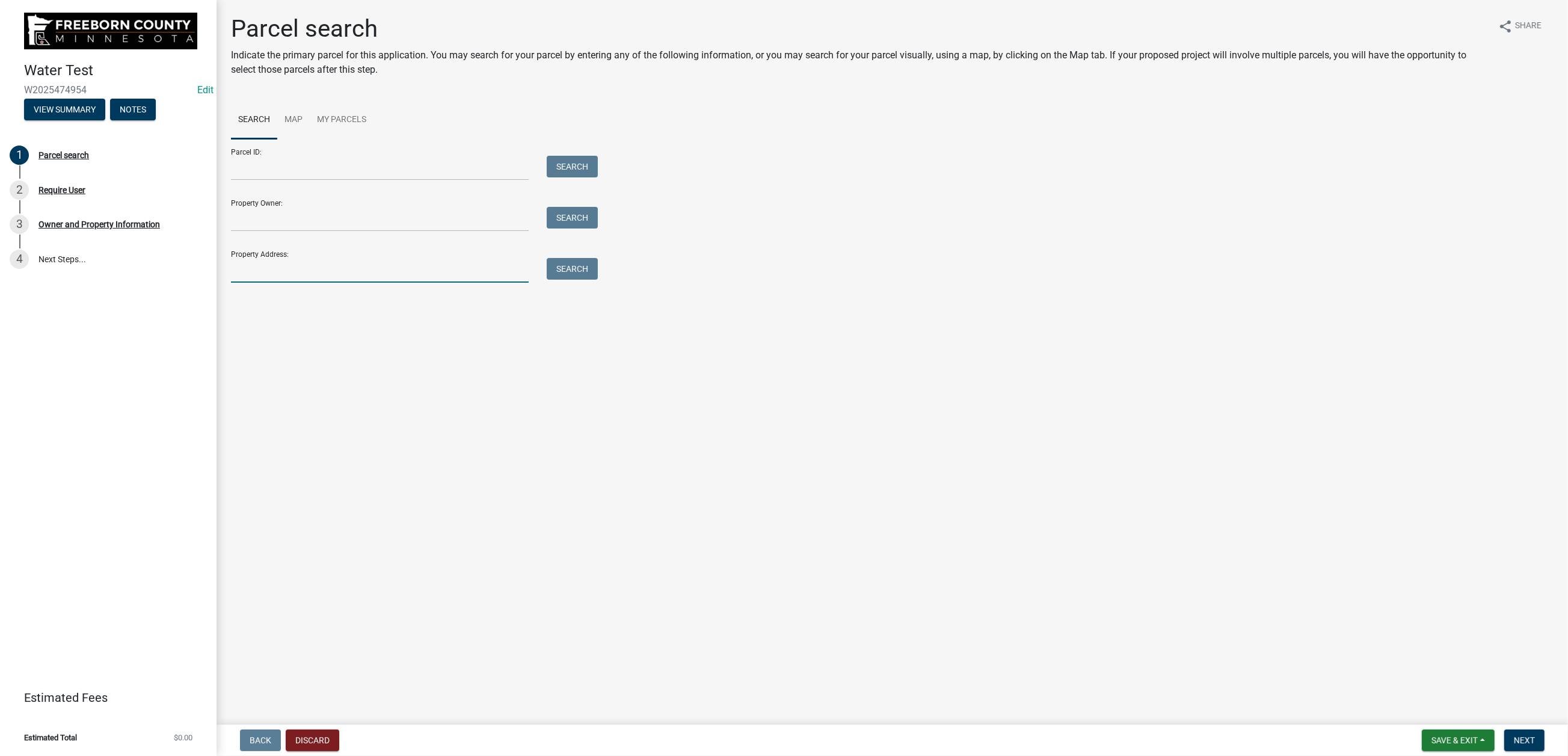
click at [265, 283] on input "Property Address:" at bounding box center [380, 270] width 298 height 25
type input "68350"
click at [593, 280] on button "Search" at bounding box center [572, 268] width 51 height 22
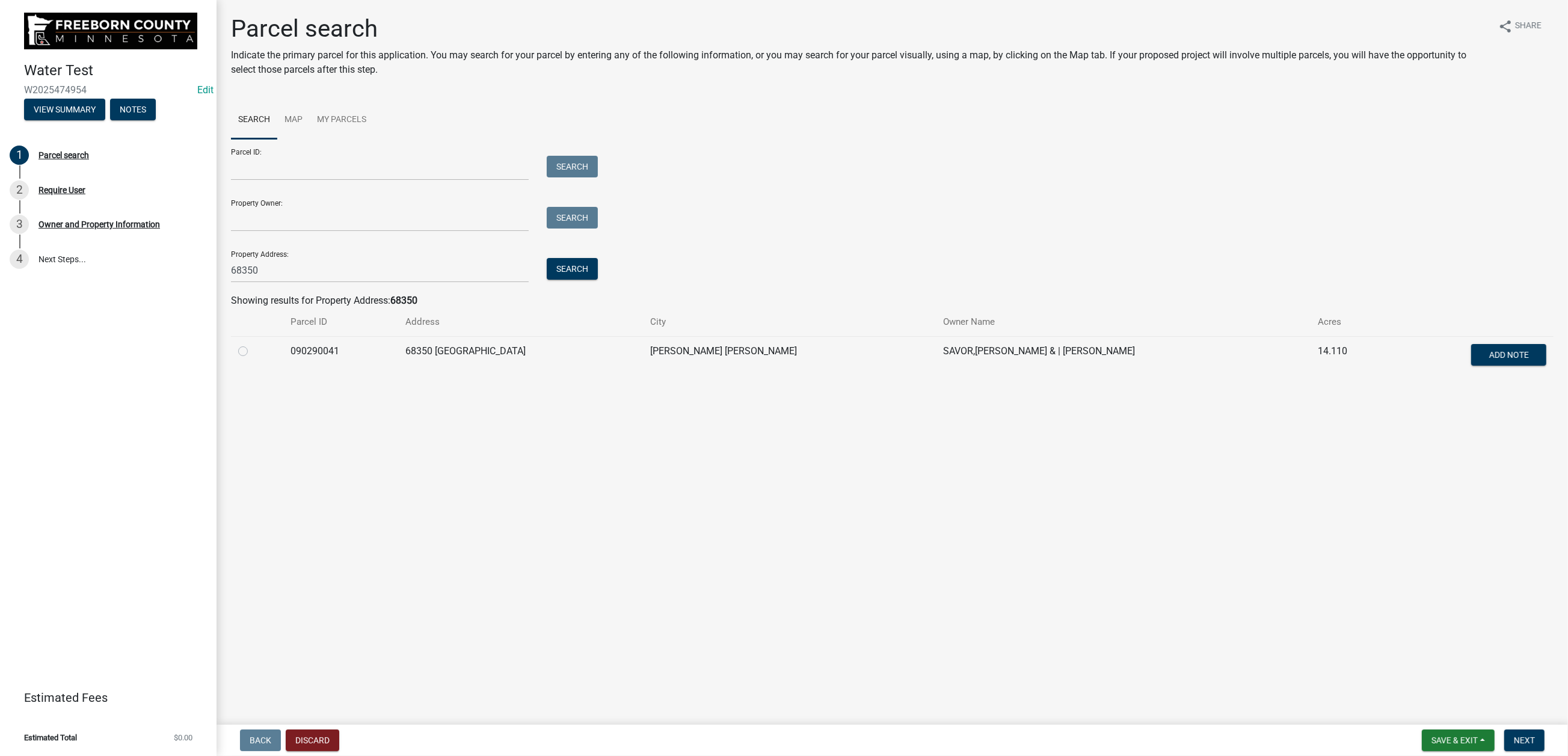
click at [253, 344] on label at bounding box center [253, 344] width 0 height 0
click at [254, 352] on input "radio" at bounding box center [257, 348] width 8 height 8
radio input "true"
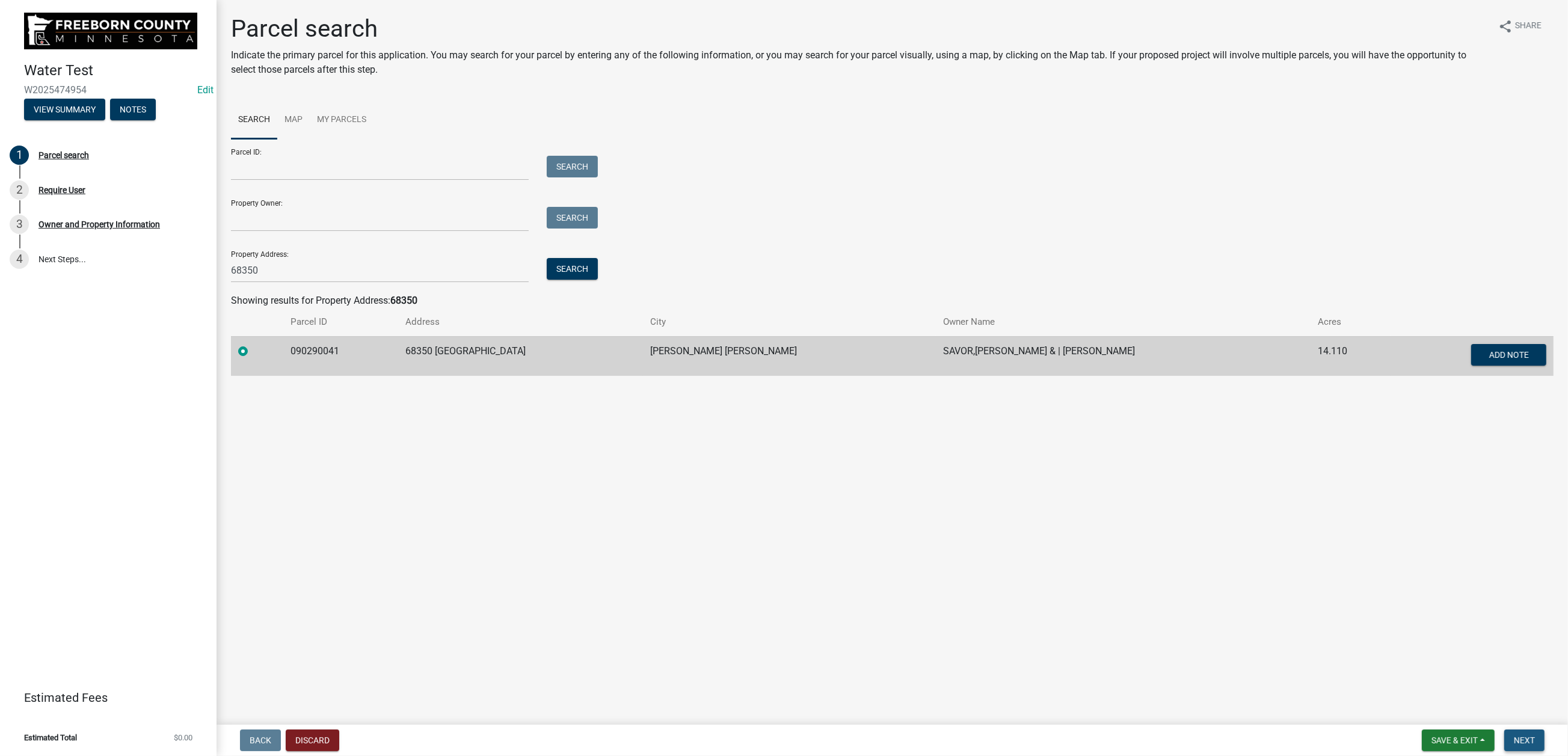
click at [1291, 608] on span "Next" at bounding box center [1525, 740] width 21 height 9
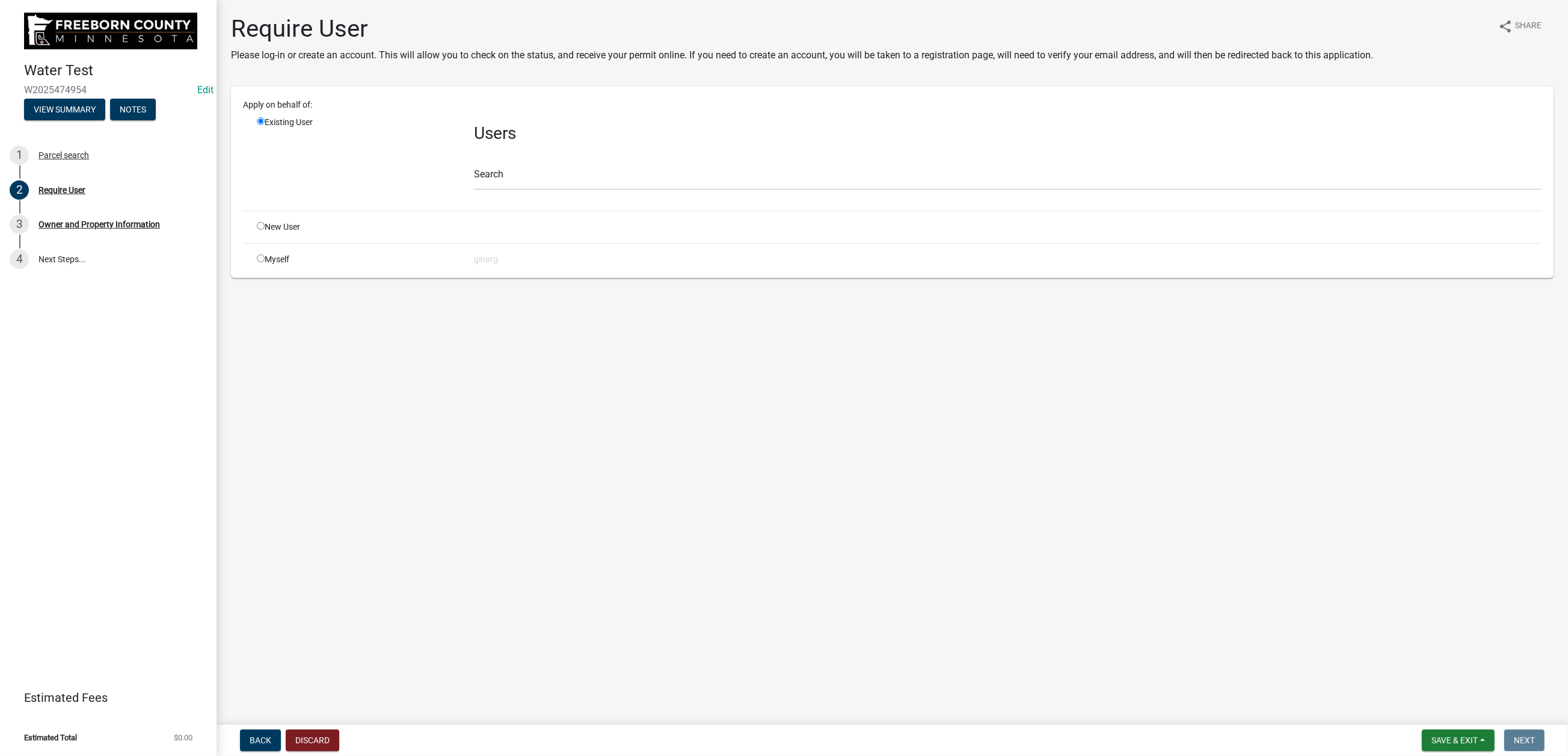
click at [265, 262] on input "radio" at bounding box center [260, 258] width 8 height 8
radio input "true"
radio input "false"
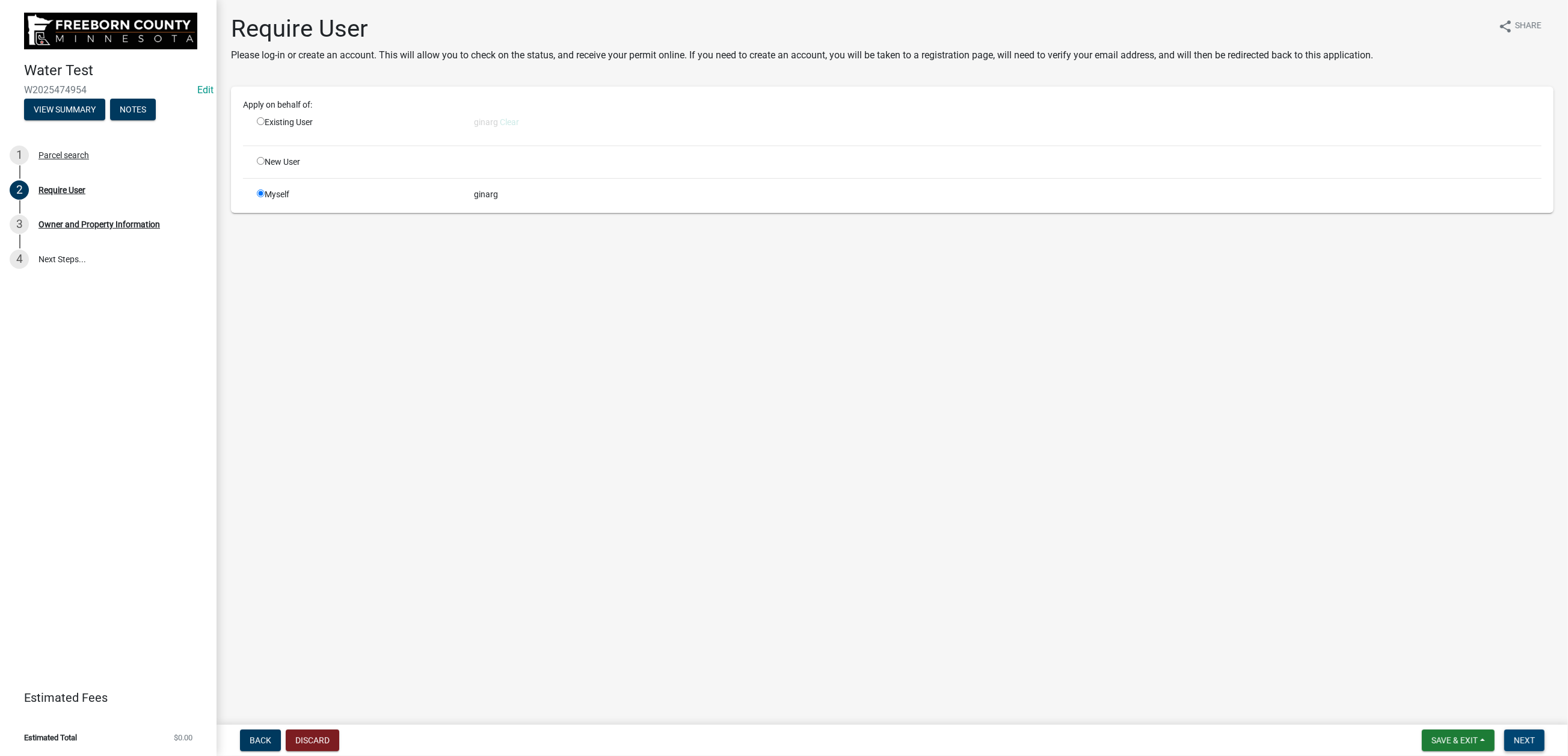
click at [1291, 608] on span "Next" at bounding box center [1525, 740] width 21 height 9
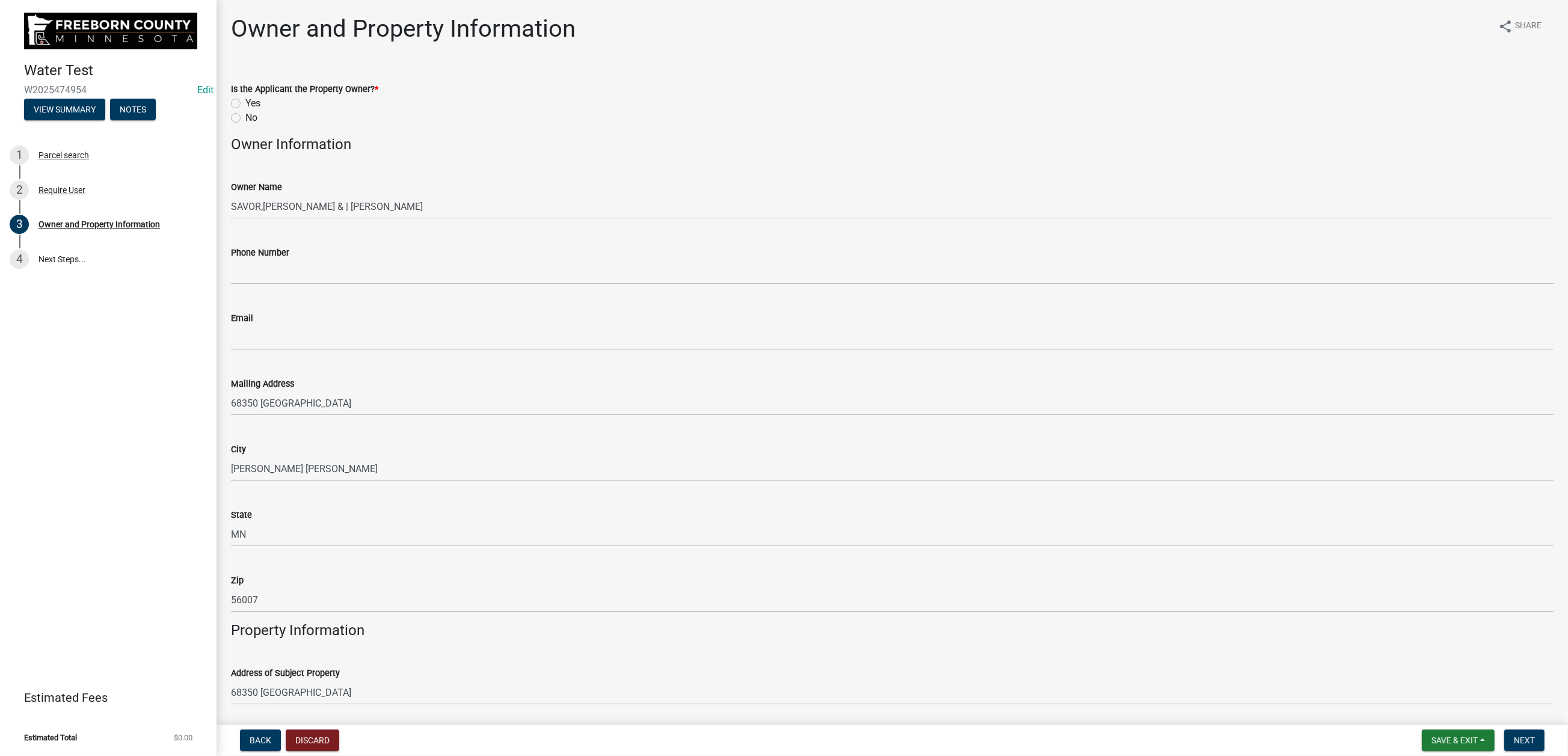
drag, startPoint x: 246, startPoint y: 155, endPoint x: 253, endPoint y: 162, distance: 9.9
click at [246, 111] on label "Yes" at bounding box center [253, 103] width 15 height 14
click at [246, 104] on input "Yes" at bounding box center [249, 100] width 8 height 8
radio input "true"
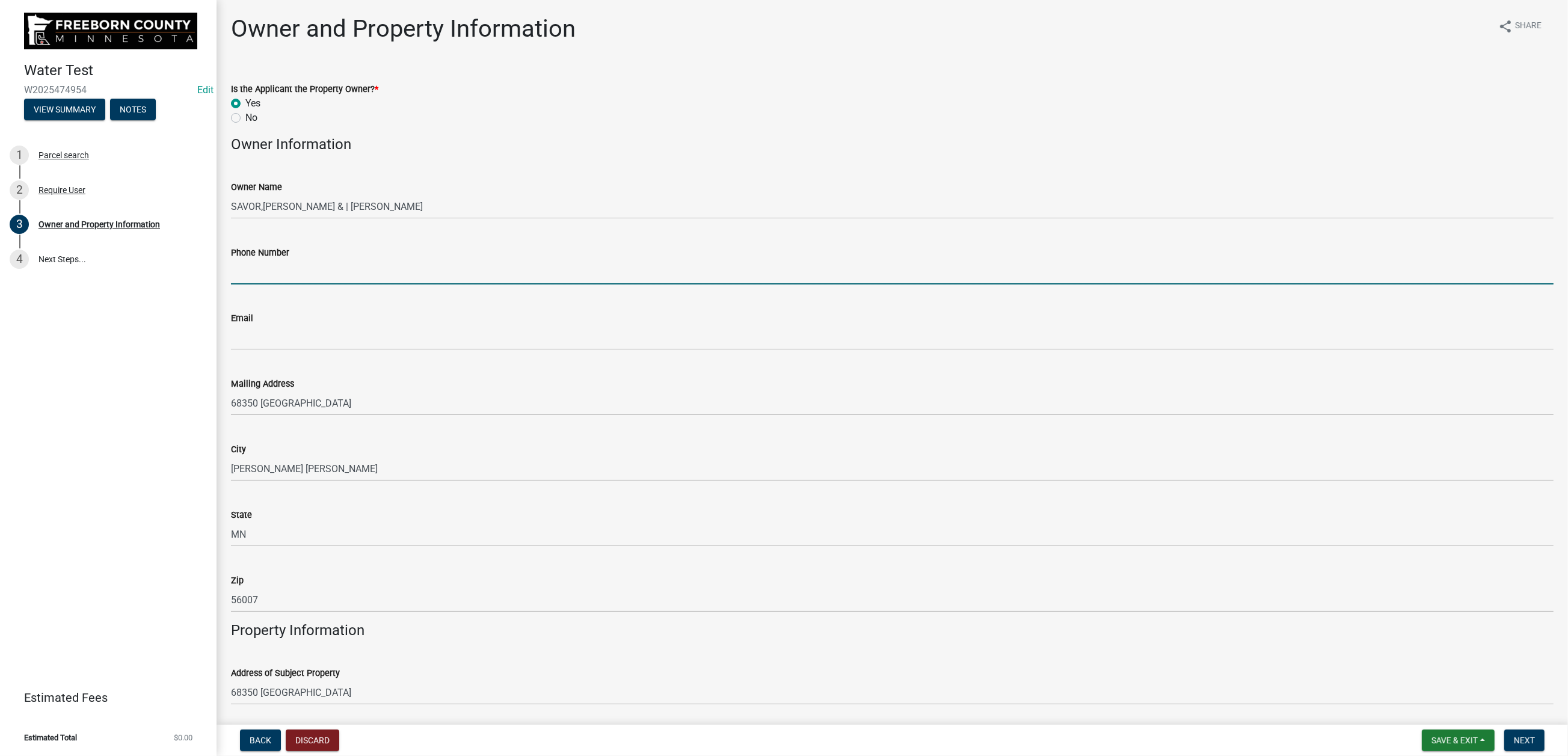
click at [289, 285] on input "Phone Number" at bounding box center [892, 272] width 1323 height 25
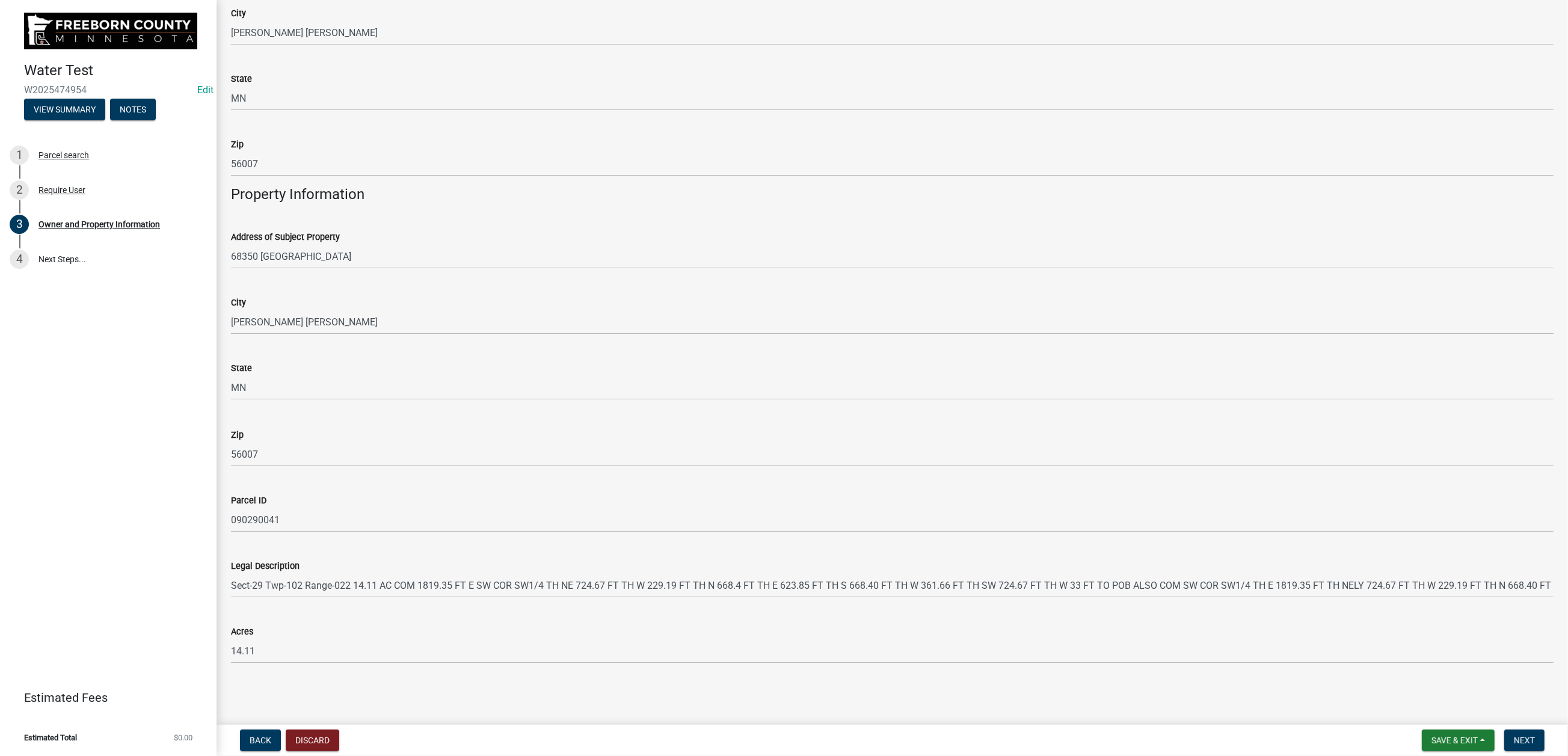
scroll to position [986, 0]
type input "507-317-7539"
click at [1291, 608] on span "Next" at bounding box center [1525, 740] width 21 height 9
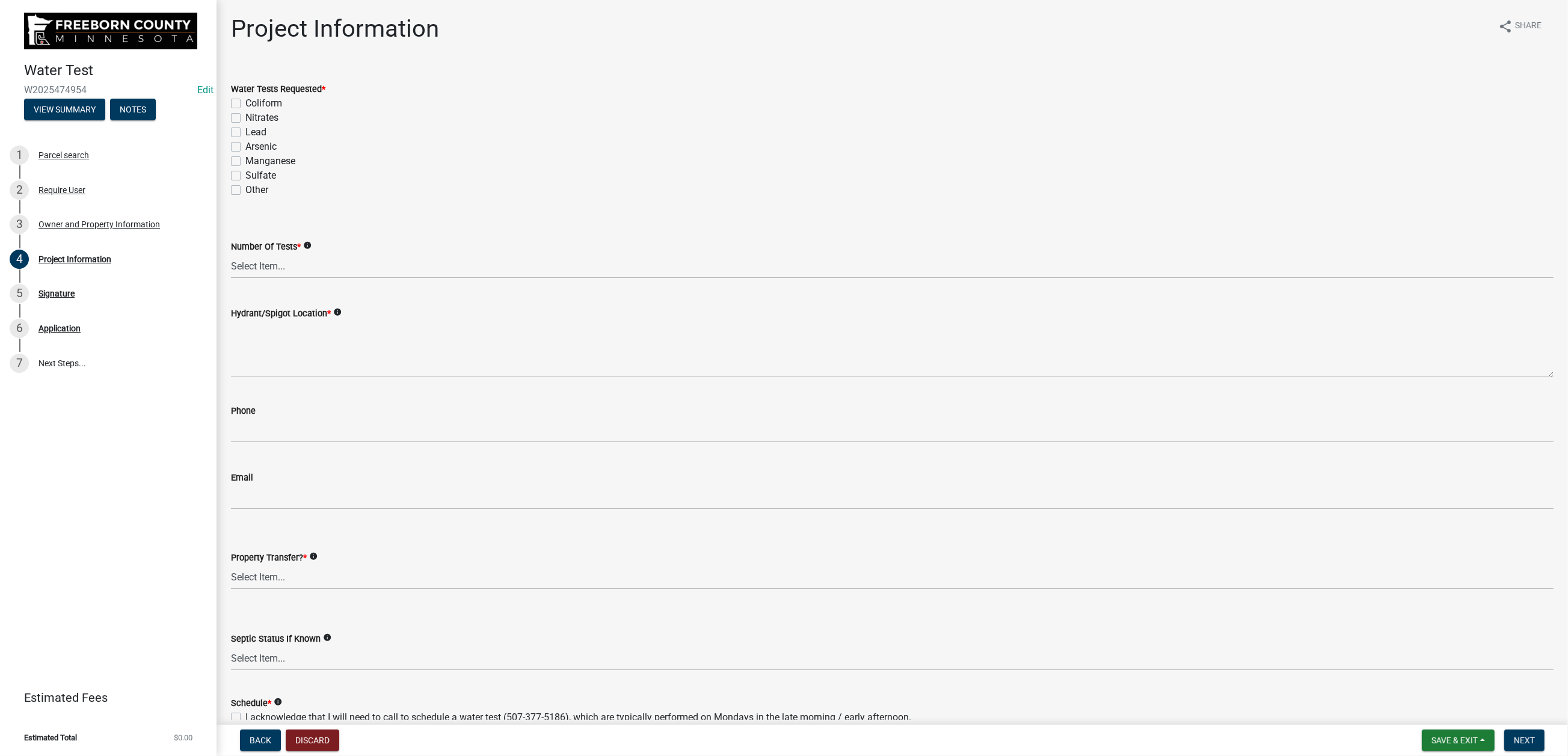
drag, startPoint x: 249, startPoint y: 153, endPoint x: 241, endPoint y: 168, distance: 17.0
click at [249, 111] on label "Coliform" at bounding box center [263, 103] width 37 height 14
click at [249, 104] on input "Coliform" at bounding box center [249, 100] width 8 height 8
checkbox input "true"
checkbox input "false"
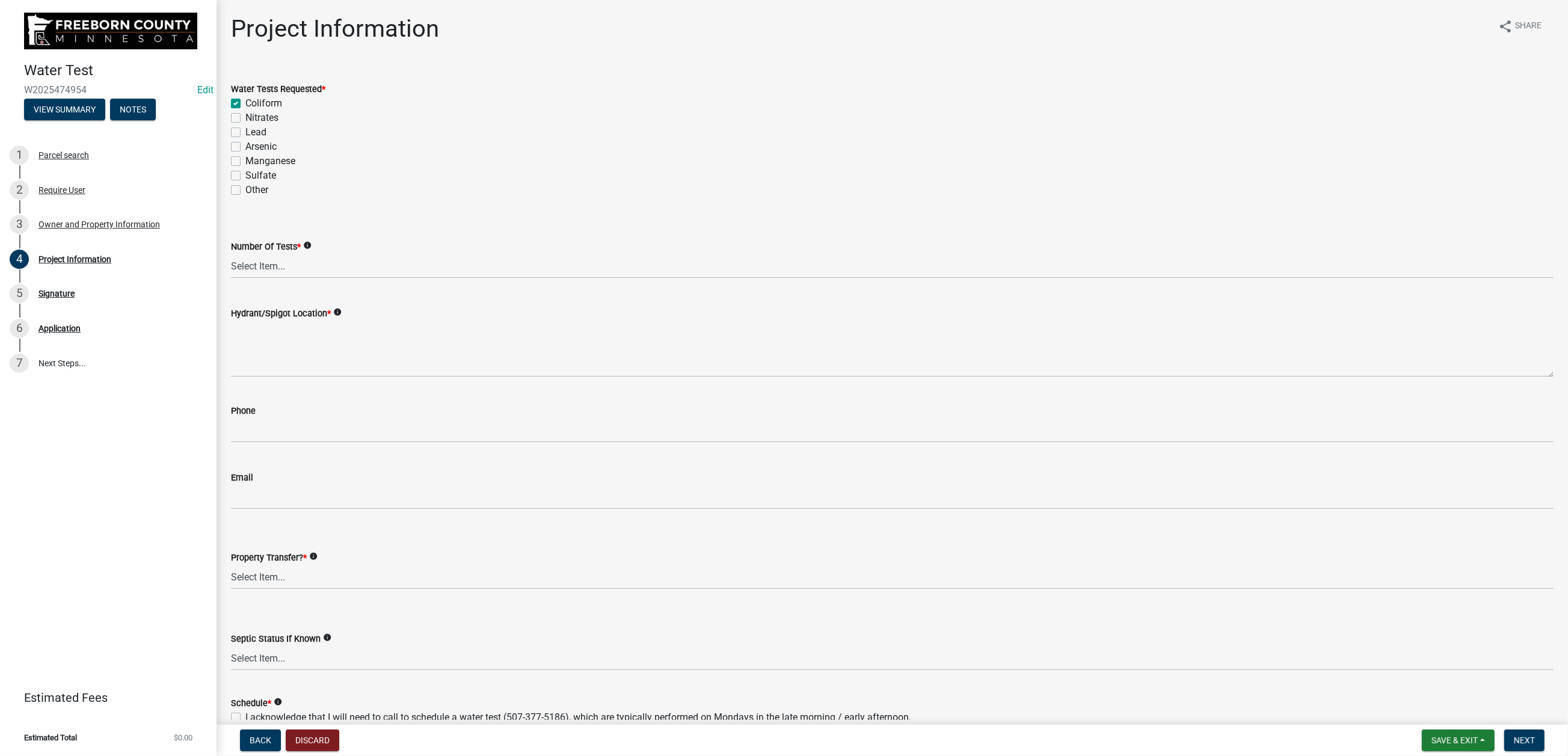
checkbox input "false"
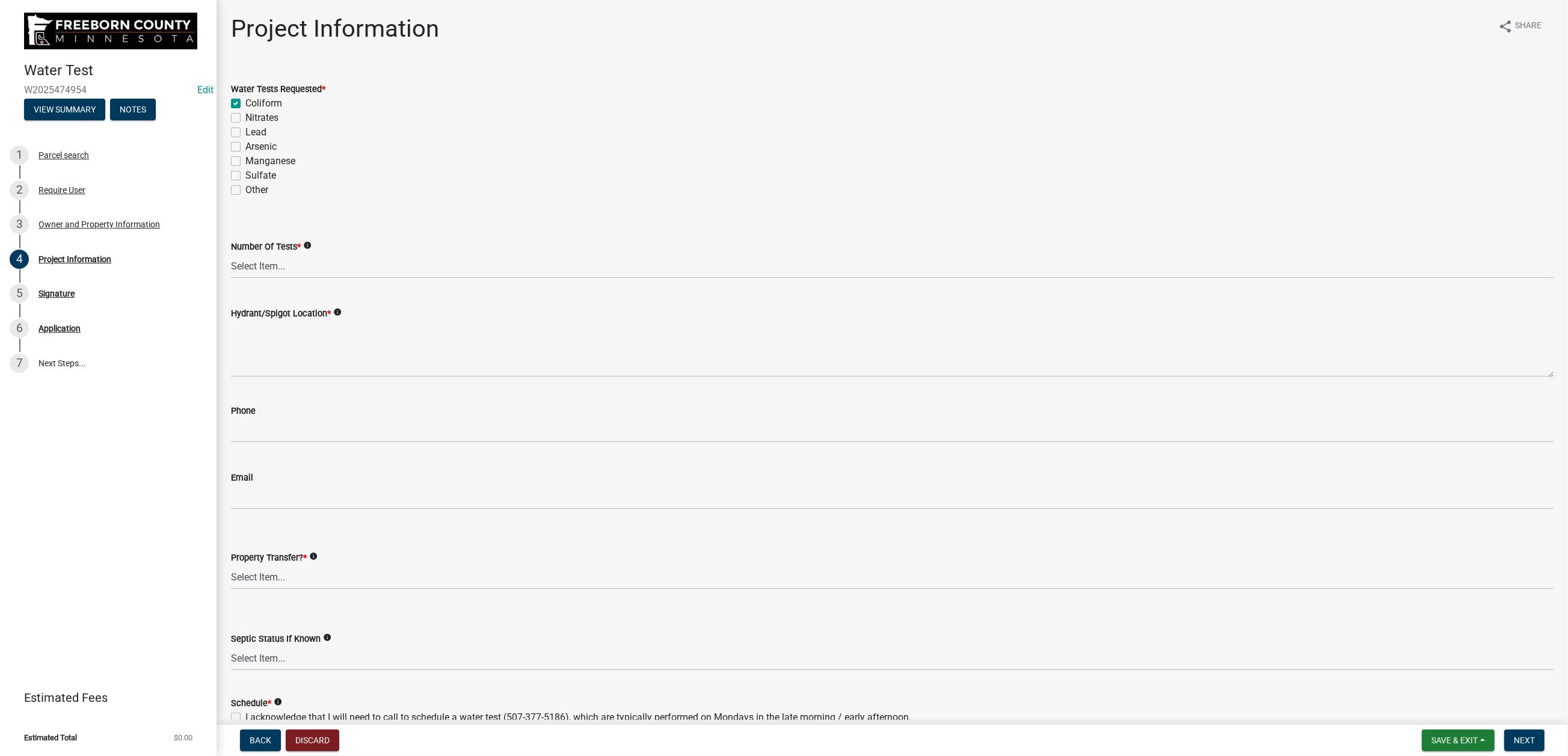
click at [245, 125] on label "Nitrates" at bounding box center [262, 117] width 33 height 14
click at [245, 119] on input "Nitrates" at bounding box center [249, 114] width 8 height 8
checkbox input "true"
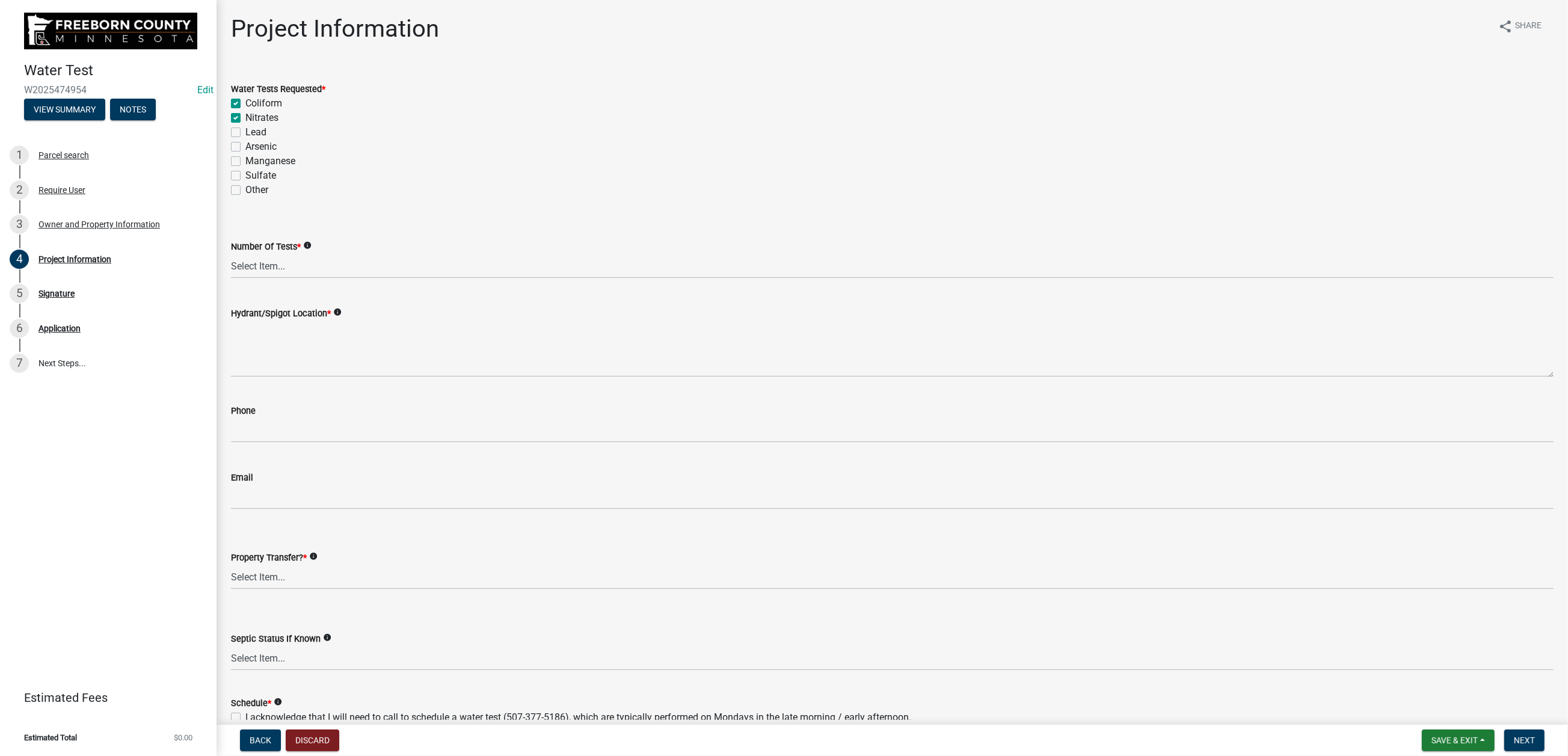
checkbox input "false"
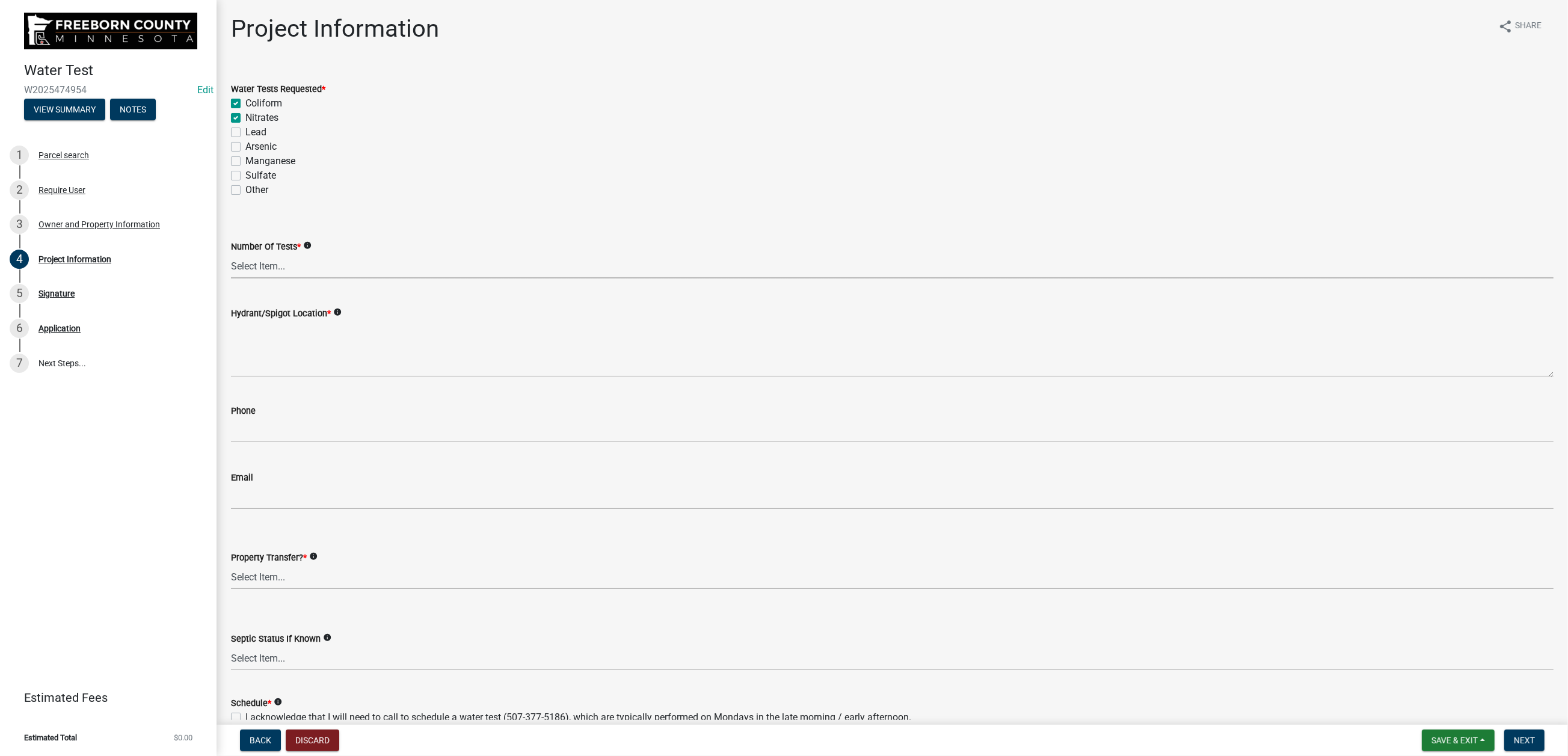
click at [315, 278] on select "Select Item... 1 2 3 4 5 6" at bounding box center [892, 266] width 1323 height 25
click at [237, 278] on select "Select Item... 1 2 3 4 5 6" at bounding box center [892, 266] width 1323 height 25
select select "70d30e12-08da-45a9-9803-49605a53e58e"
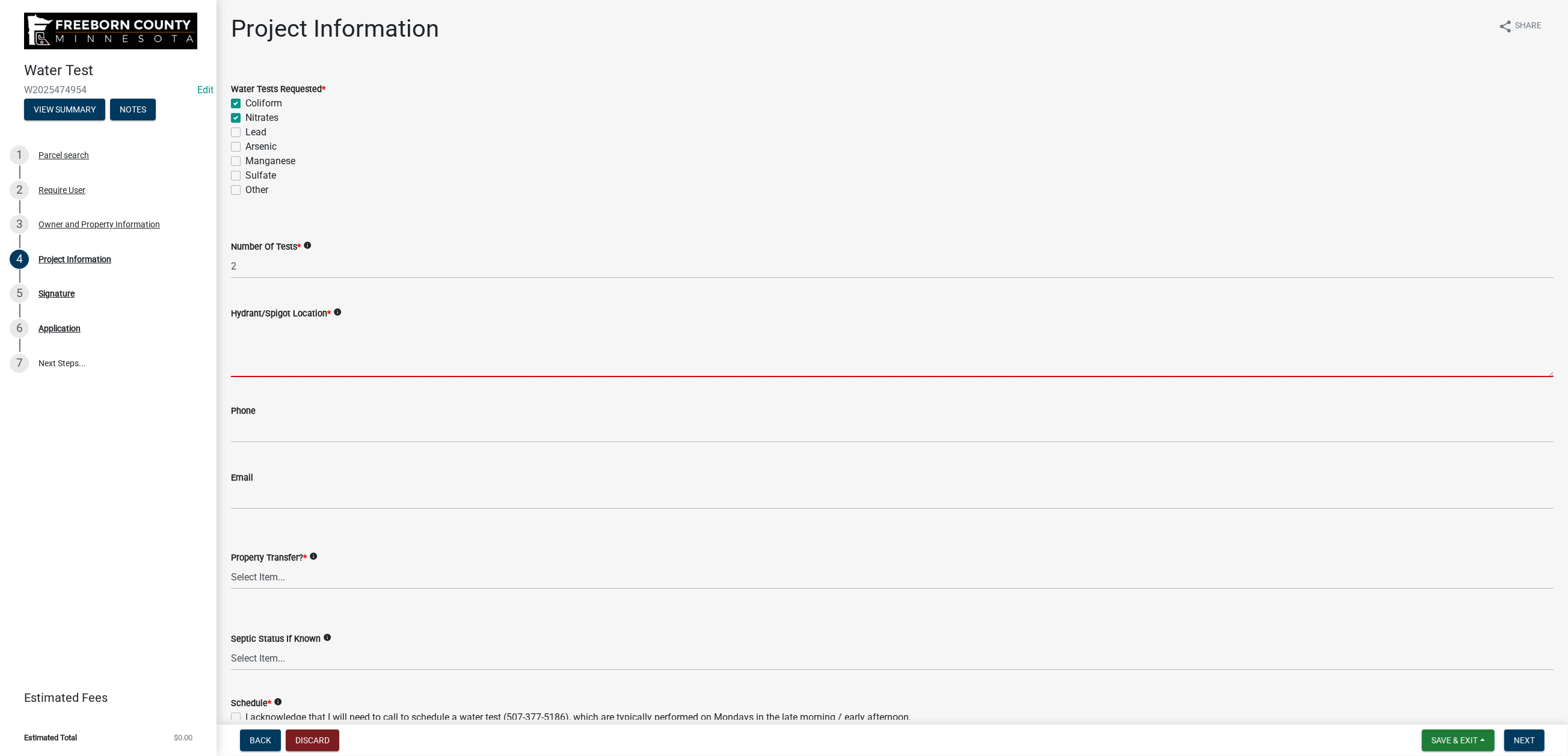
click at [309, 377] on textarea "Hydrant/Spigot Location *" at bounding box center [892, 348] width 1323 height 57
click at [342, 316] on icon "info" at bounding box center [337, 312] width 9 height 9
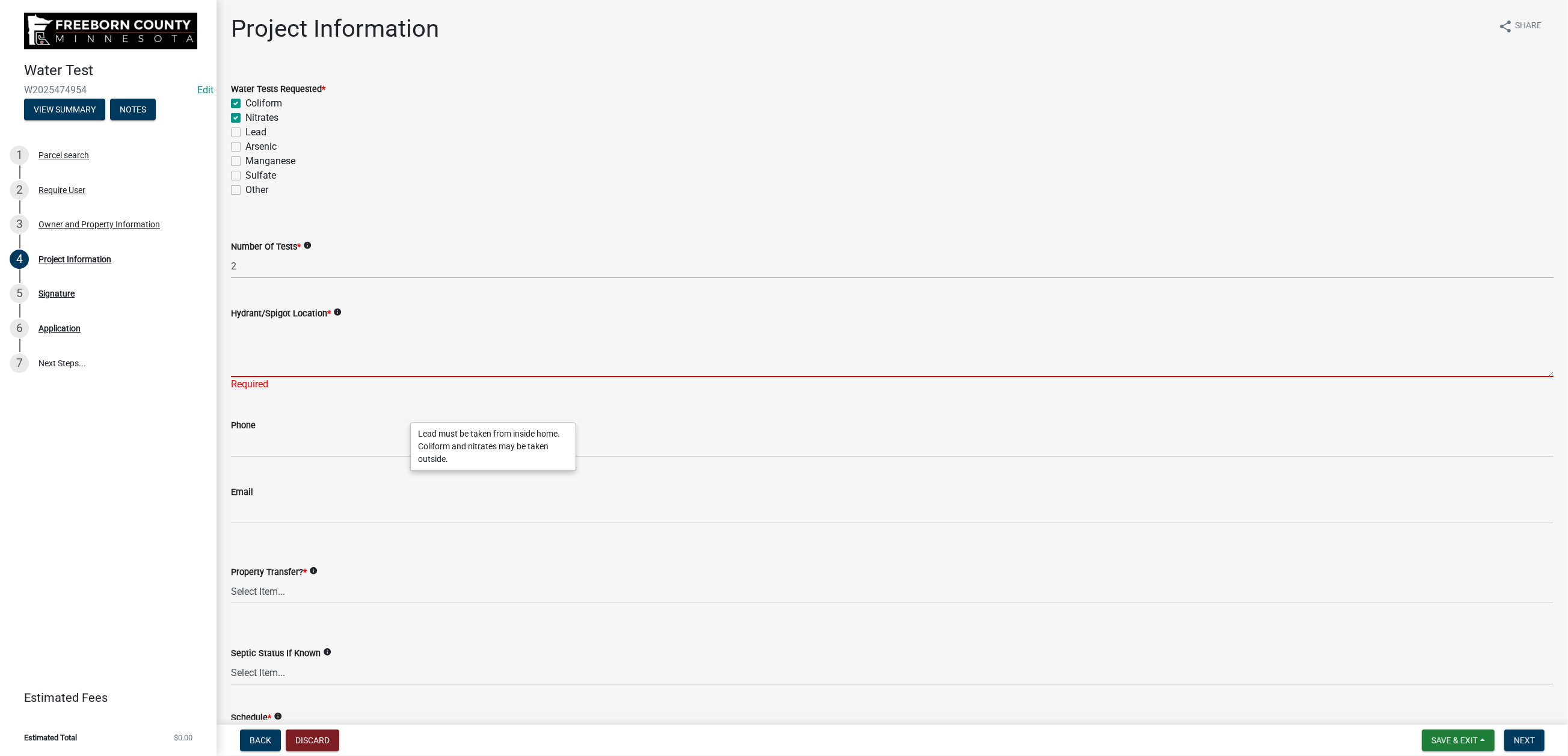
click at [288, 377] on textarea "Hydrant/Spigot Location *" at bounding box center [892, 348] width 1323 height 57
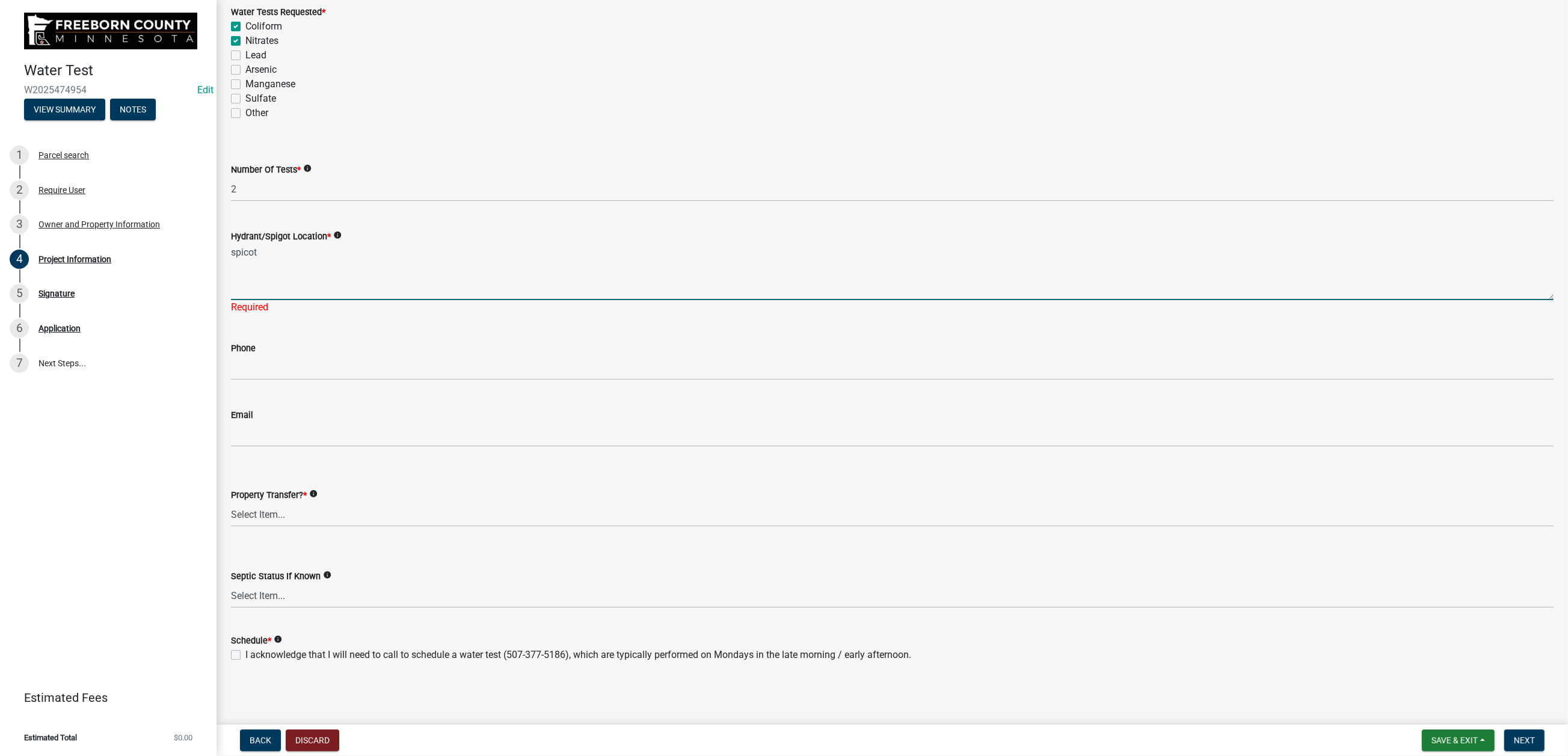
scroll to position [361, 0]
type textarea "spicot"
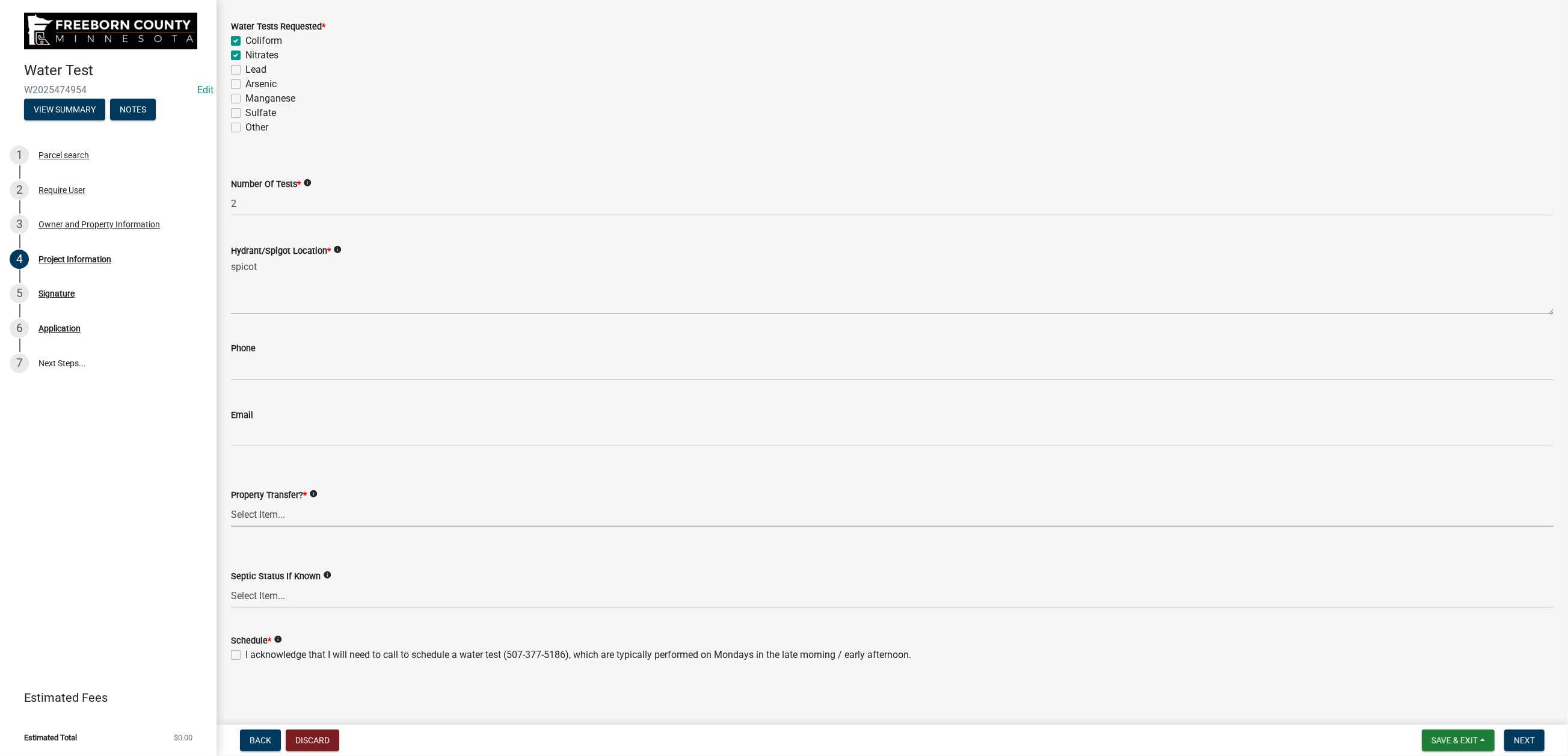
click at [340, 530] on wm-data-entity-input "Property Transfer? * info Select Item... Yes No" at bounding box center [892, 497] width 1323 height 81
click at [237, 502] on select "Select Item... Yes No" at bounding box center [892, 514] width 1323 height 25
select select "1c3dcbe8-2b21-4bd6-8afa-59f72c0ae0eb"
click at [250, 608] on label "I acknowledge that I will need to call to schedule a water test (507-377-5186),…" at bounding box center [578, 655] width 666 height 14
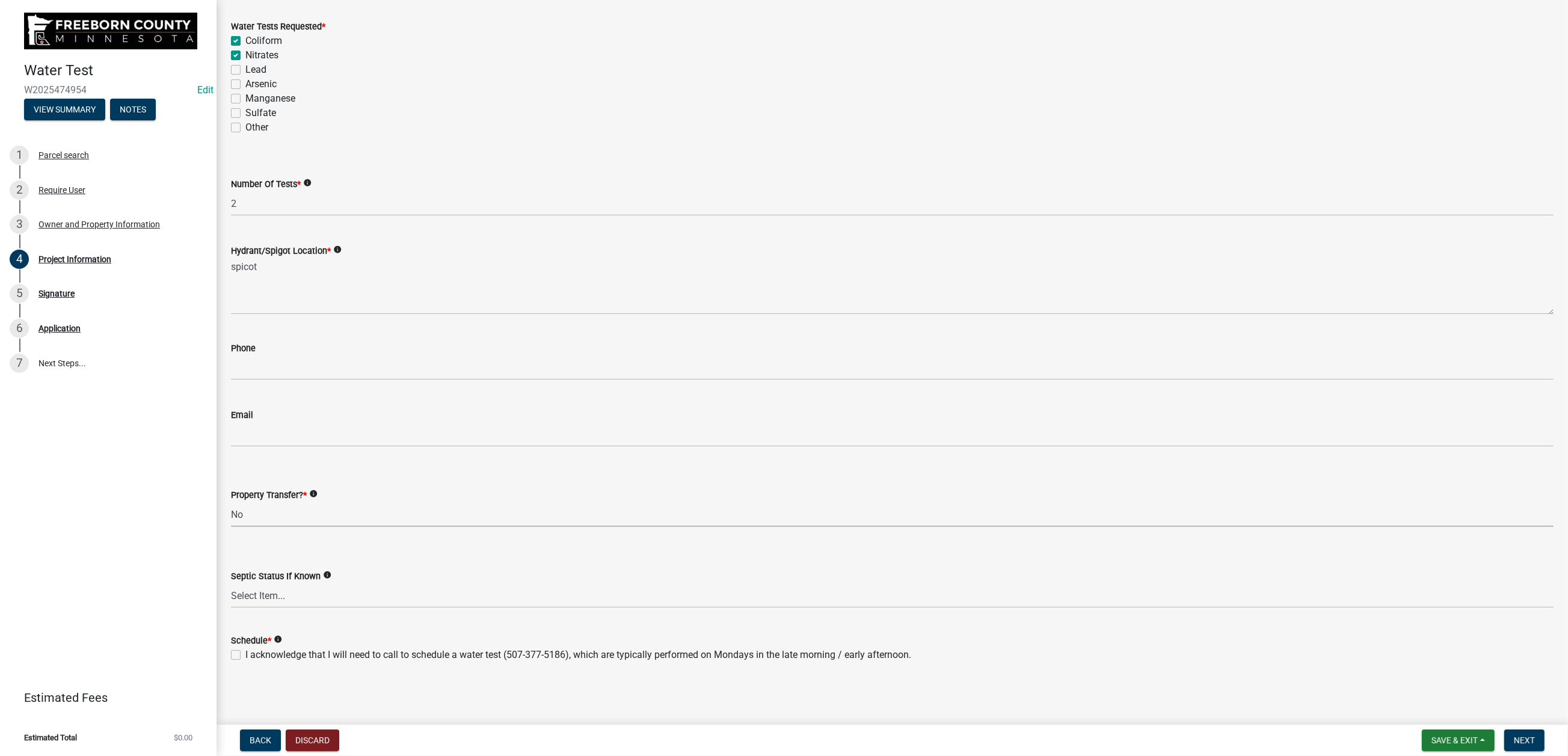
click at [250, 608] on input "I acknowledge that I will need to call to schedule a water test (507-377-5186),…" at bounding box center [249, 652] width 8 height 8
checkbox input "true"
click at [1291, 608] on span "Next" at bounding box center [1525, 740] width 21 height 9
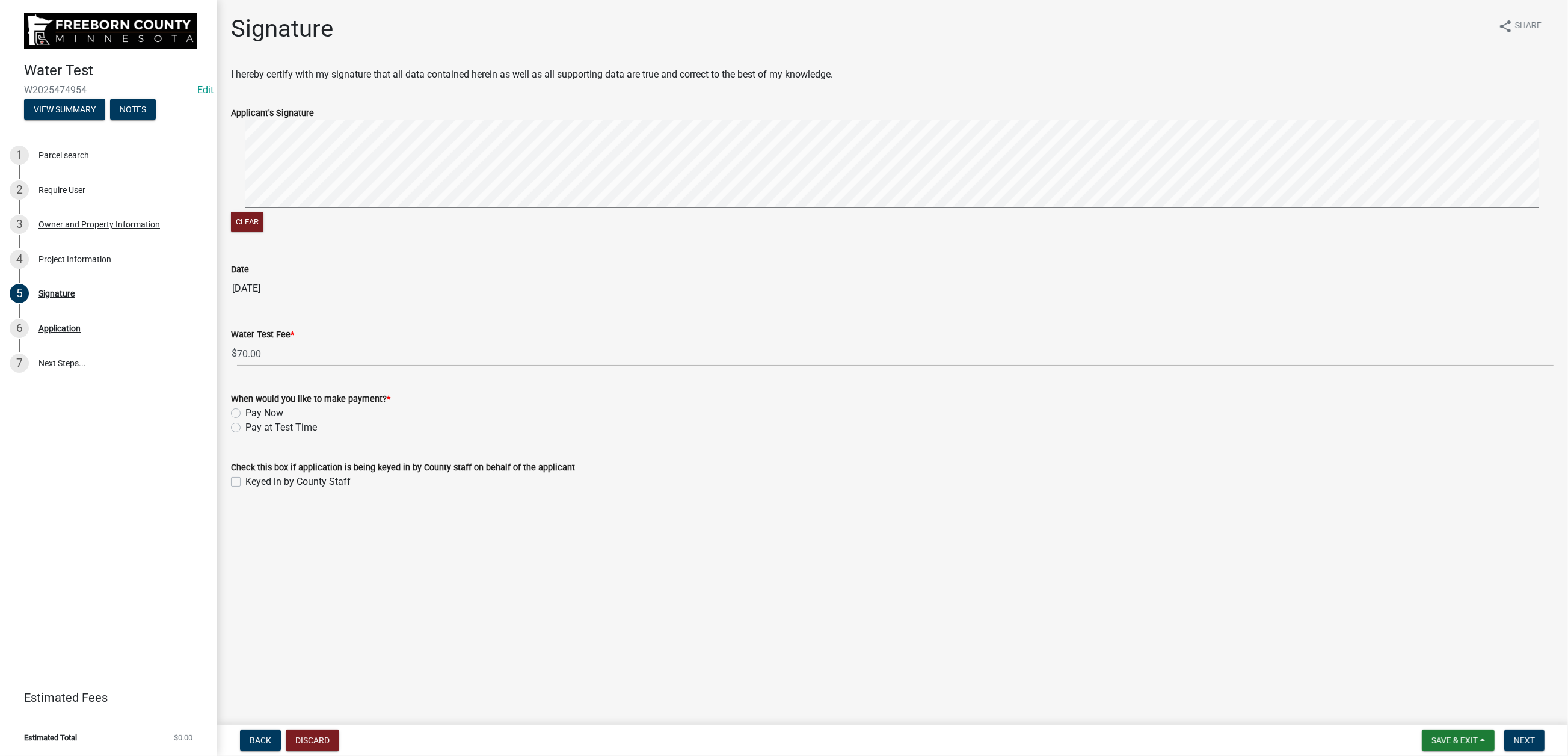
drag, startPoint x: 240, startPoint y: 594, endPoint x: 248, endPoint y: 597, distance: 8.5
click at [245, 435] on label "Pay at Test Time" at bounding box center [281, 427] width 71 height 14
click at [245, 428] on input "Pay at Test Time" at bounding box center [249, 424] width 8 height 8
radio input "true"
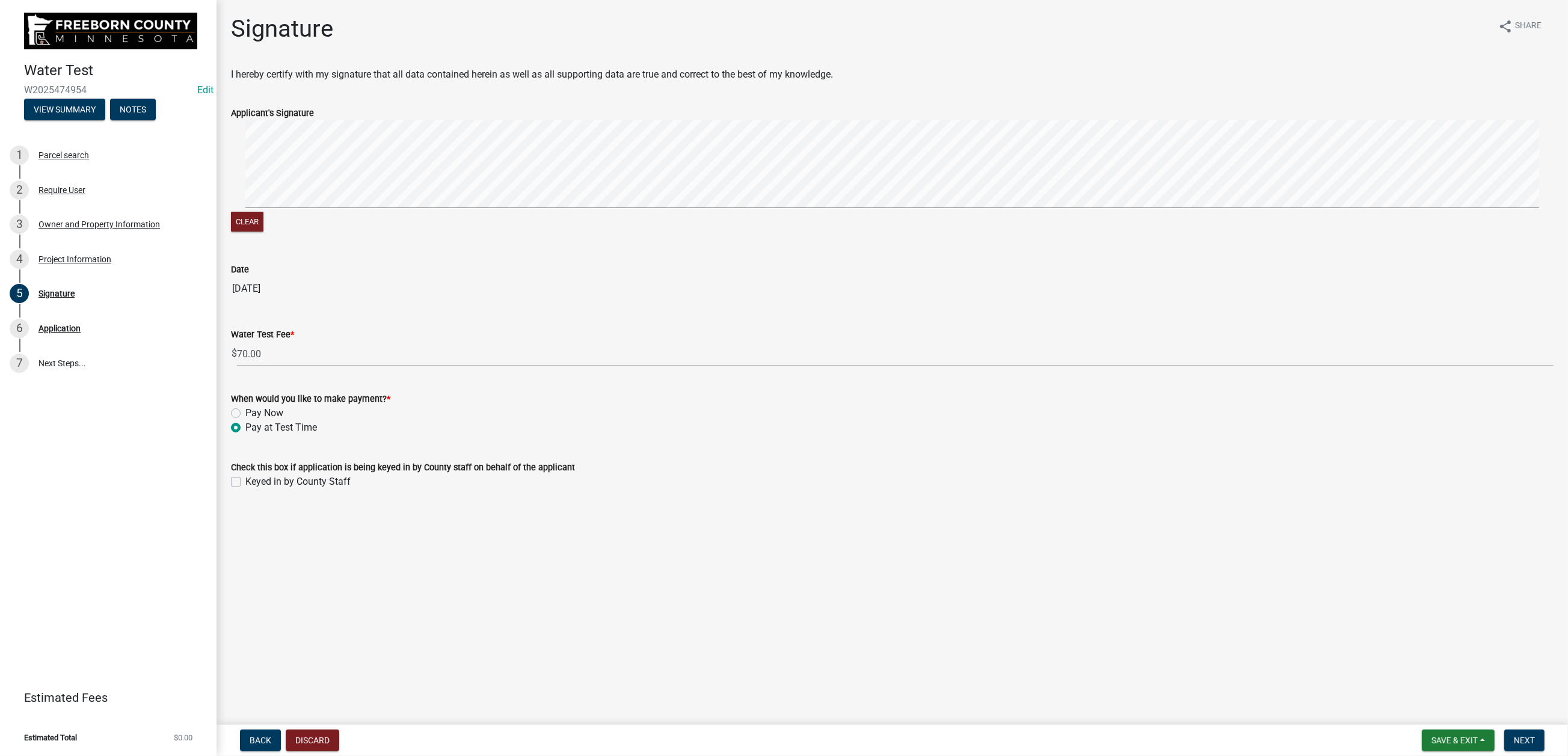
click at [245, 489] on label "Keyed in by County Staff" at bounding box center [298, 481] width 105 height 14
click at [245, 482] on input "Keyed in by County Staff" at bounding box center [249, 478] width 8 height 8
checkbox input "true"
click at [1291, 608] on span "Next" at bounding box center [1525, 740] width 21 height 9
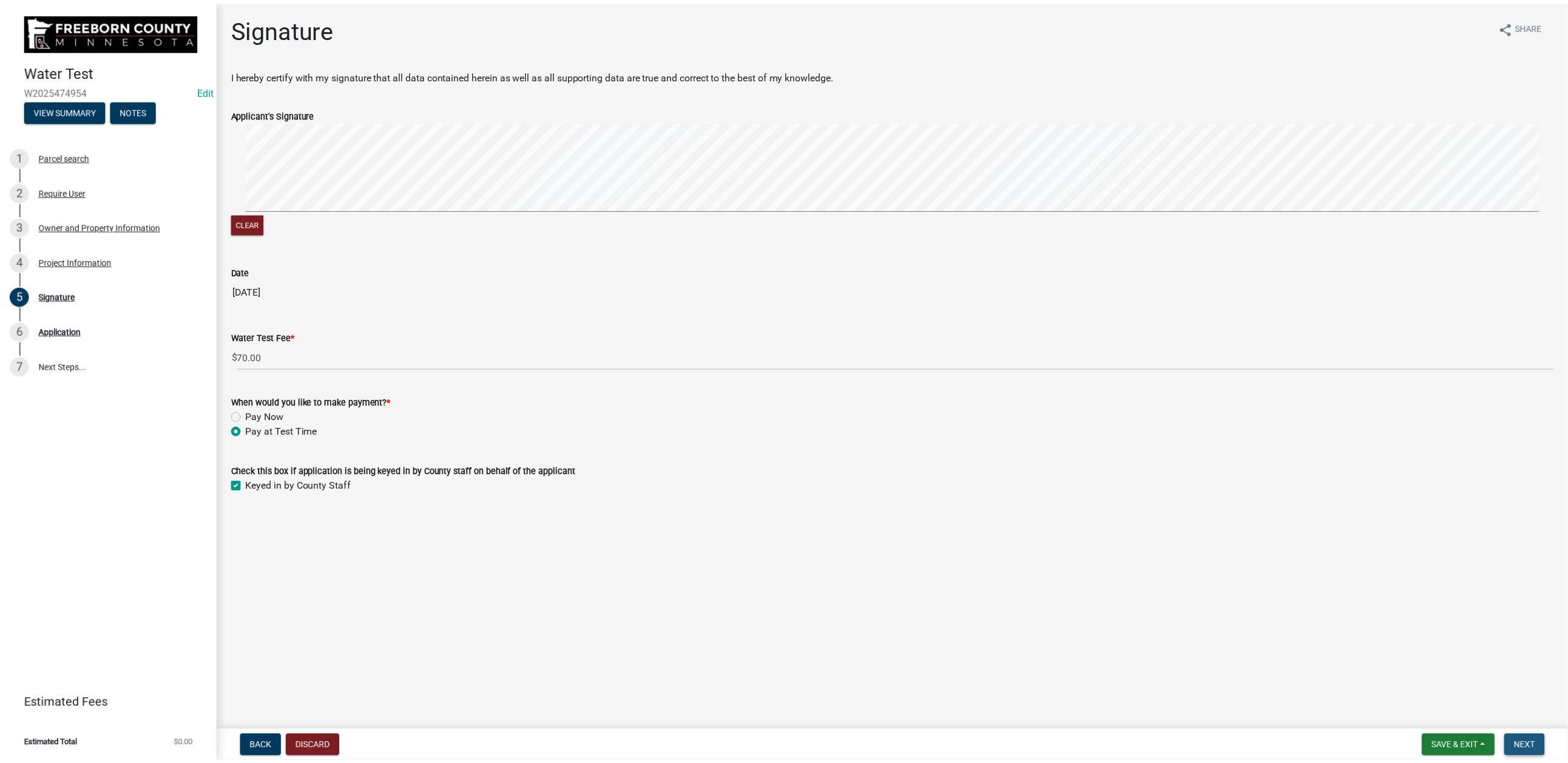
scroll to position [0, 0]
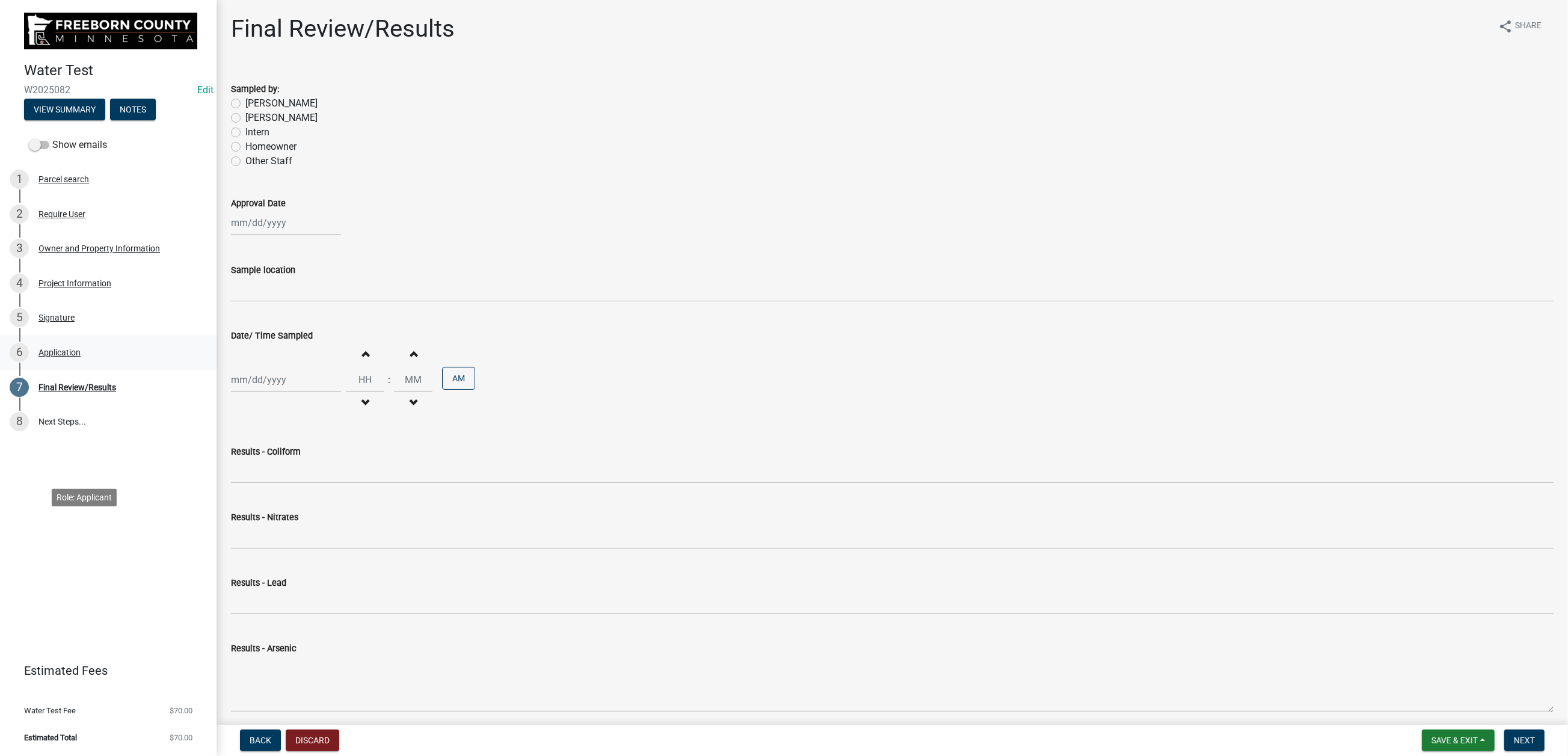
click at [81, 357] on div "Application" at bounding box center [60, 353] width 42 height 9
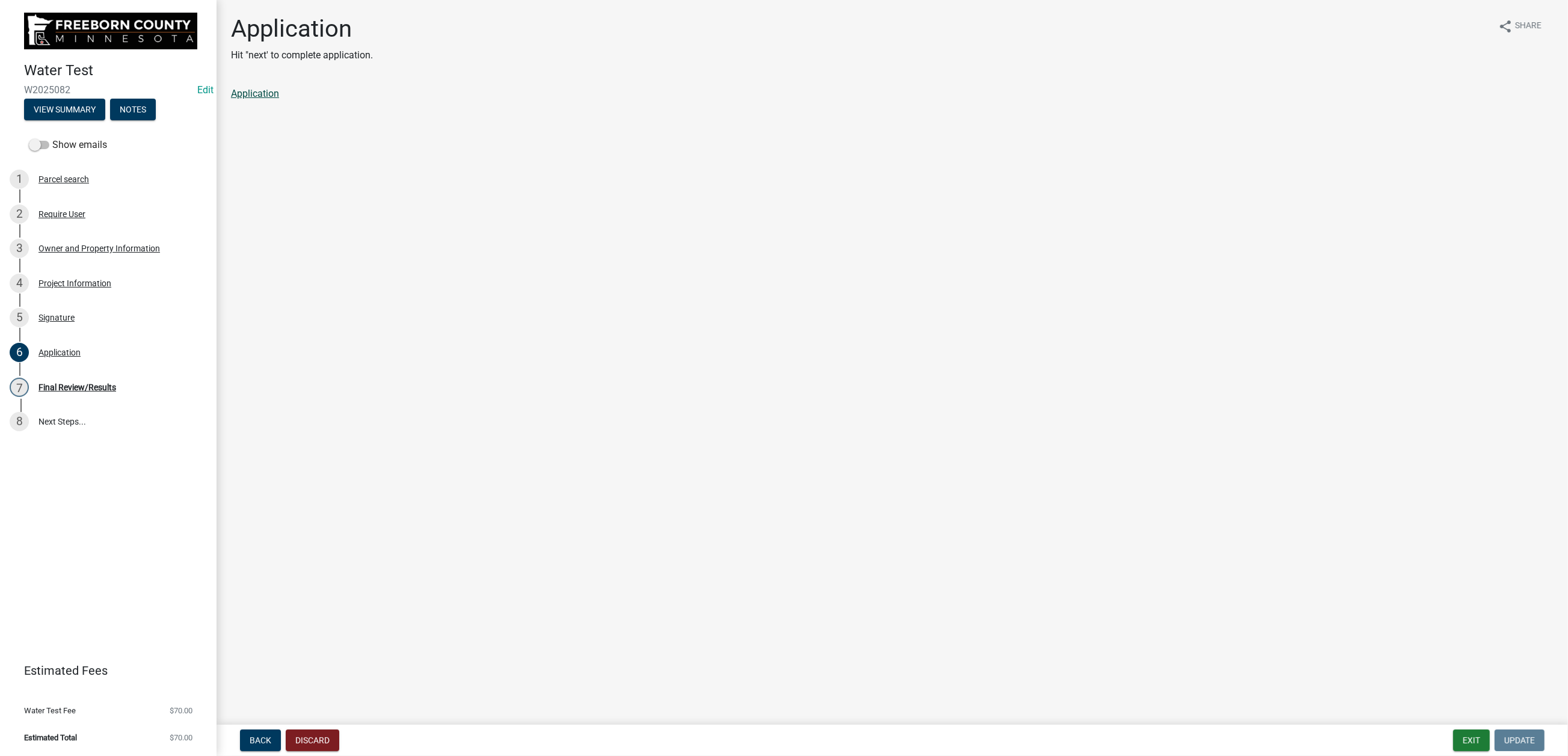
click at [260, 99] on link "Application" at bounding box center [255, 93] width 48 height 11
click at [1291, 608] on button "Exit" at bounding box center [1471, 740] width 37 height 22
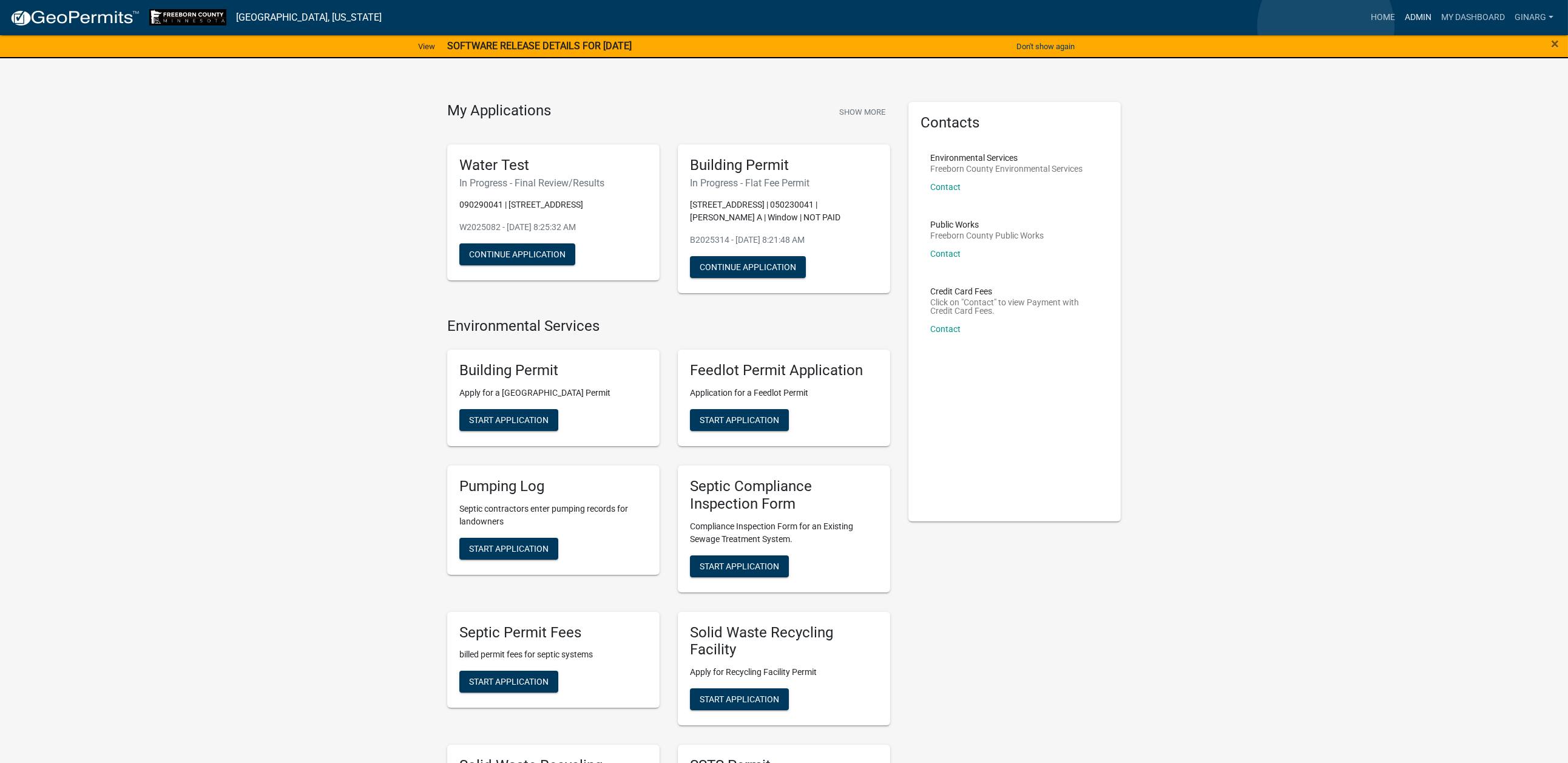
click at [1302, 26] on link "Admin" at bounding box center [1418, 18] width 36 height 23
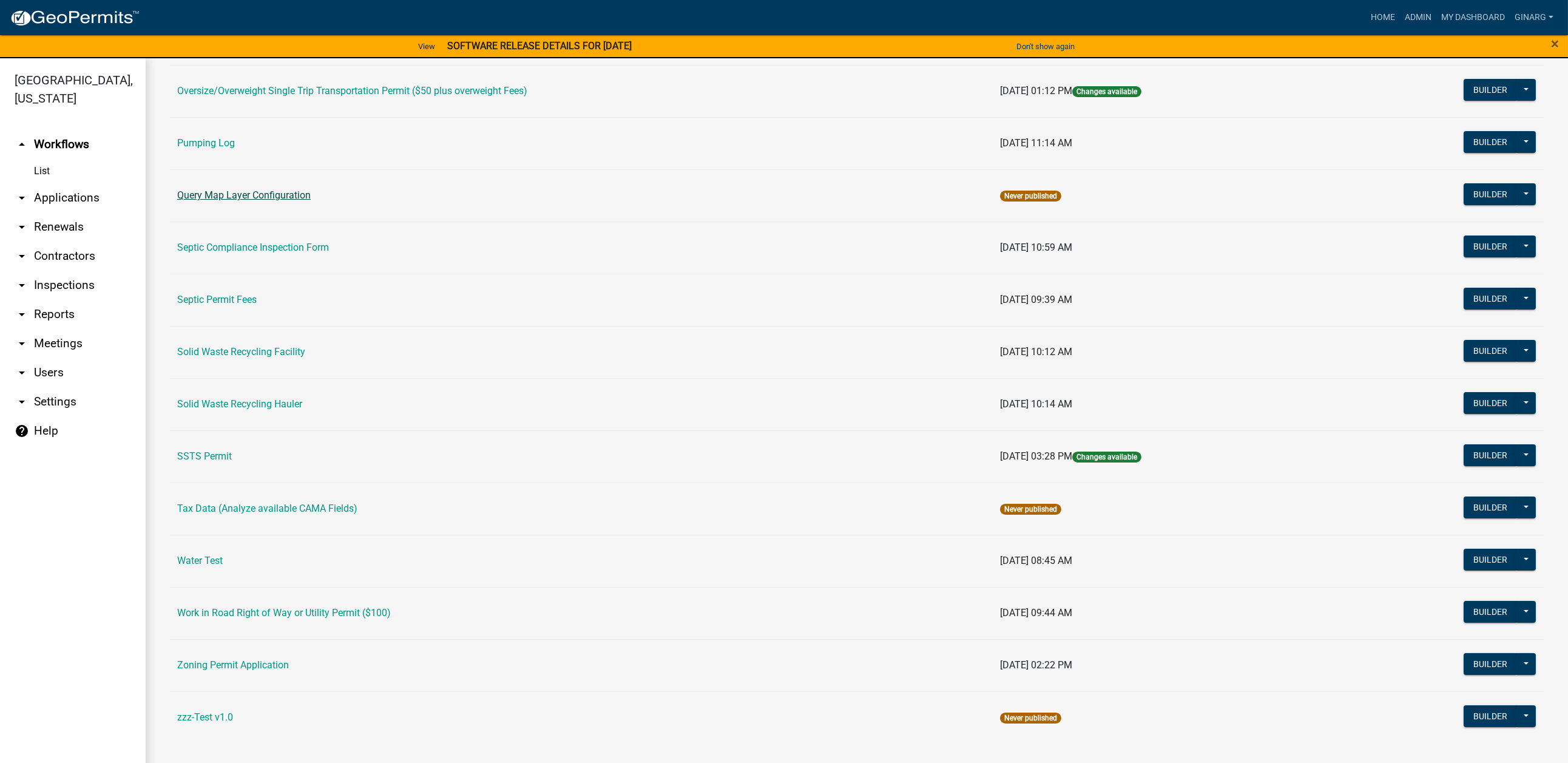
scroll to position [1001, 0]
click at [222, 566] on link "Water Test" at bounding box center [200, 560] width 46 height 11
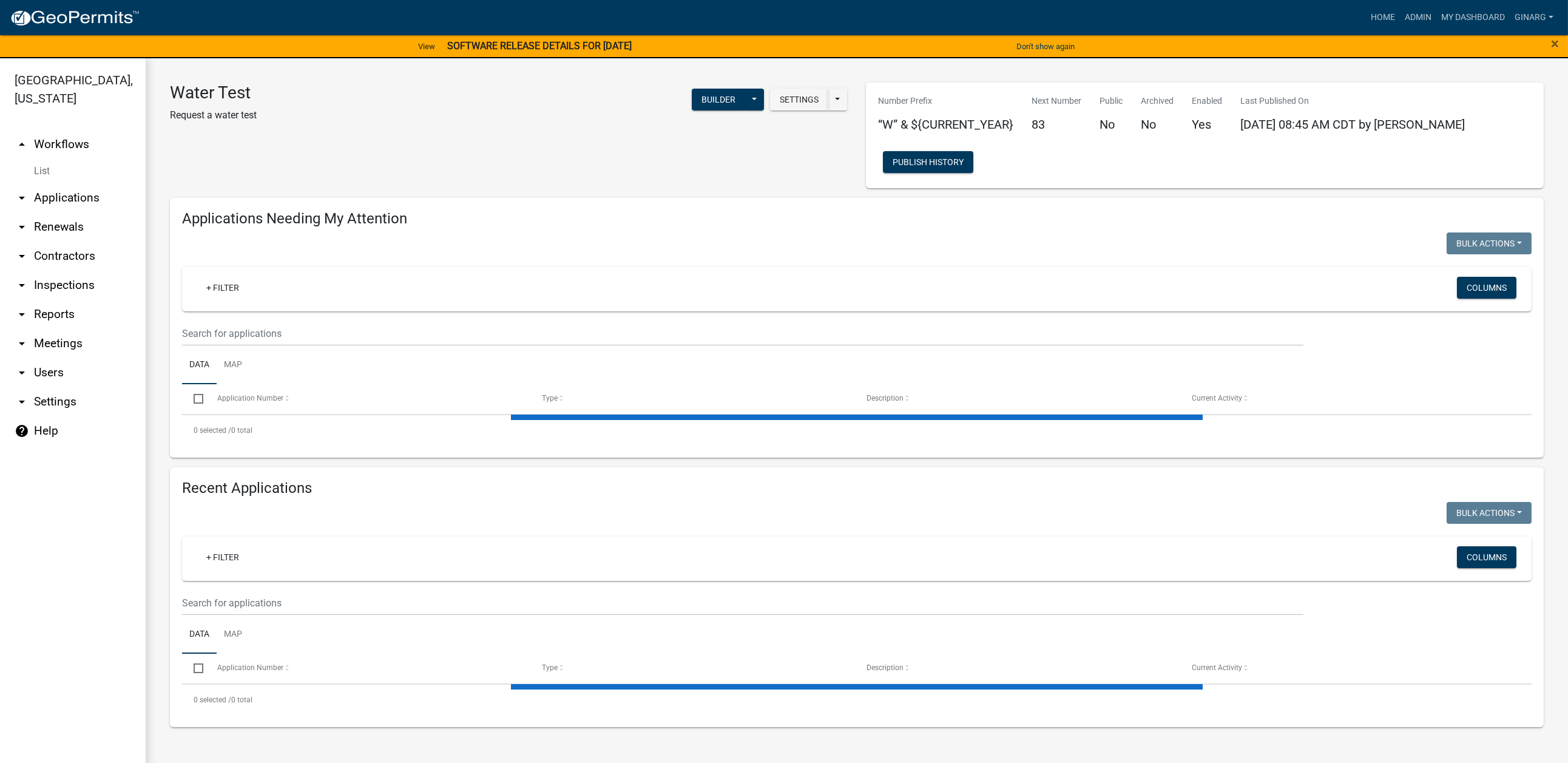
select select "3: 100"
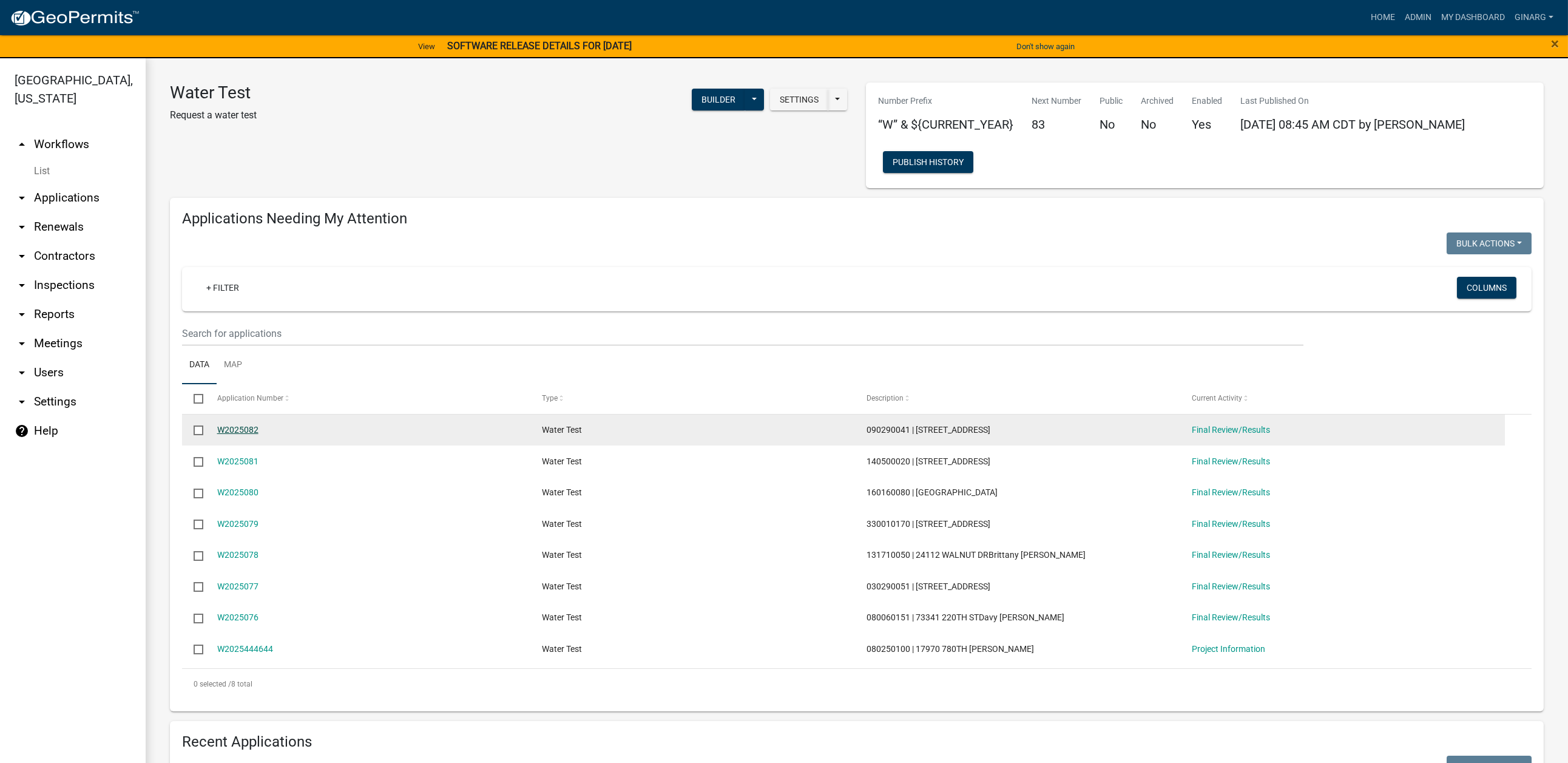
click at [258, 434] on link "W2025082" at bounding box center [238, 429] width 41 height 9
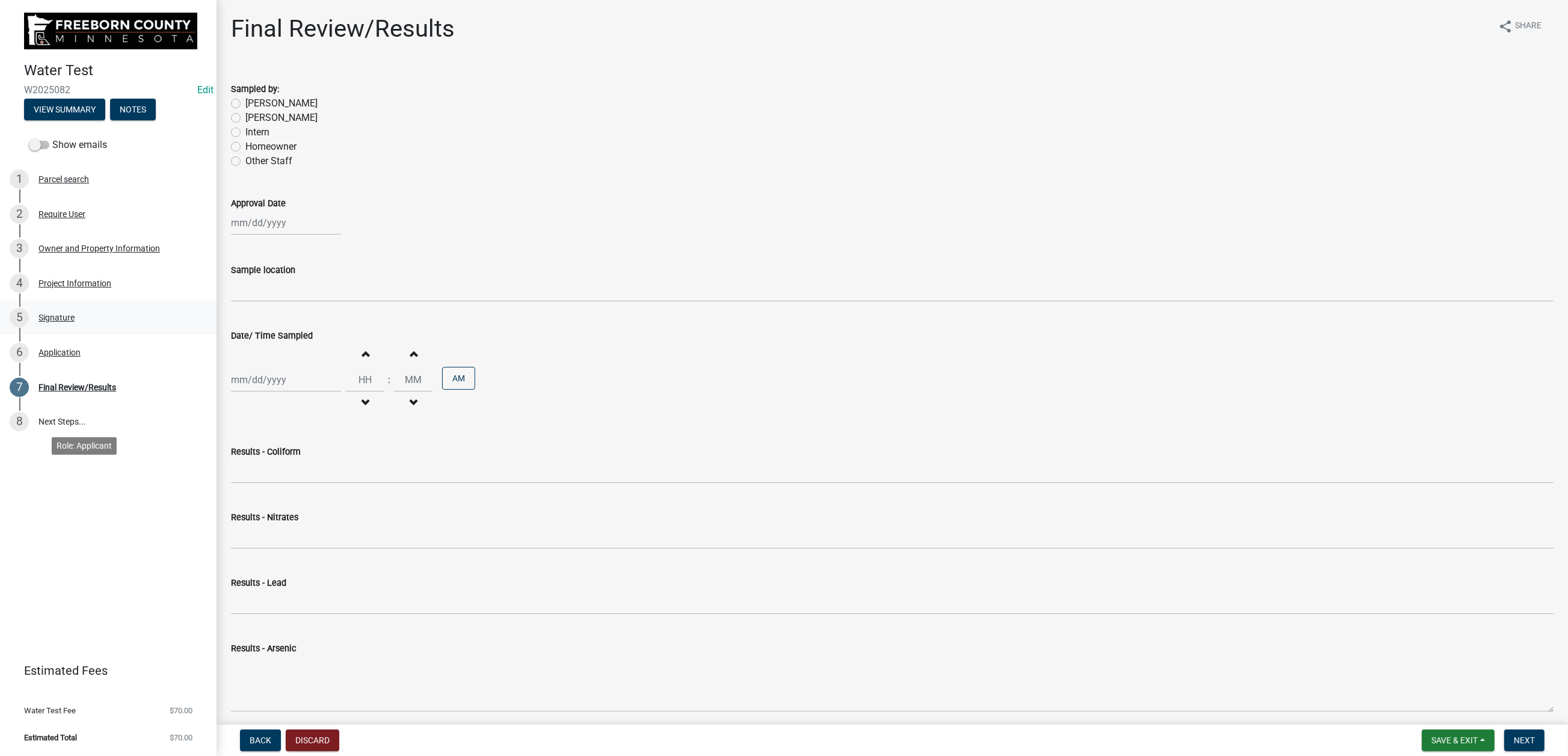
click at [75, 322] on div "Signature" at bounding box center [57, 317] width 36 height 9
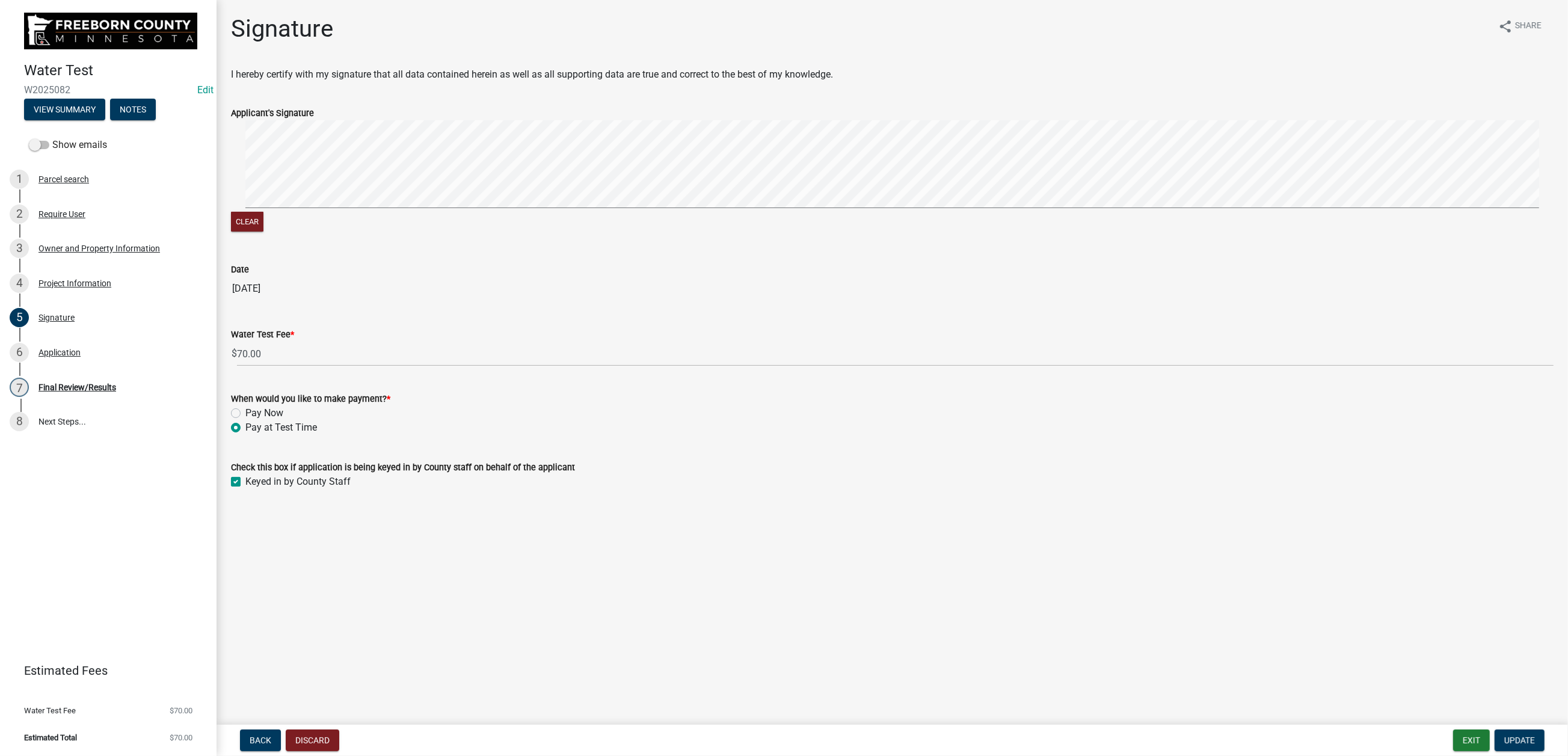
click at [249, 421] on label "Pay Now" at bounding box center [264, 412] width 38 height 14
click at [249, 414] on input "Pay Now" at bounding box center [249, 409] width 8 height 8
radio input "true"
click at [1291, 608] on span "Update" at bounding box center [1519, 740] width 30 height 9
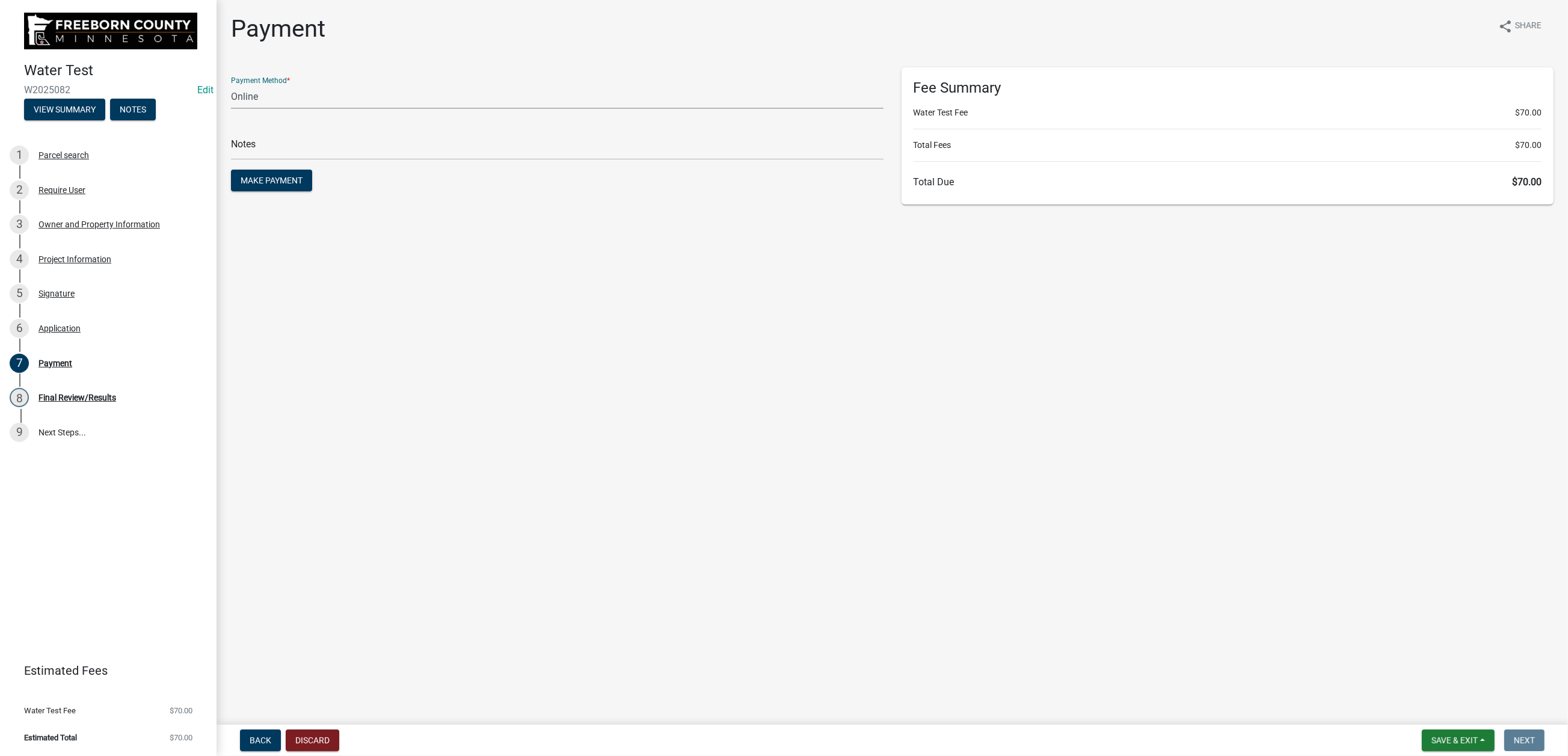
click at [320, 109] on select "Credit Card POS Check Cash Online" at bounding box center [557, 97] width 652 height 25
select select "1: 0"
click at [237, 109] on select "Credit Card POS Check Cash Online" at bounding box center [557, 97] width 652 height 25
click at [276, 160] on input "text" at bounding box center [557, 148] width 652 height 25
type input "279"
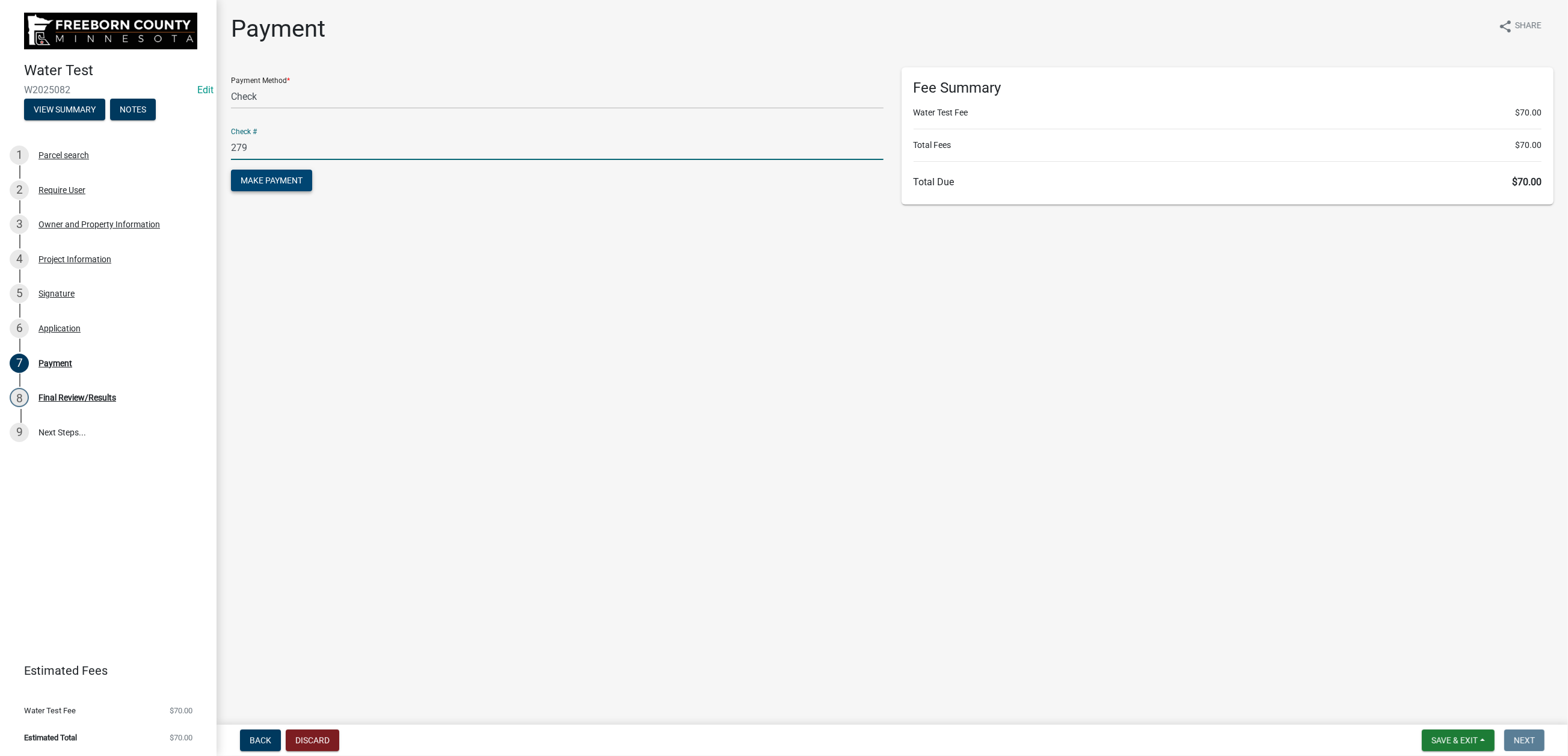
click at [286, 185] on span "Make Payment" at bounding box center [271, 180] width 62 height 9
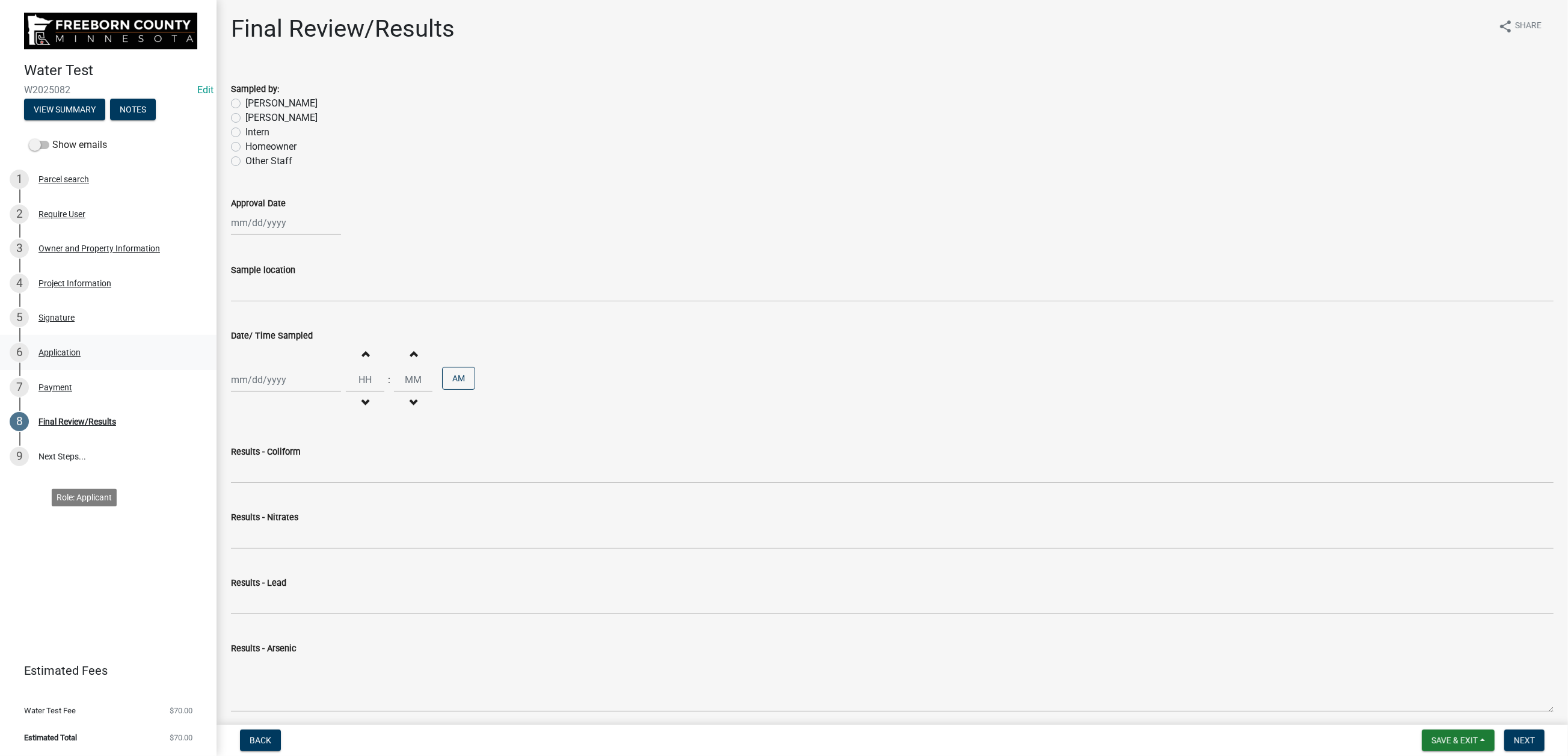
click at [81, 357] on div "Application" at bounding box center [60, 353] width 42 height 9
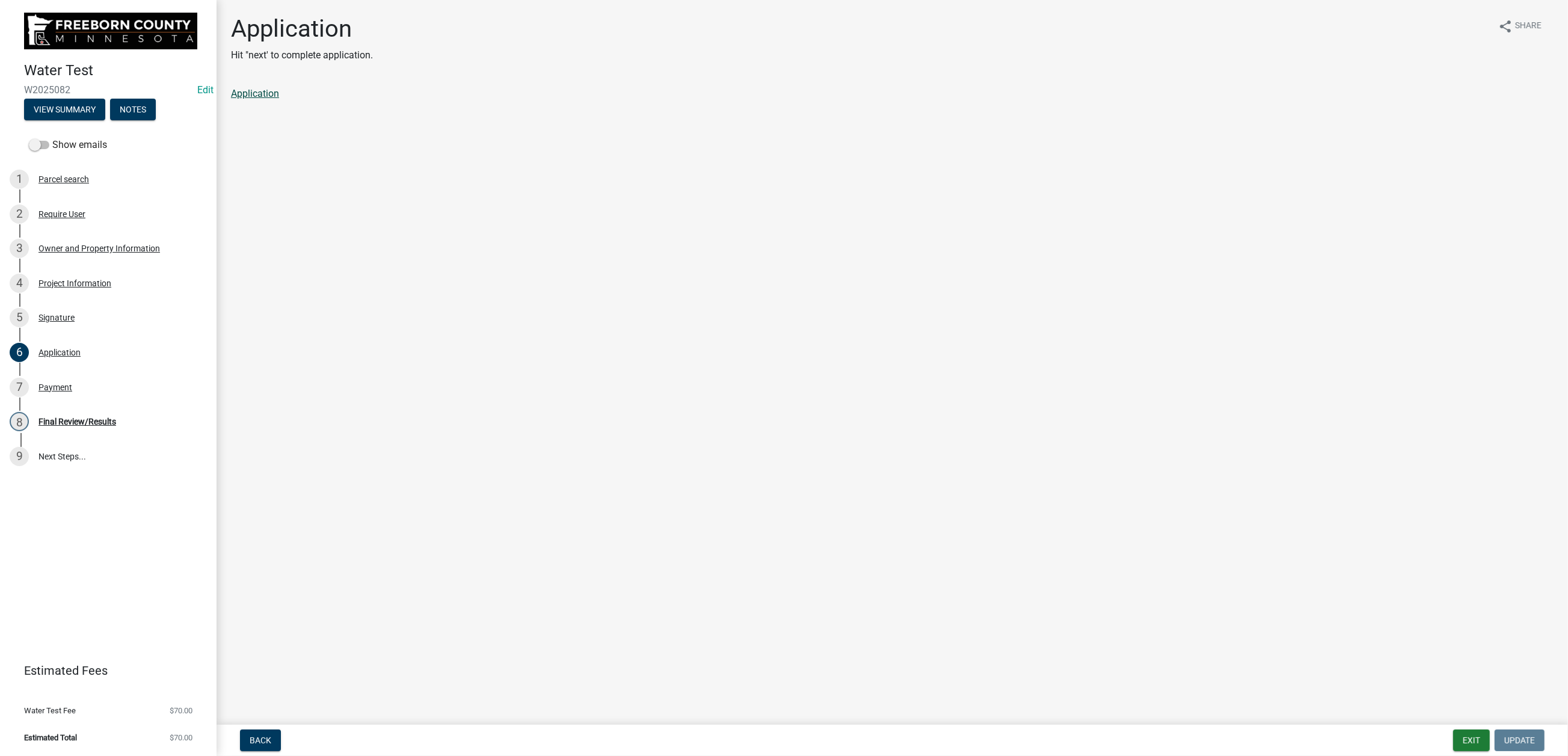
click at [274, 99] on link "Application" at bounding box center [255, 93] width 48 height 11
click at [72, 391] on div "Payment" at bounding box center [55, 388] width 34 height 9
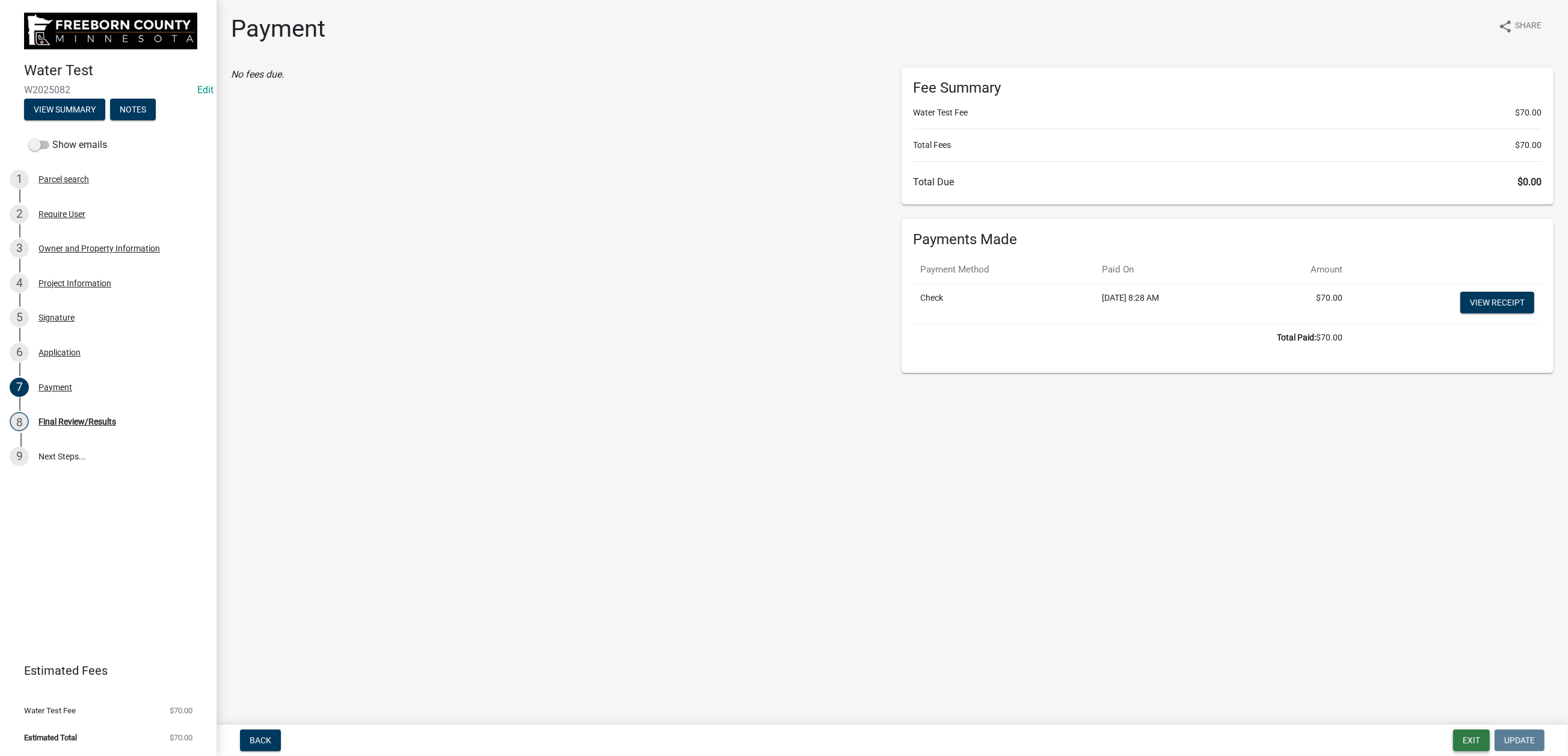
click at [1291, 608] on button "Exit" at bounding box center [1471, 740] width 37 height 22
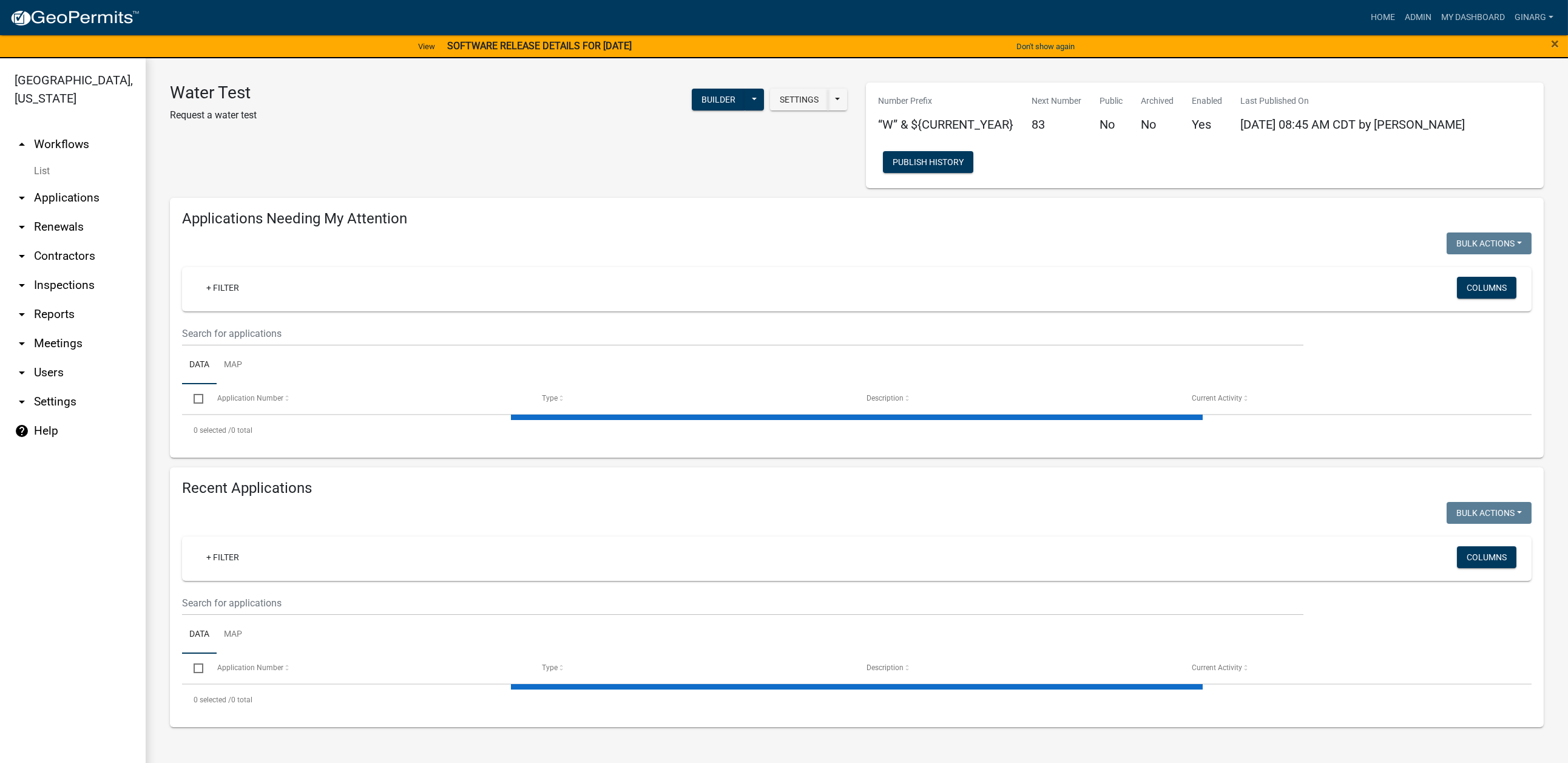
select select "3: 100"
